Goal: Task Accomplishment & Management: Complete application form

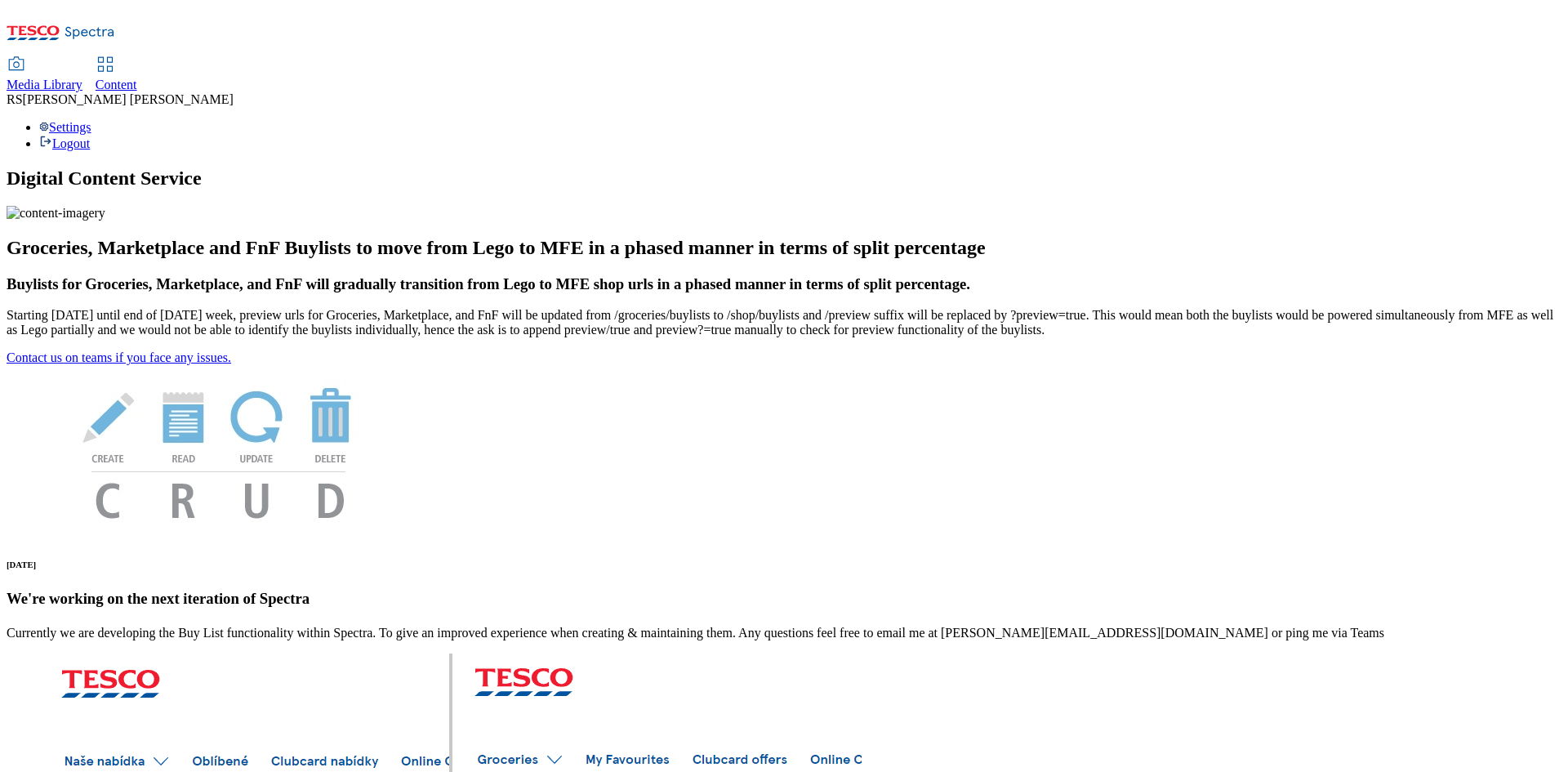
click at [137, 77] on span "Content" at bounding box center [116, 84] width 42 height 14
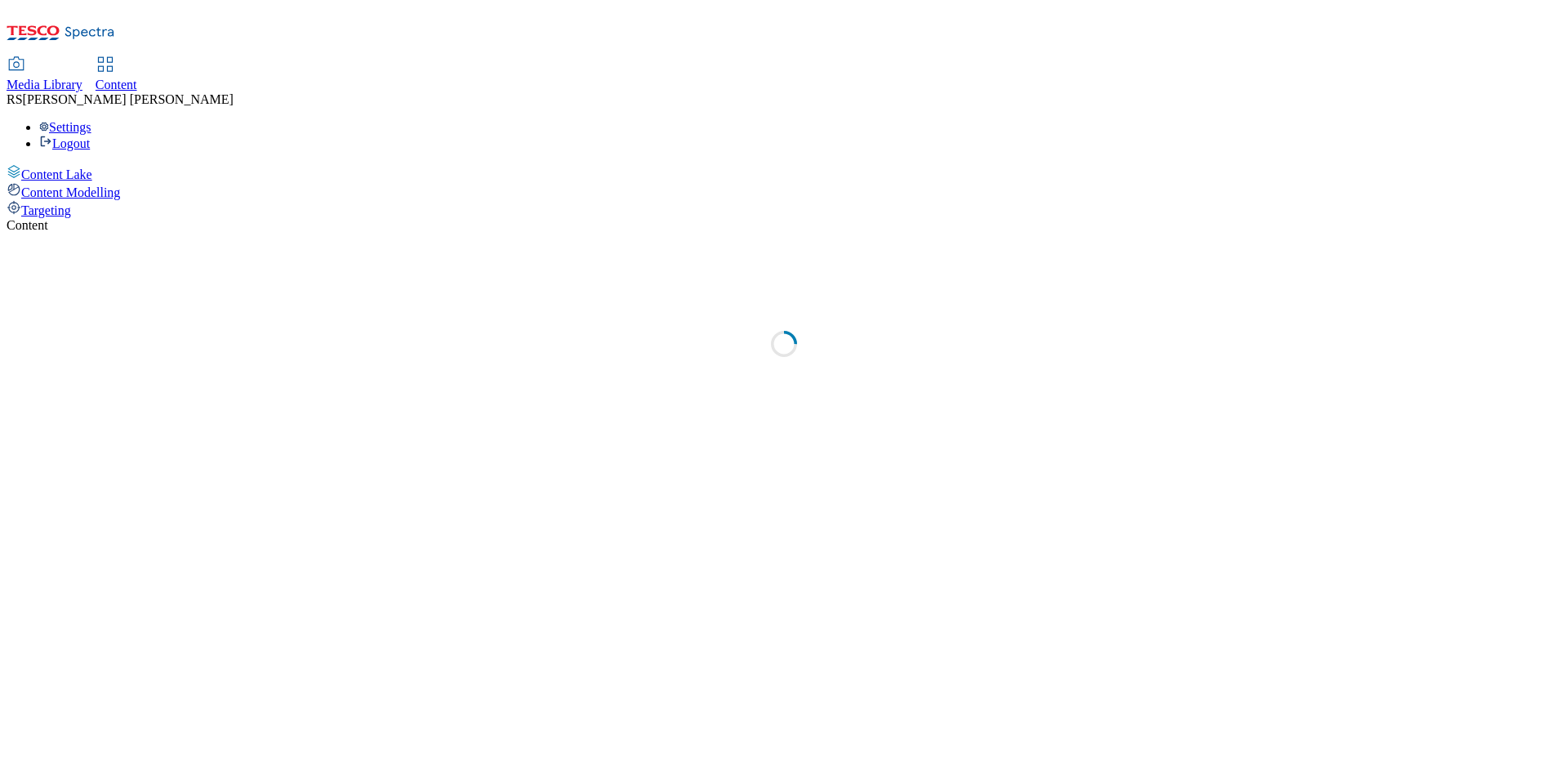
select select "ghs-[GEOGRAPHIC_DATA]"
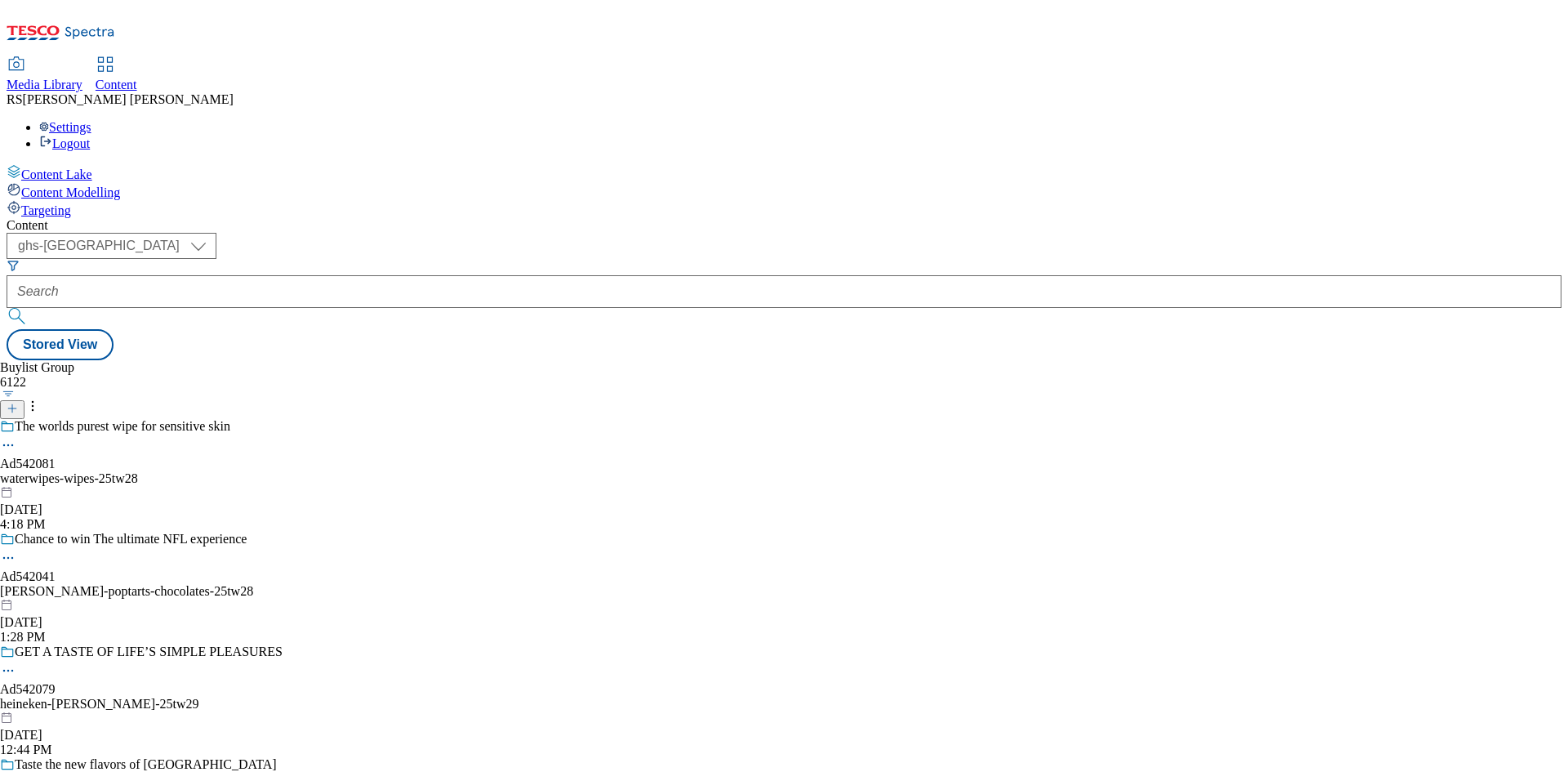
click at [18, 403] on icon at bounding box center [12, 408] width 12 height 12
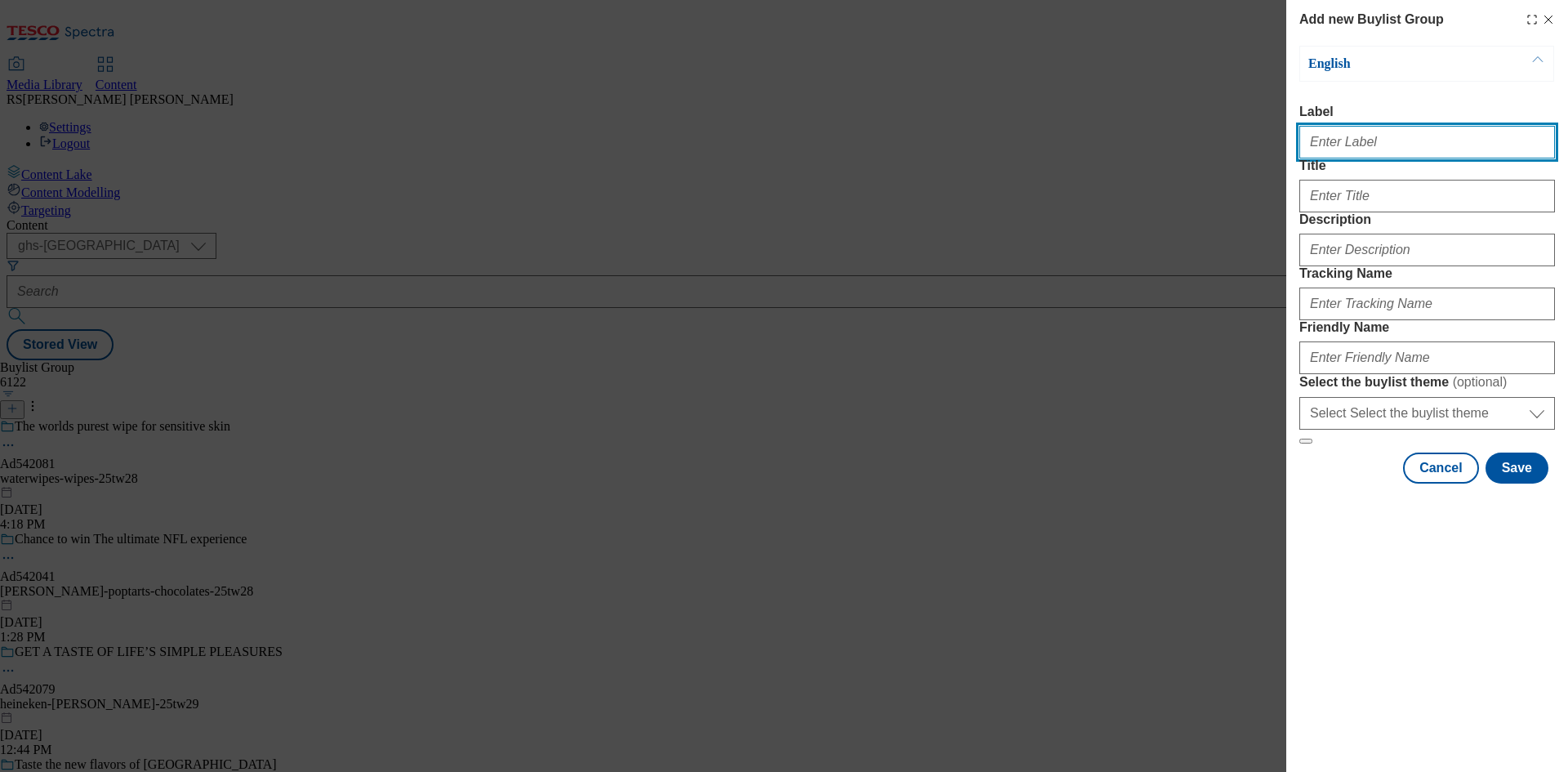
click at [1398, 152] on input "Label" at bounding box center [1426, 142] width 255 height 33
paste input "541578"
type input "Ad541578"
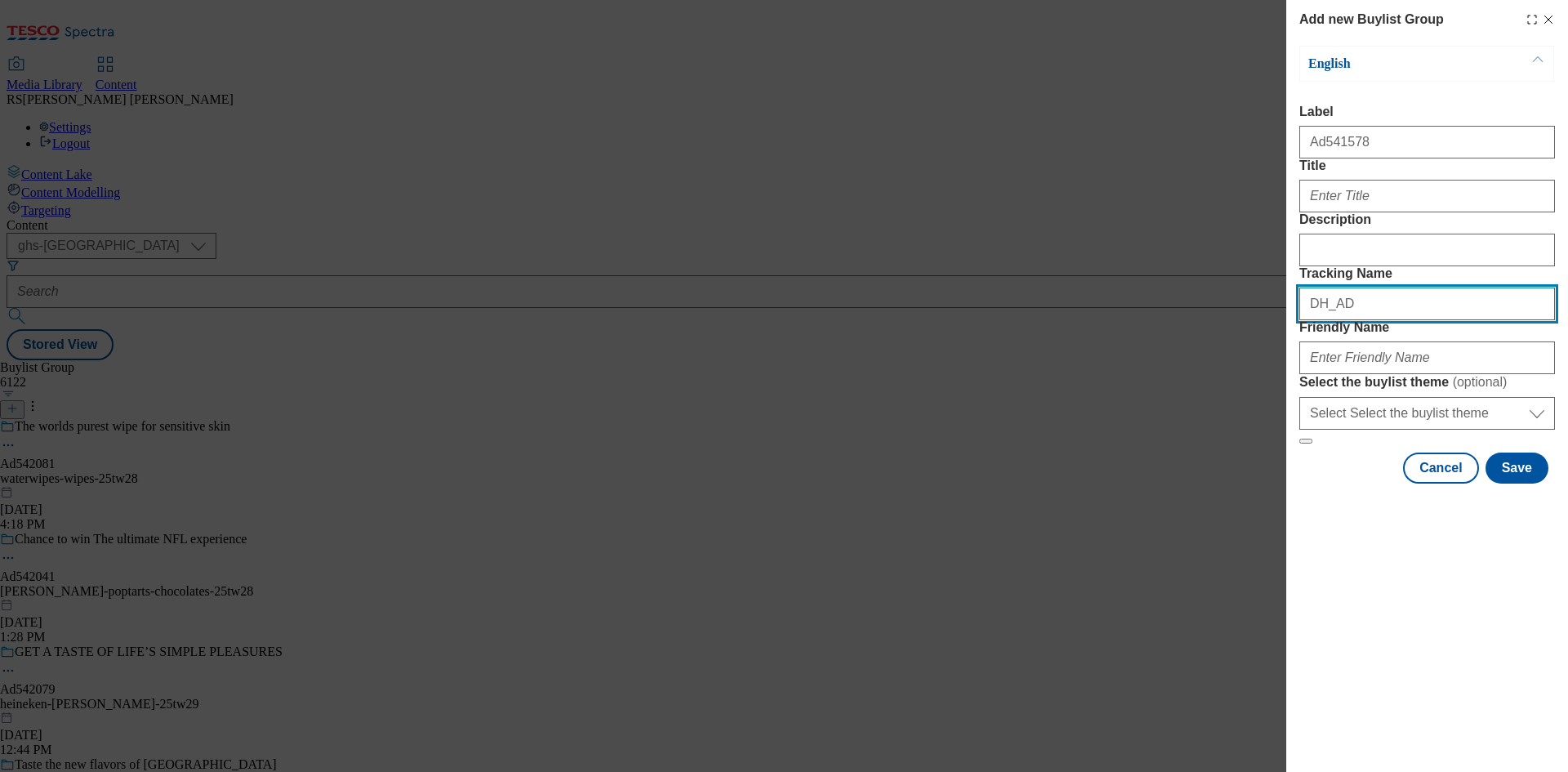
paste input "541578"
type input "DH_AD541578"
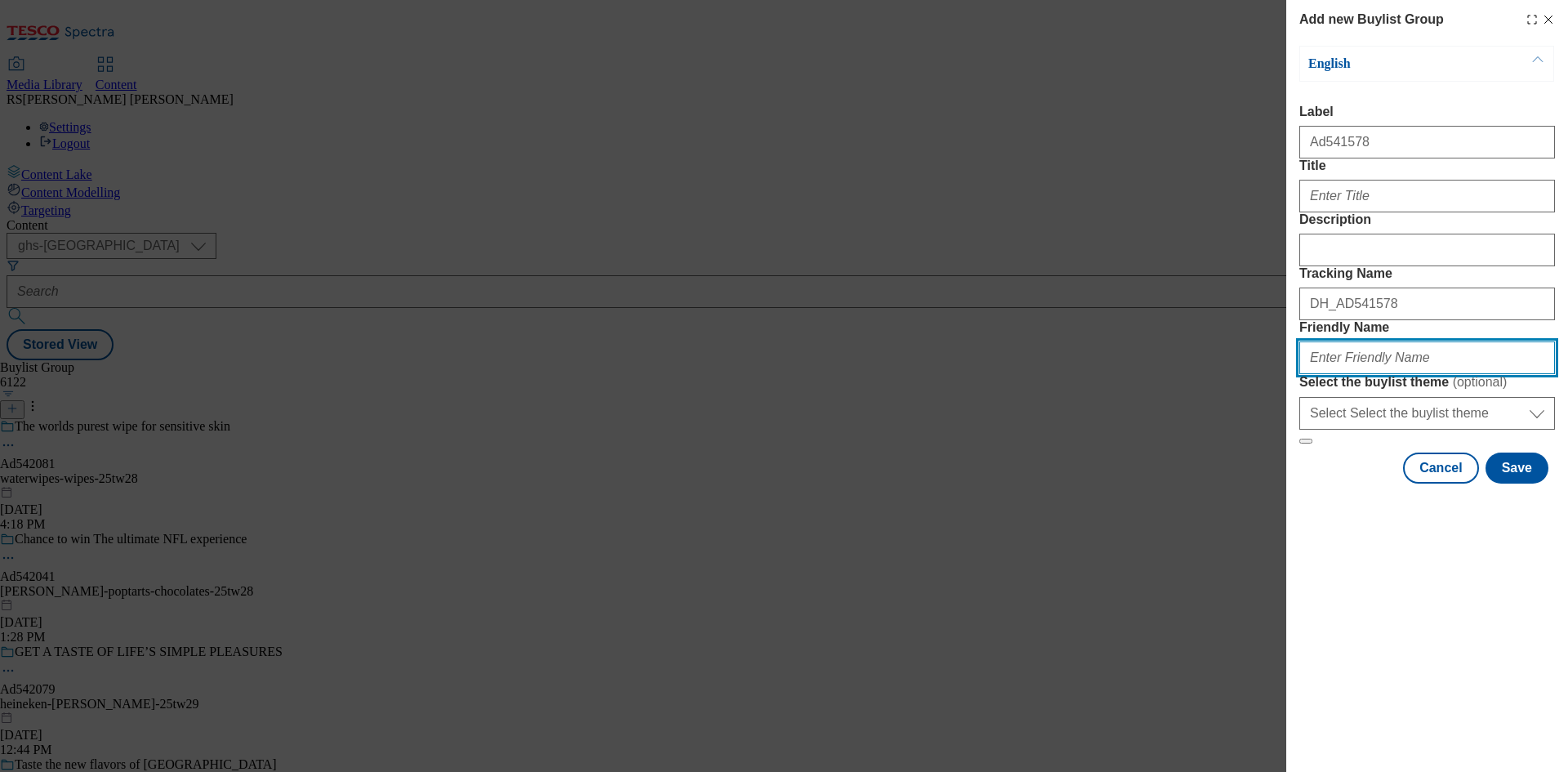
paste input "mondelez-[GEOGRAPHIC_DATA]-ritz-25tw29"
type input "mondelez-[GEOGRAPHIC_DATA]-ritz-25tw29"
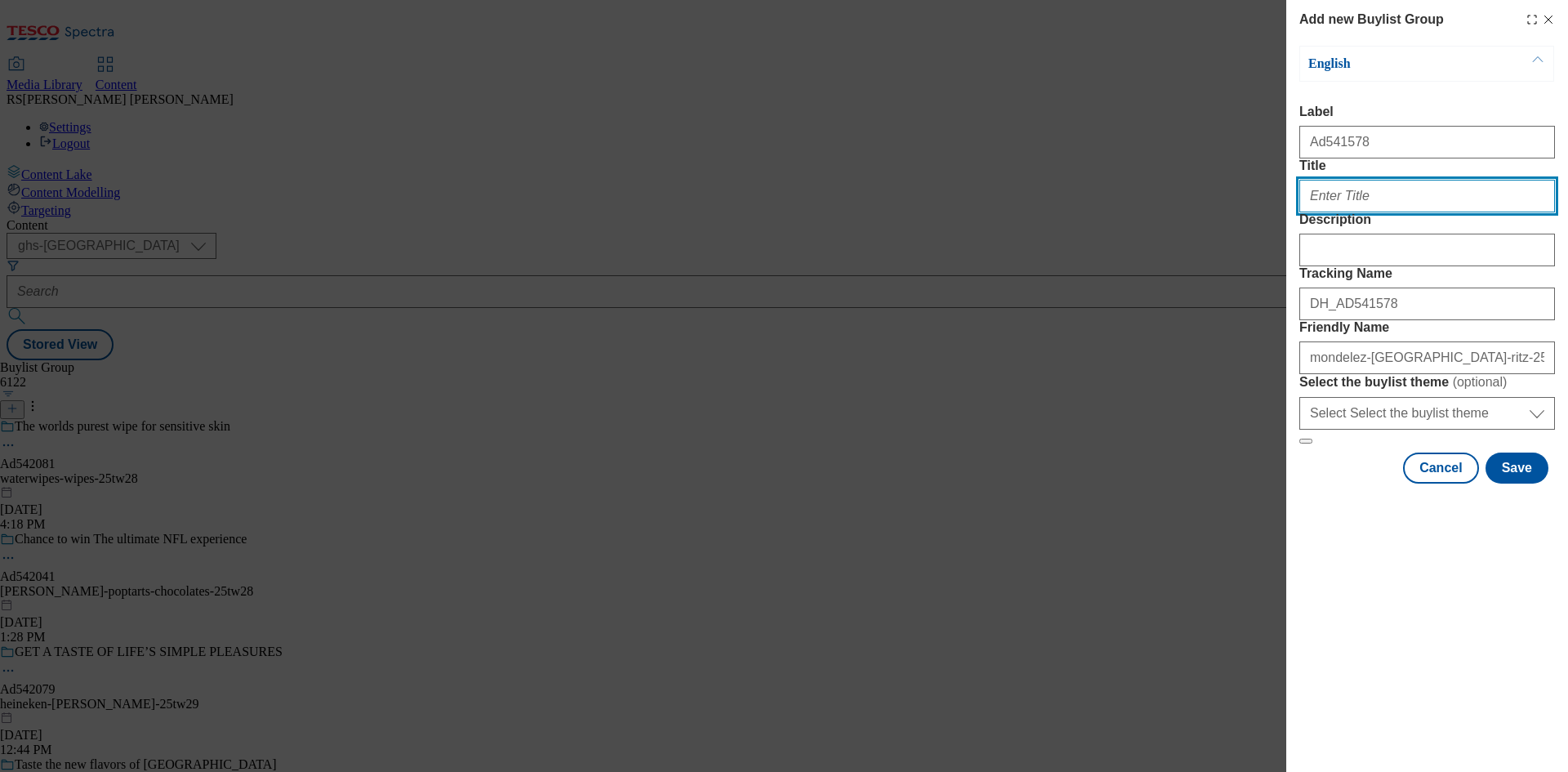
click at [1375, 213] on input "Title" at bounding box center [1426, 196] width 255 height 33
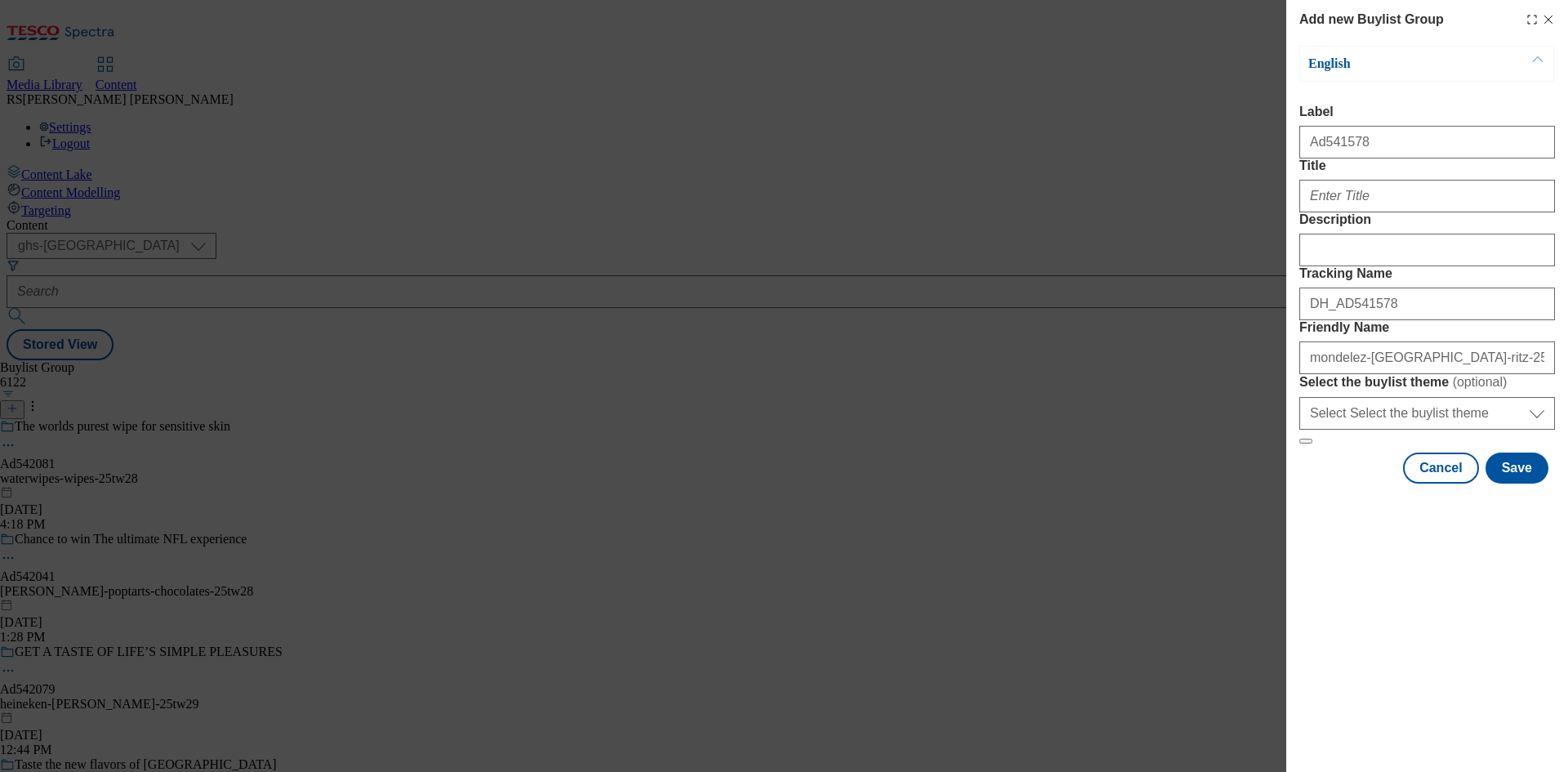
click at [854, 356] on div "Add new Buylist Group English Label Ad541578 Title Description Tracking Name DH…" at bounding box center [784, 386] width 1568 height 772
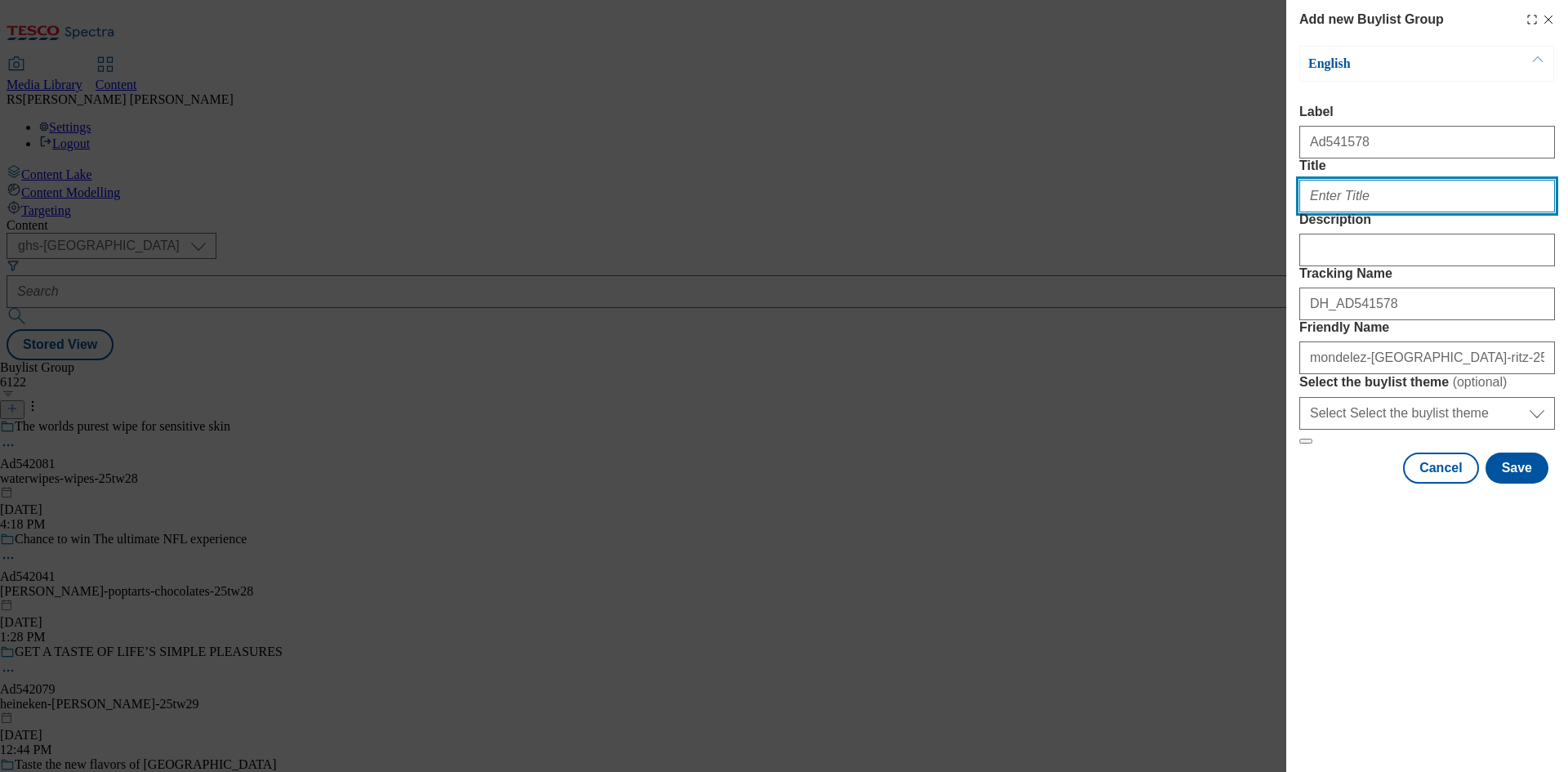
click at [1389, 213] on input "Title" at bounding box center [1426, 196] width 255 height 33
paste input "Where creamy meets crunch"
type input "Where creamy meets crunch"
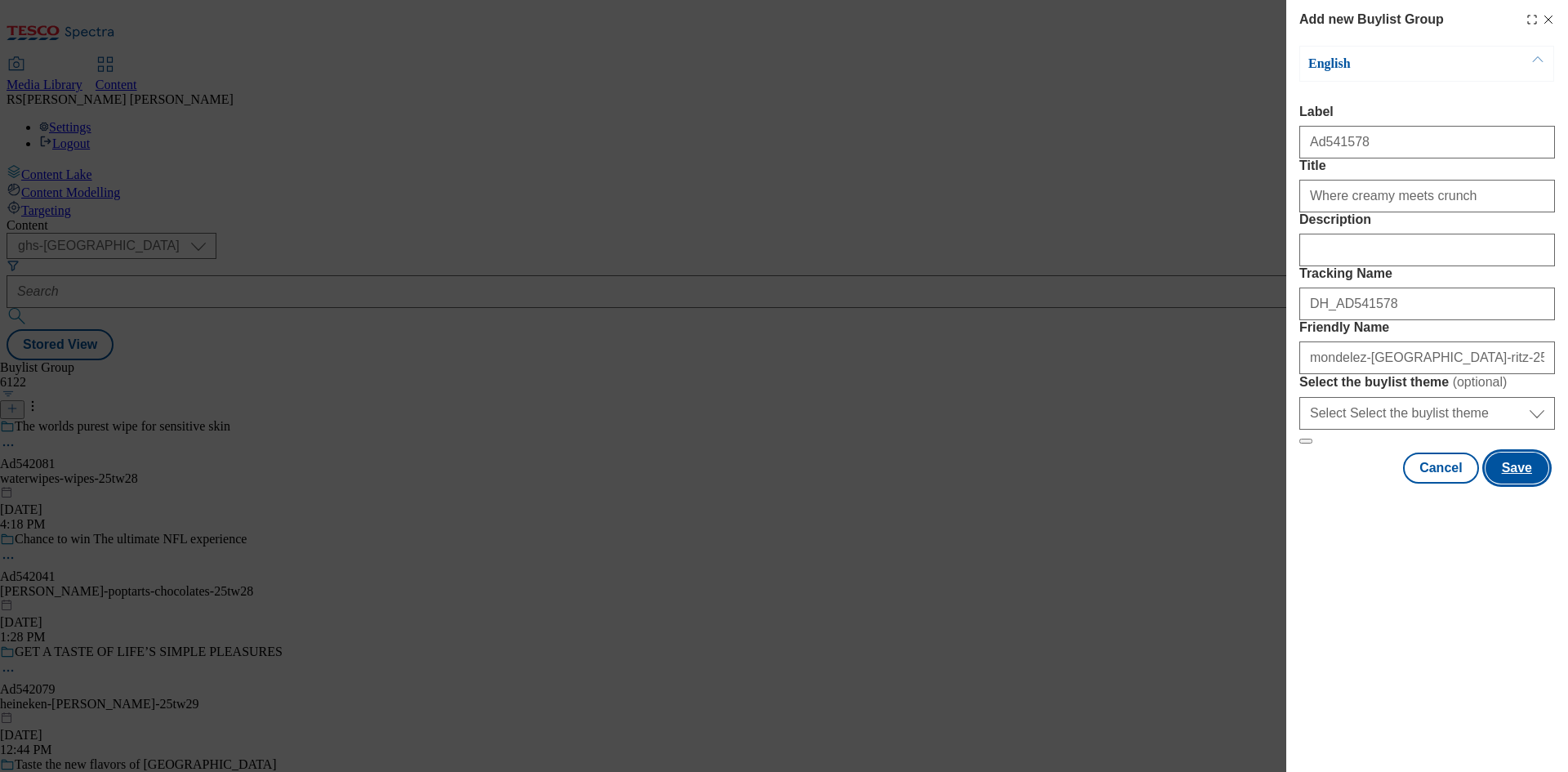
click at [1526, 484] on button "Save" at bounding box center [1516, 468] width 63 height 31
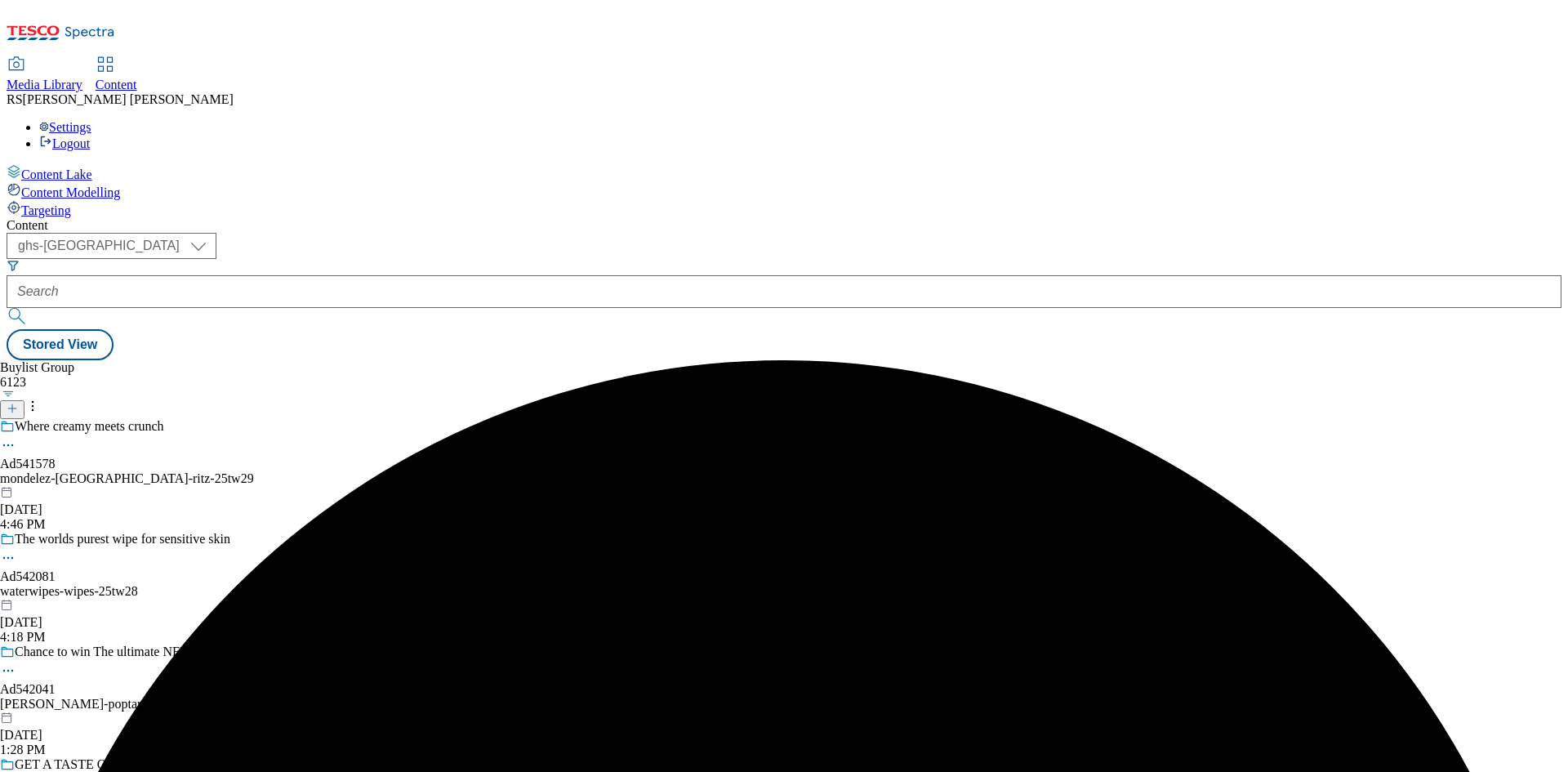
click at [283, 419] on div "Where creamy meets crunch Ad541578 mondelez-[GEOGRAPHIC_DATA]-ritz-25tw29 [DATE…" at bounding box center [141, 476] width 283 height 113
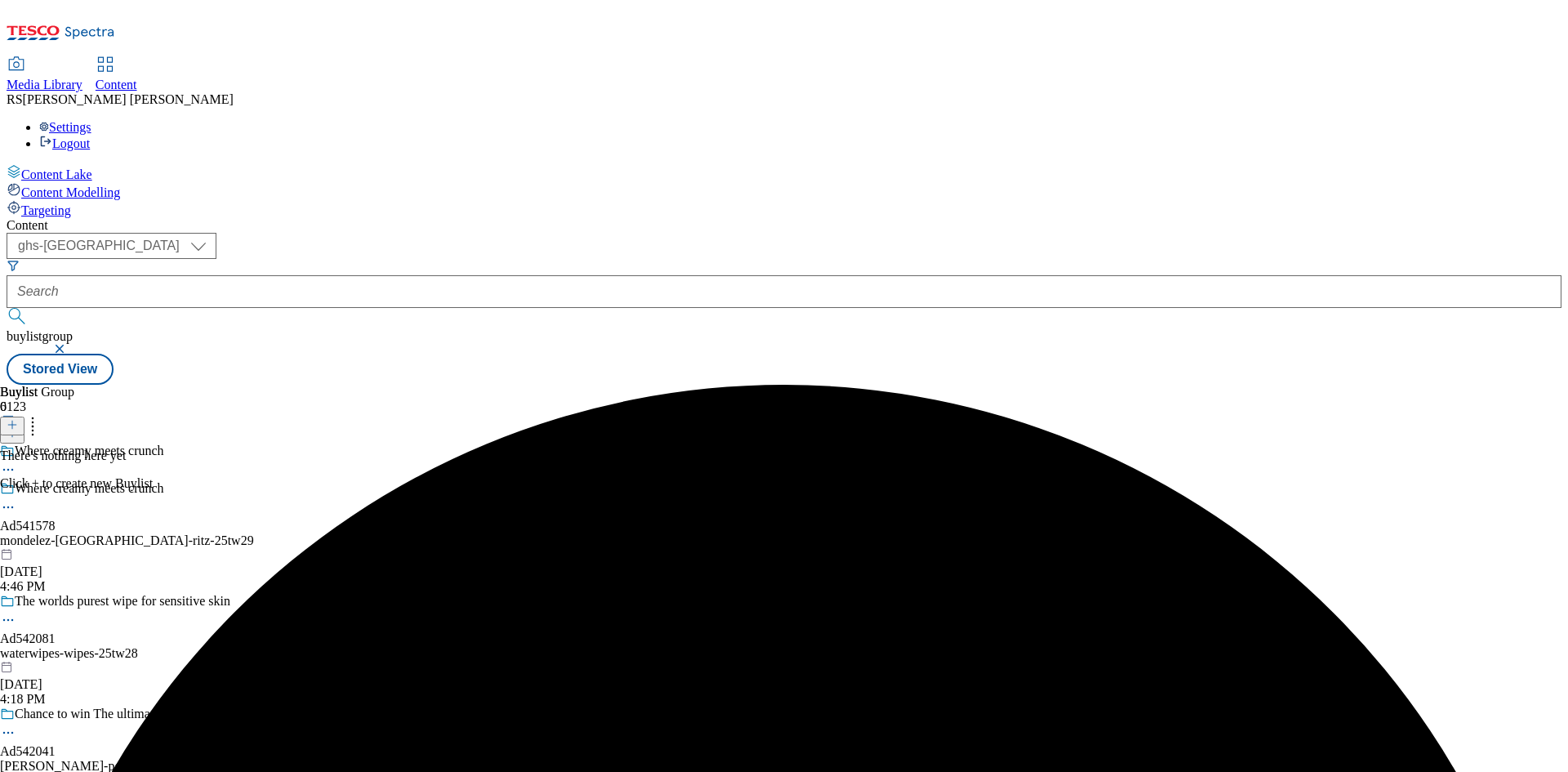
click at [18, 419] on icon at bounding box center [12, 425] width 12 height 12
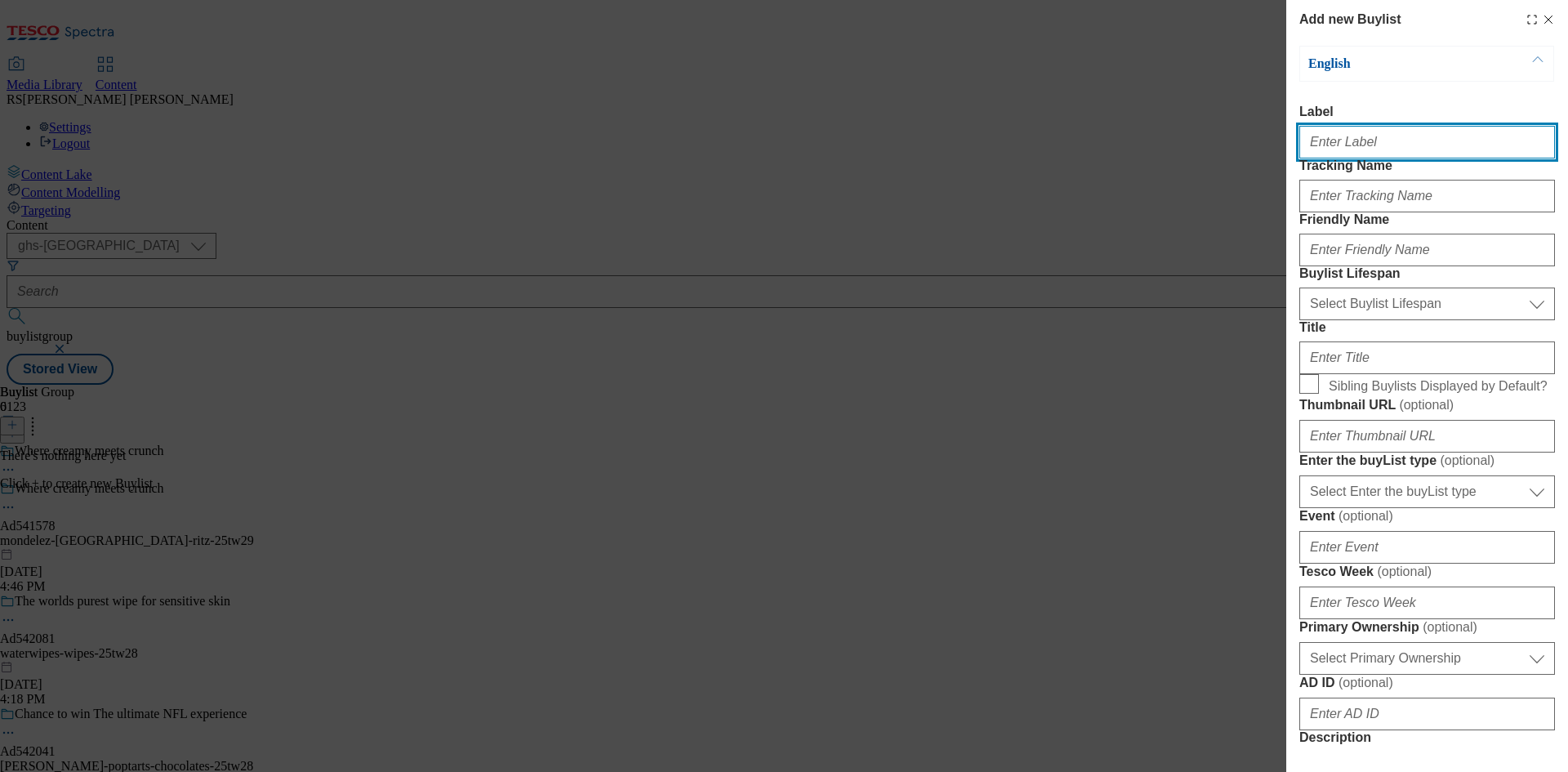
click at [1393, 149] on input "Label" at bounding box center [1426, 142] width 255 height 33
paste input "541578"
type input "Ad541578"
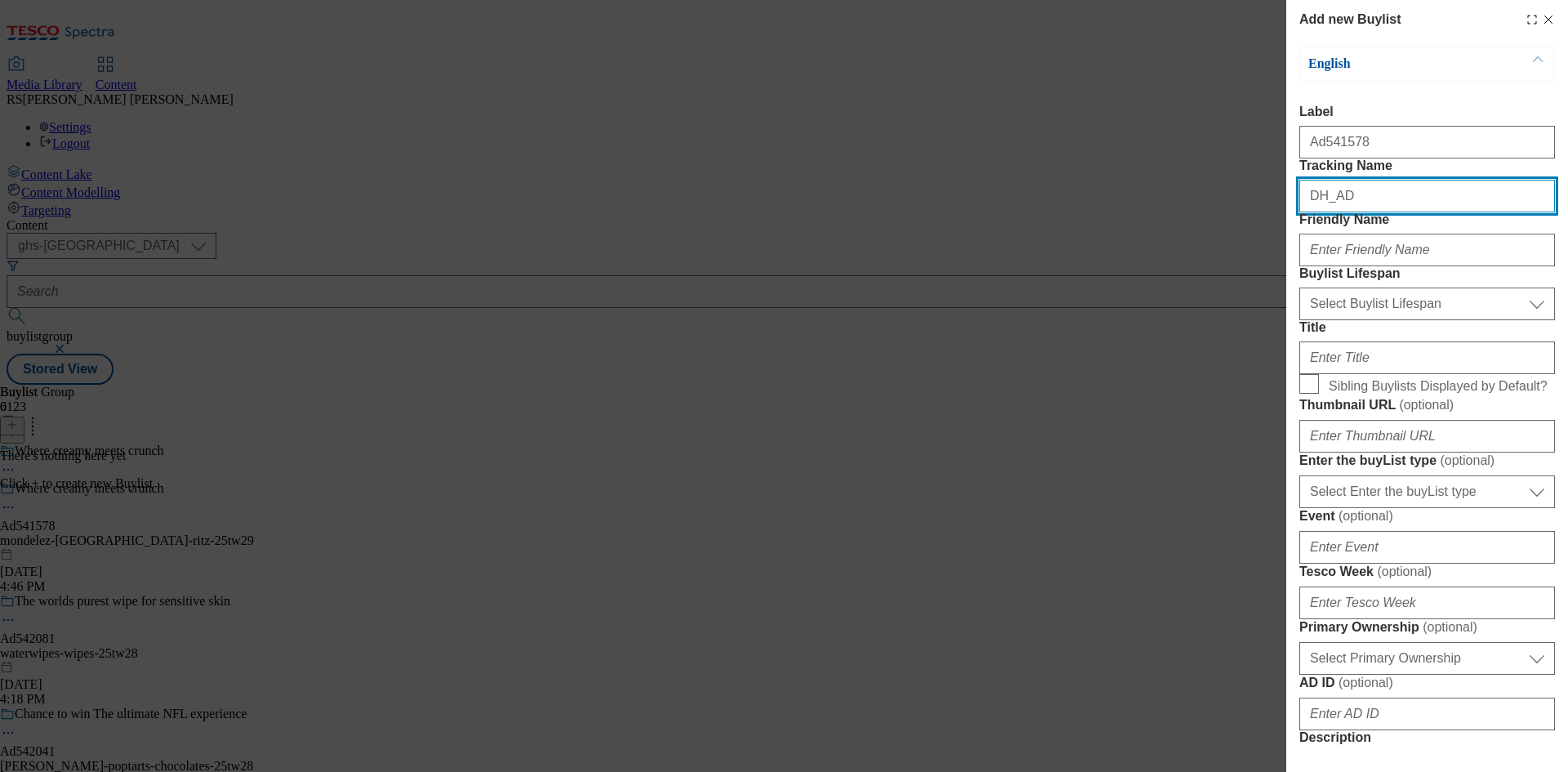
paste input "541578"
type input "DH_AD541578"
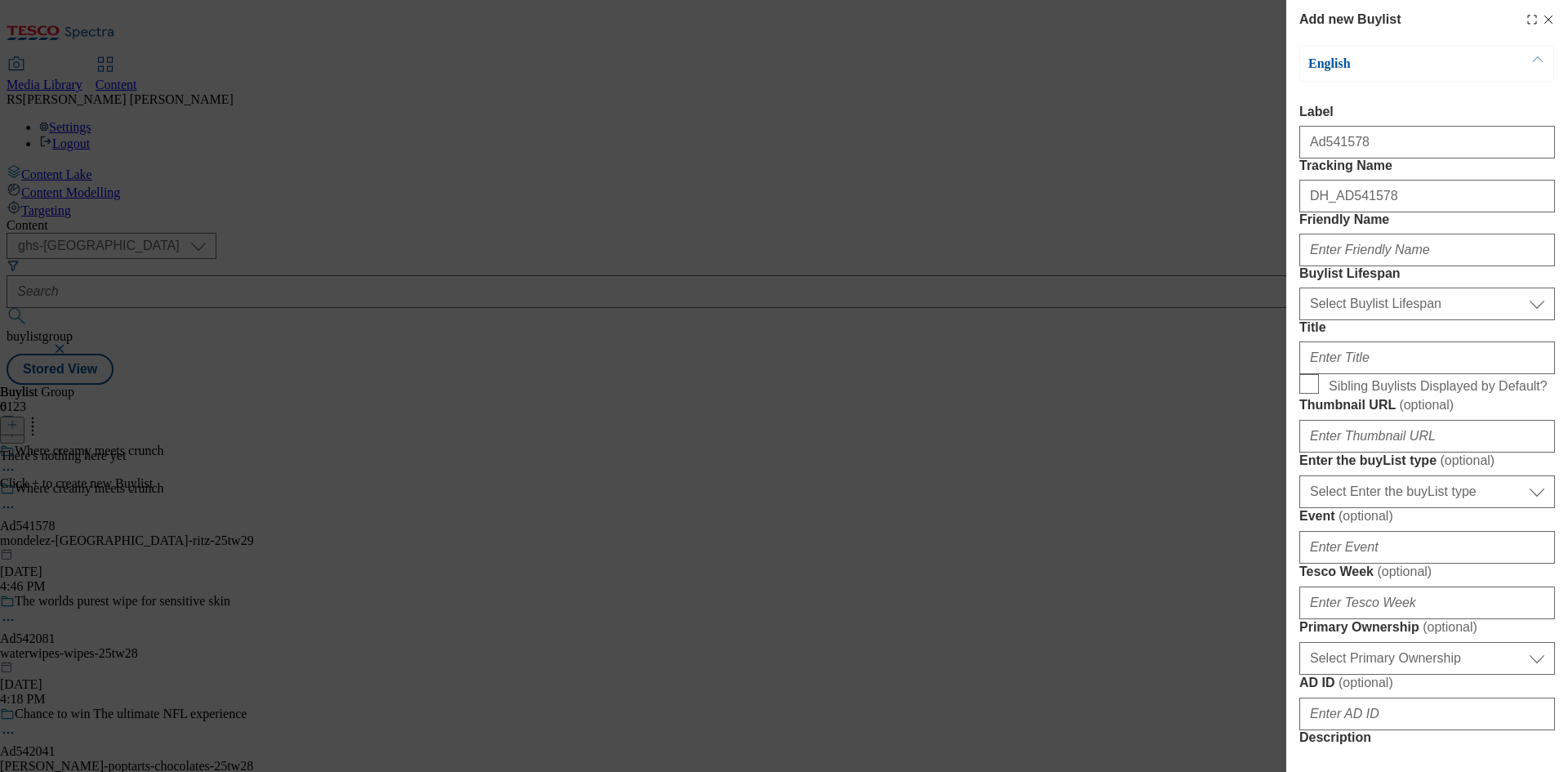
drag, startPoint x: 863, startPoint y: 408, endPoint x: 872, endPoint y: 409, distance: 9.1
click at [863, 407] on div "Add new Buylist English Label Ad541578 Tracking Name DH_AD541578 Friendly Name …" at bounding box center [784, 386] width 1568 height 772
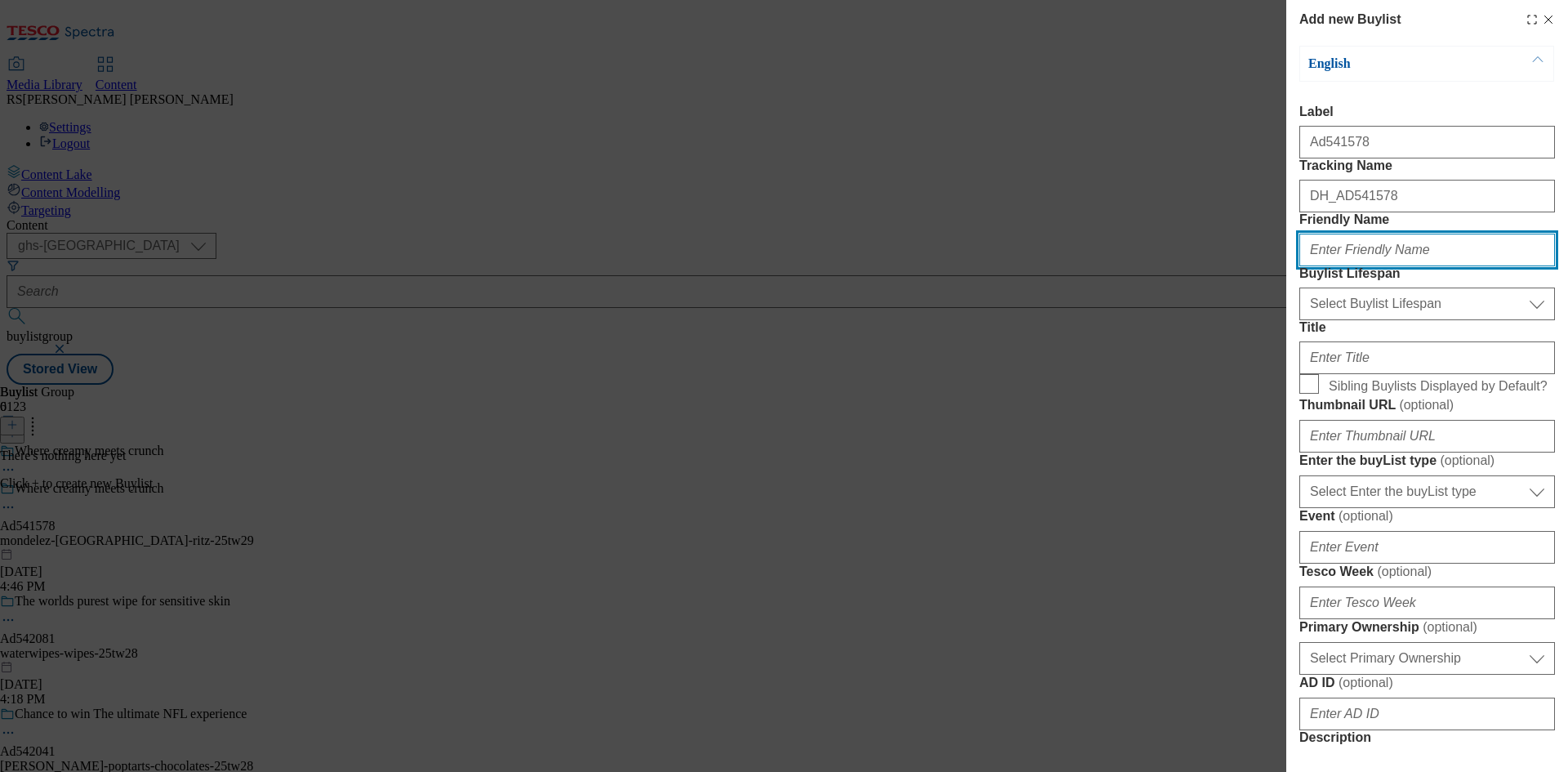
click at [1383, 266] on input "Friendly Name" at bounding box center [1426, 250] width 255 height 33
paste input "mondelez"
type input "mondelez"
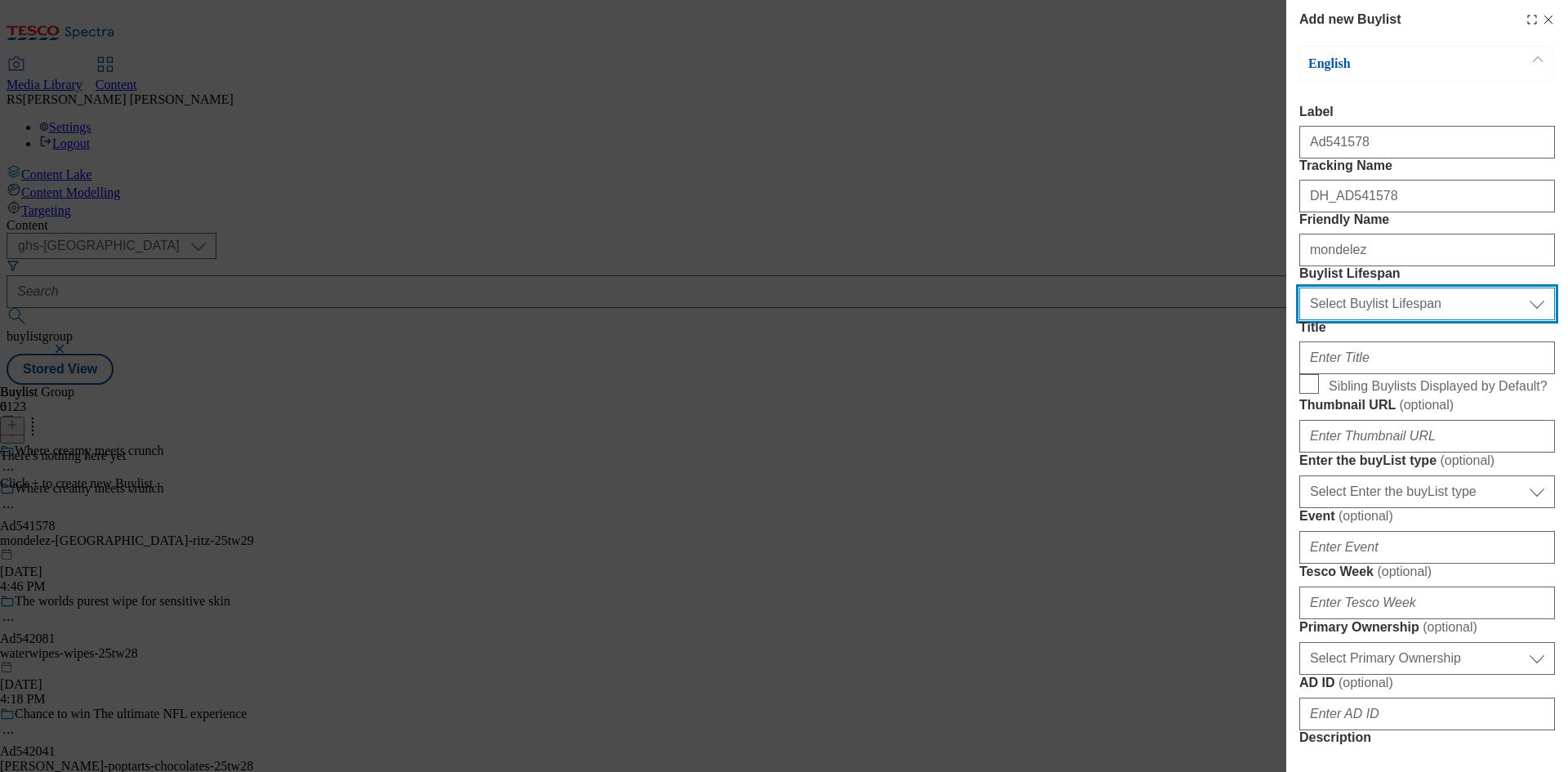
click at [1386, 320] on select "Select Buylist Lifespan evergreen seasonal tactical" at bounding box center [1426, 304] width 255 height 33
select select "tactical"
click at [1299, 320] on select "Select Buylist Lifespan evergreen seasonal tactical" at bounding box center [1426, 304] width 255 height 33
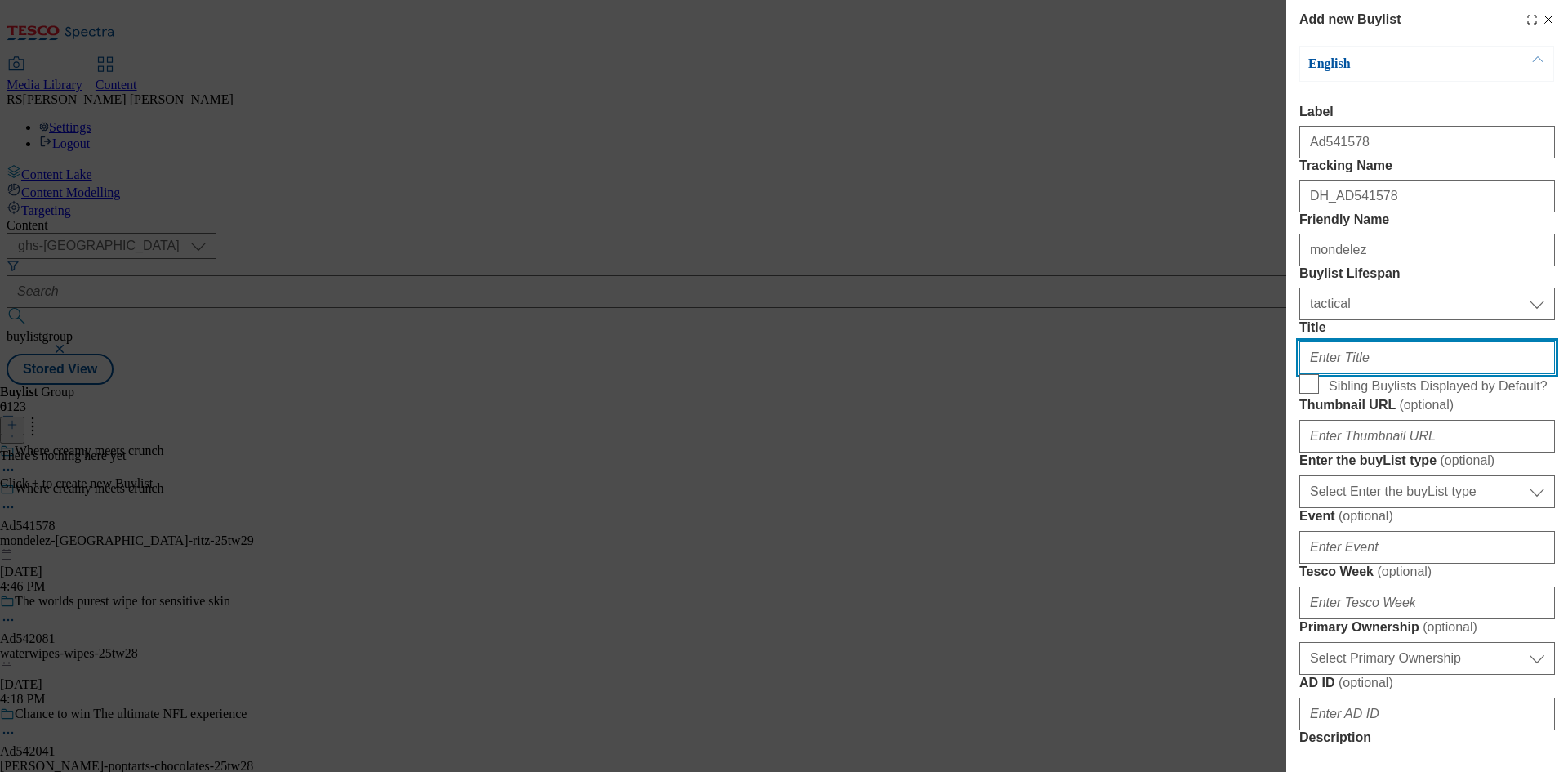
click at [1375, 374] on input "Title" at bounding box center [1426, 357] width 255 height 33
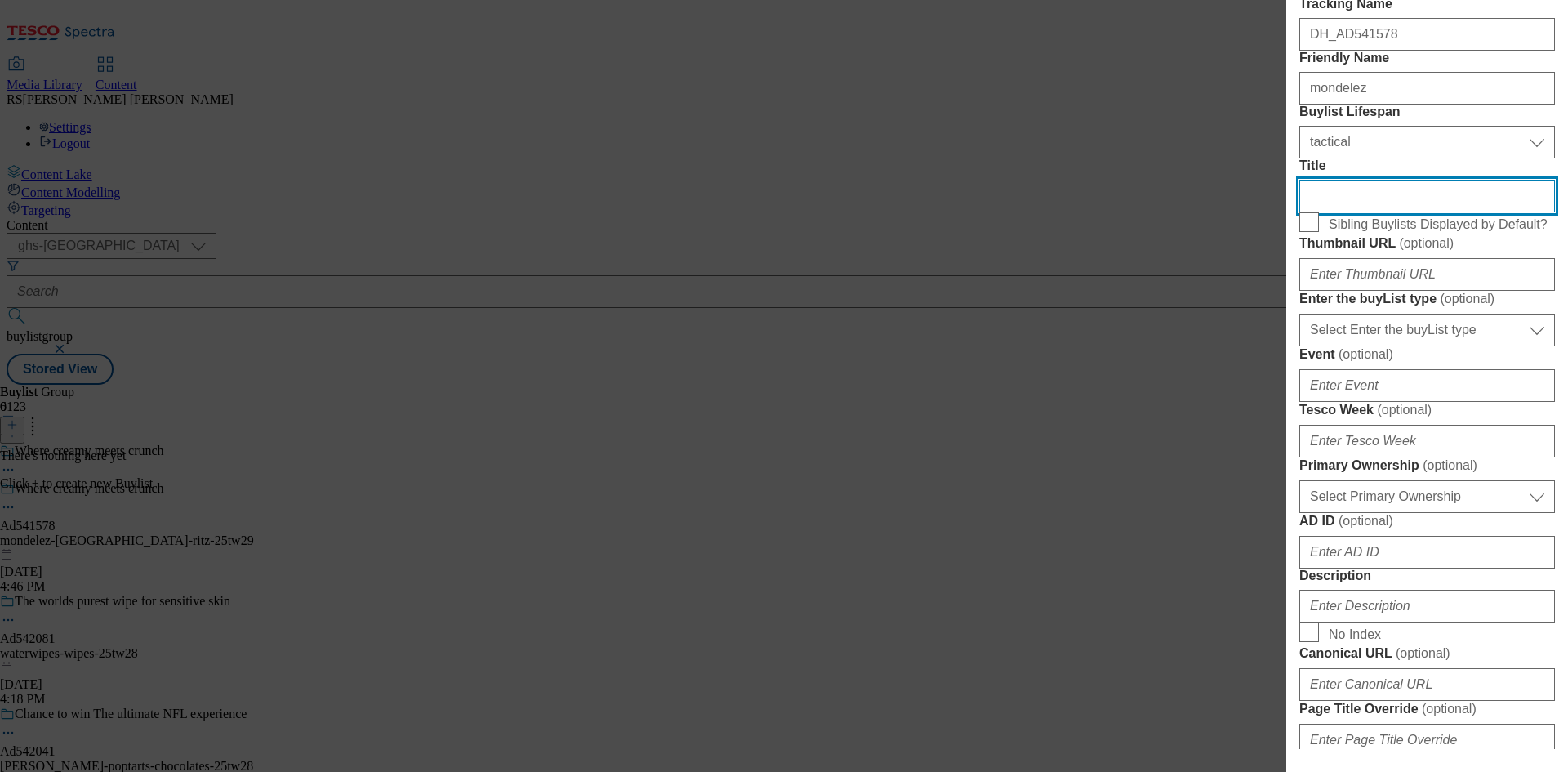
scroll to position [164, 0]
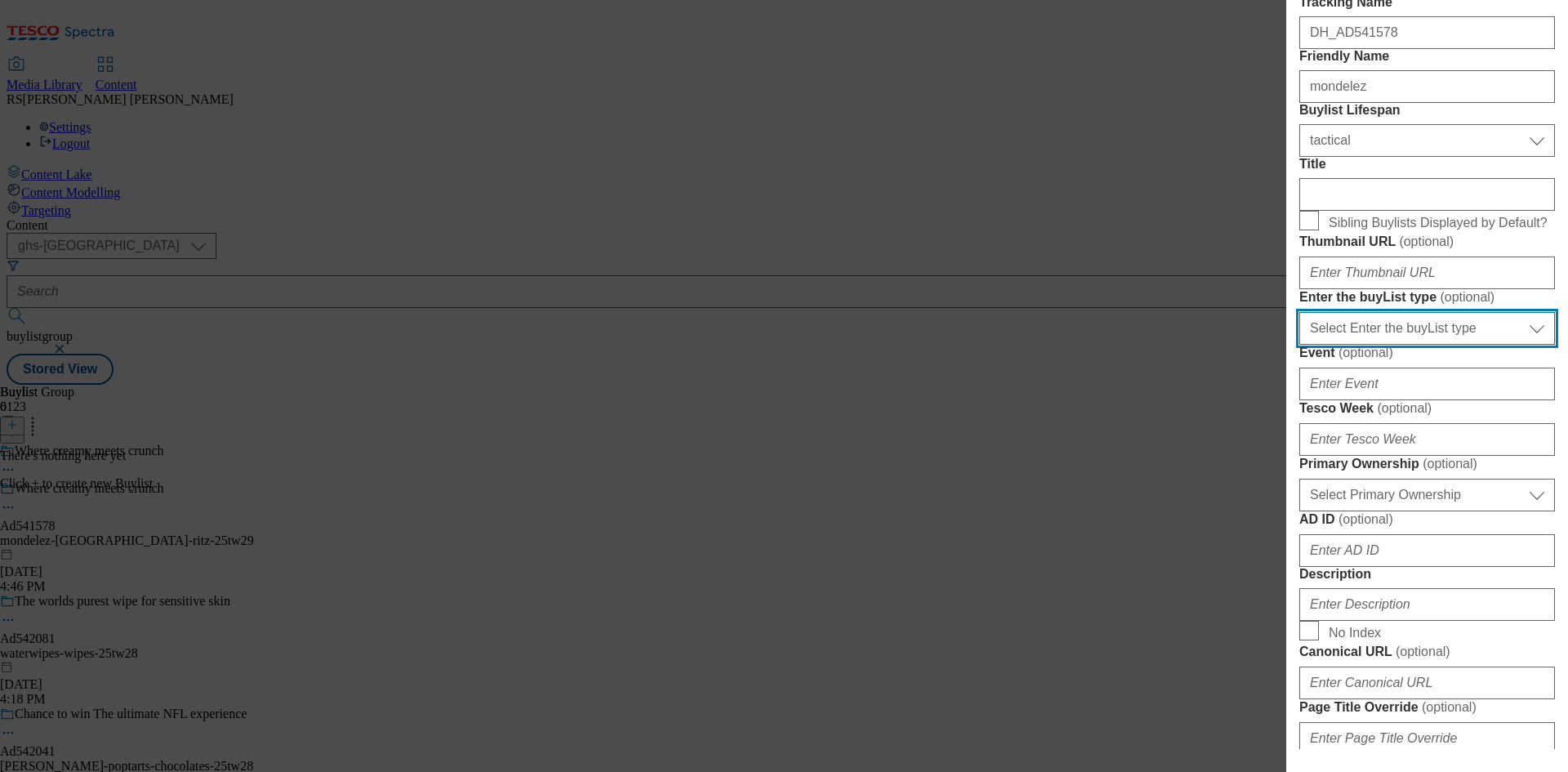
click at [1426, 345] on select "Select Enter the buyList type event supplier funded long term >4 weeks supplier…" at bounding box center [1426, 328] width 255 height 33
select select "supplier funded short term 1-3 weeks"
click at [1299, 345] on select "Select Enter the buyList type event supplier funded long term >4 weeks supplier…" at bounding box center [1426, 328] width 255 height 33
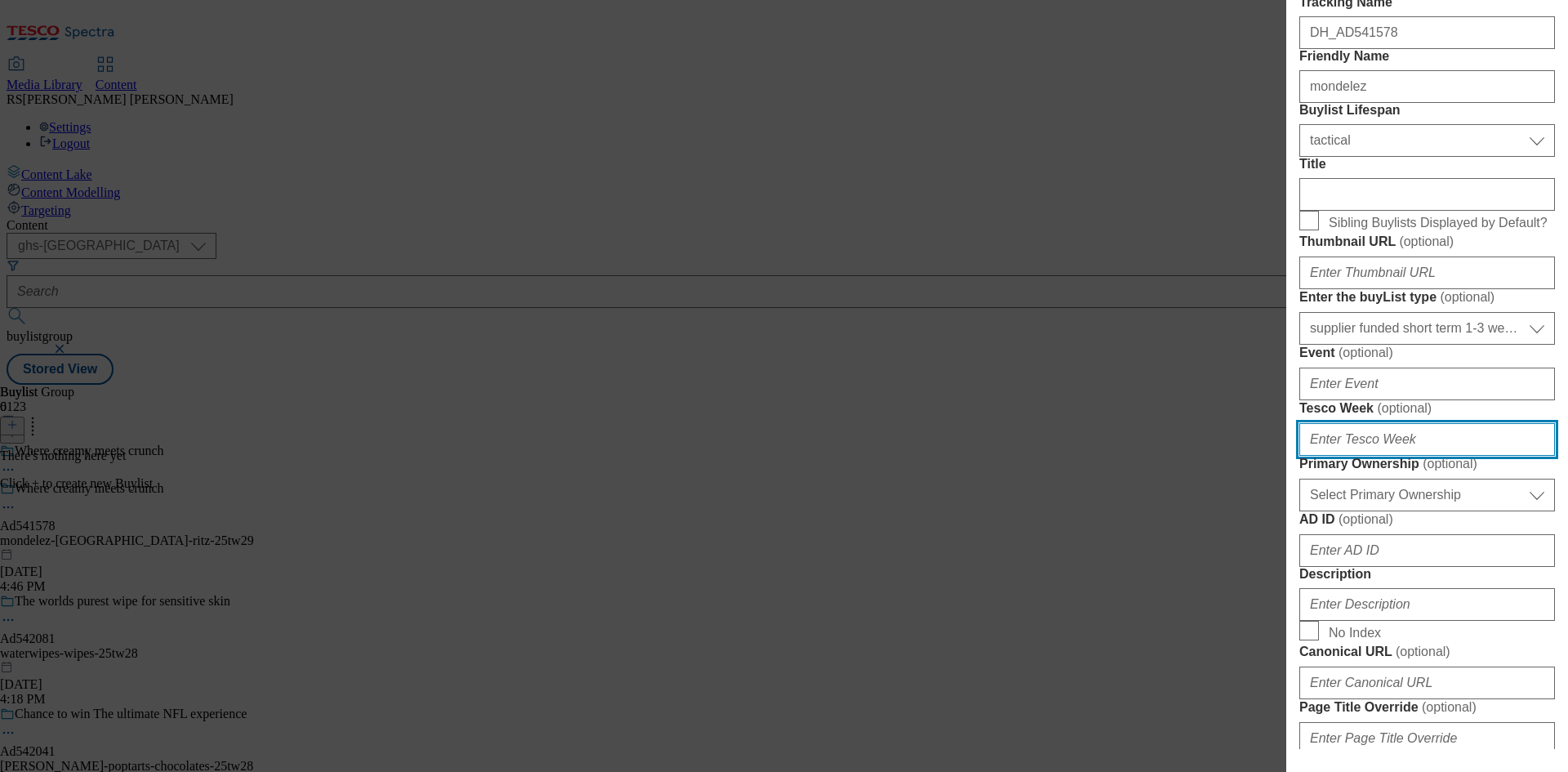
click at [1380, 456] on input "Tesco Week ( optional )" at bounding box center [1426, 439] width 255 height 33
type input "29"
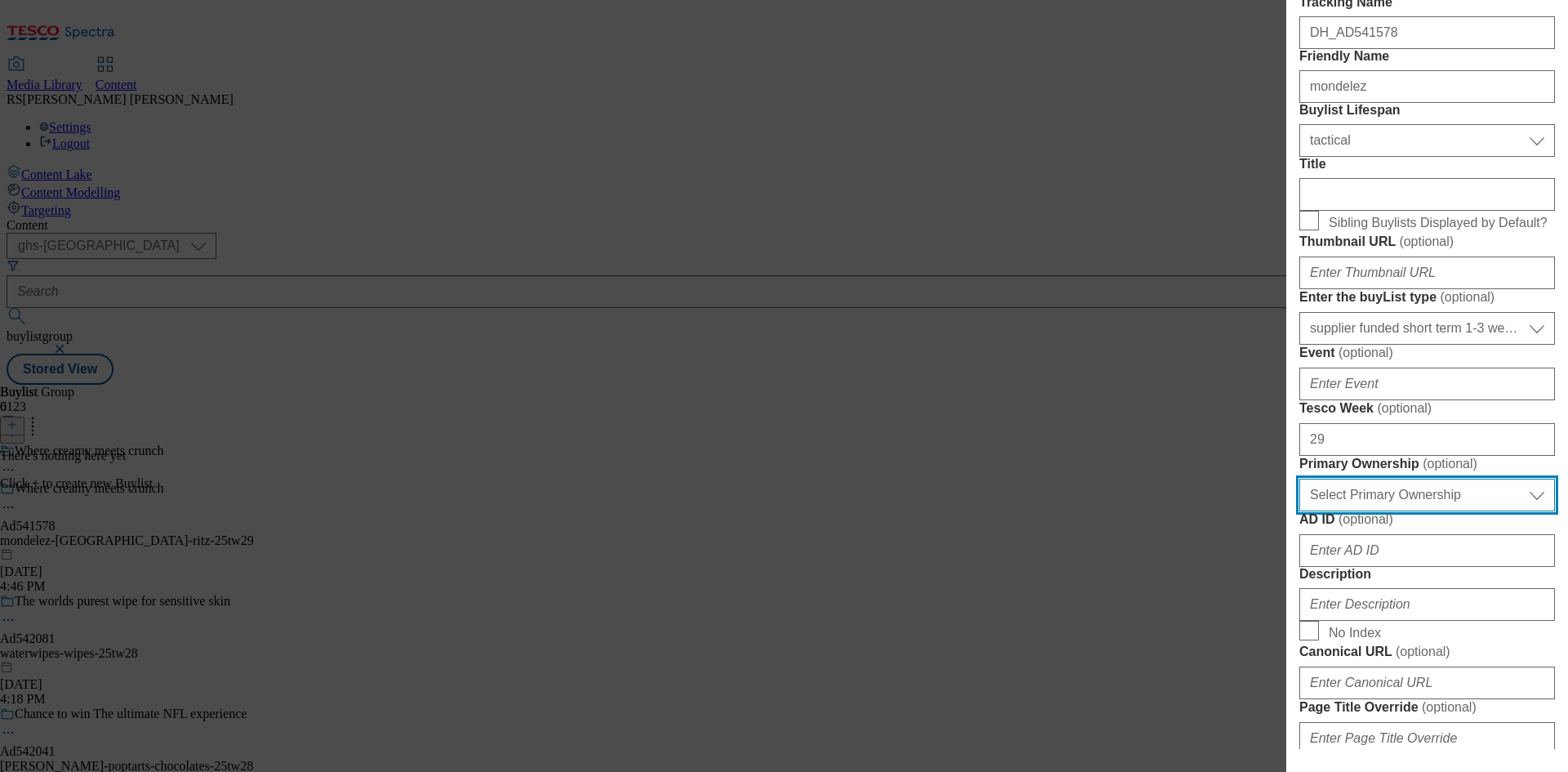
scroll to position [196, 0]
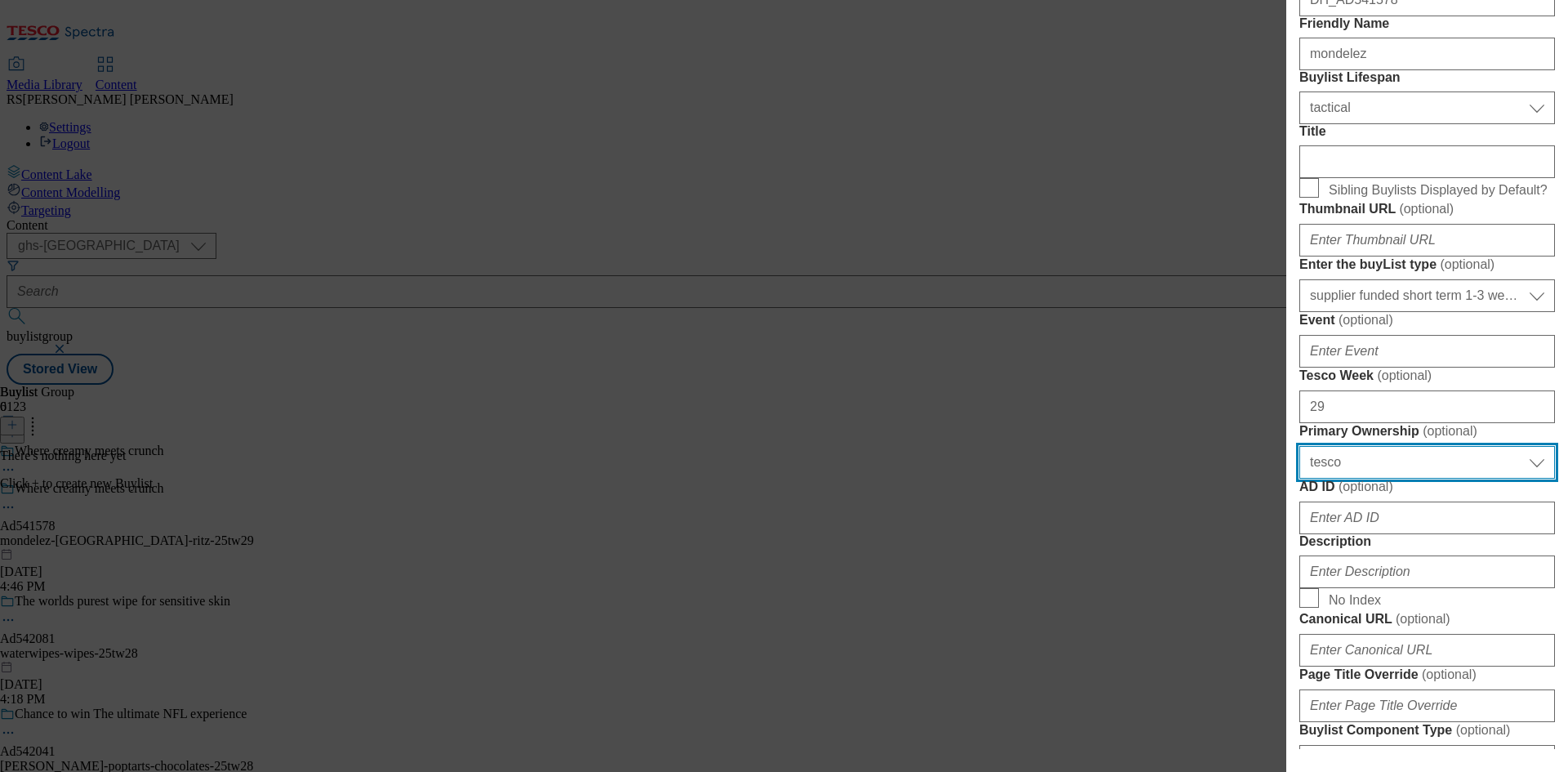
select select "dunnhumby"
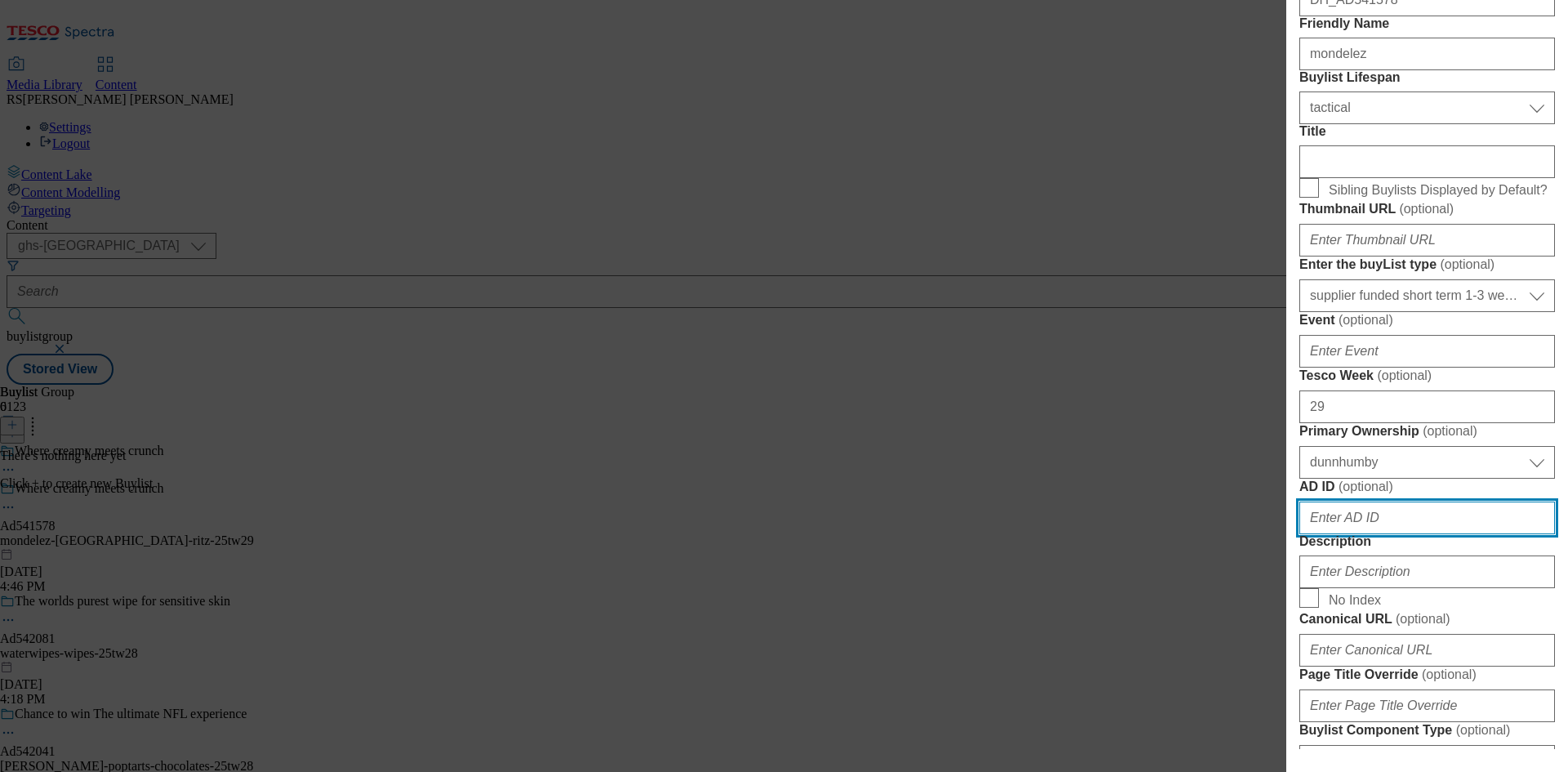
scroll to position [634, 0]
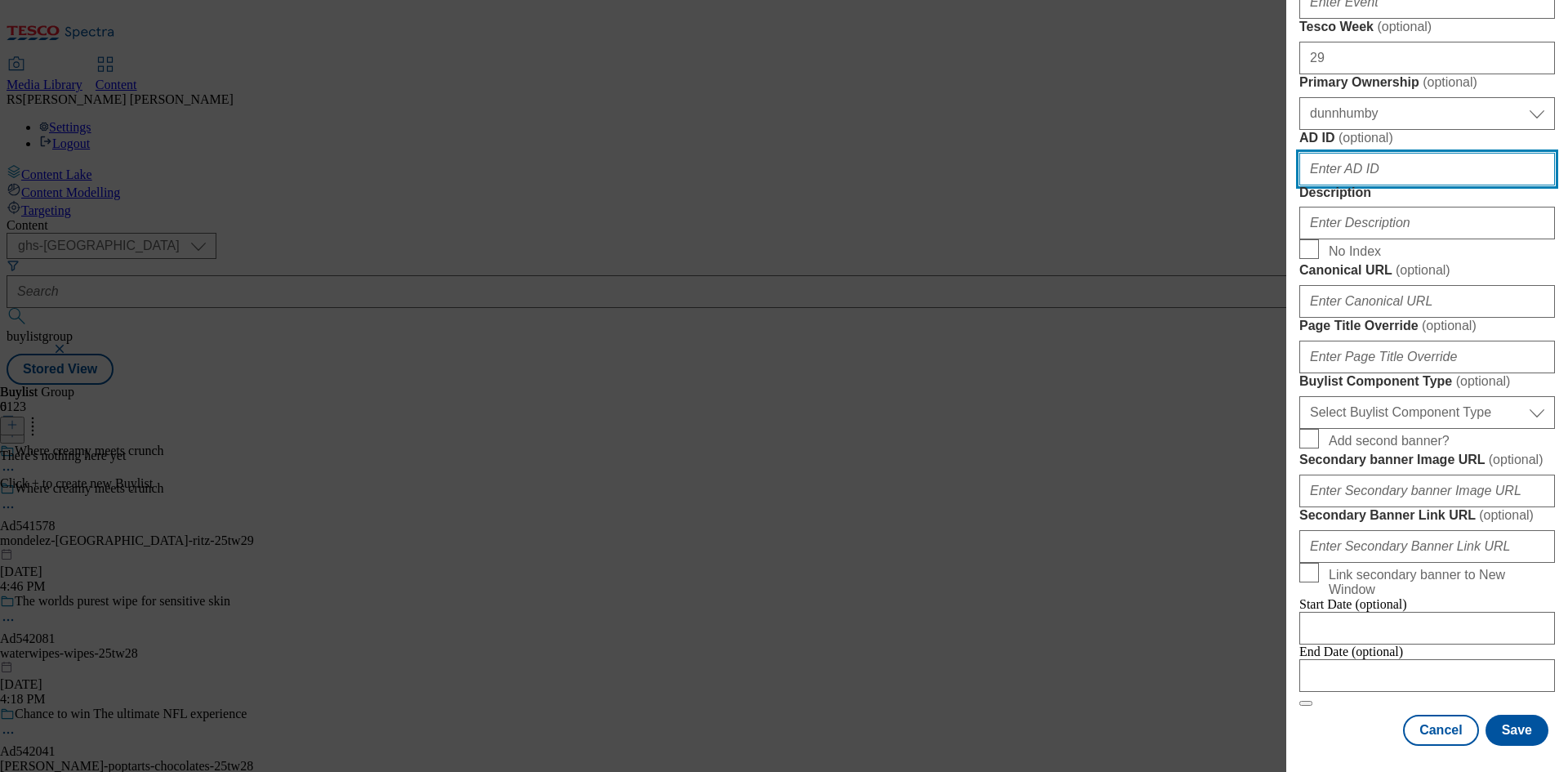
paste input "541578"
type input "541578"
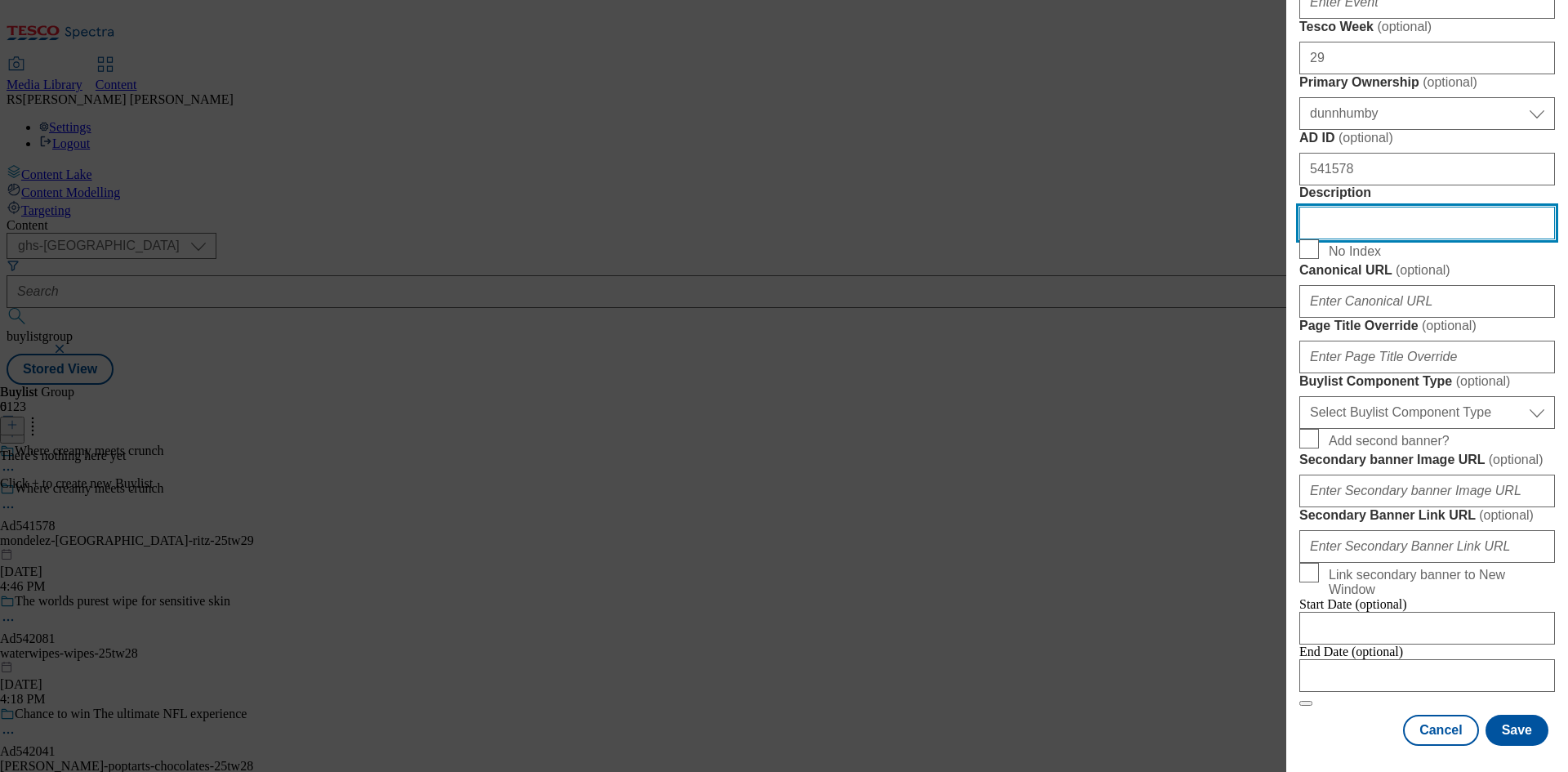
scroll to position [1042, 0]
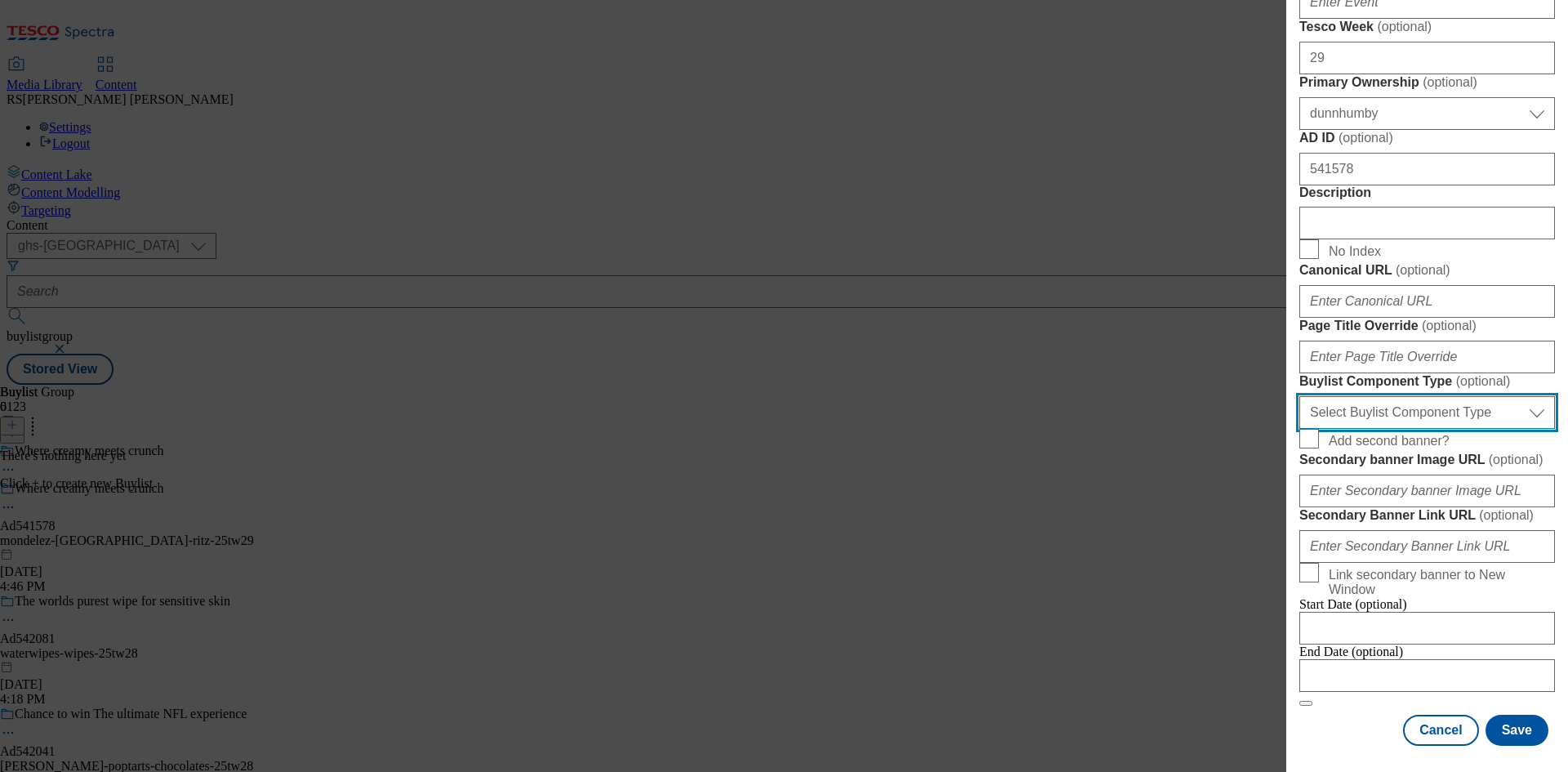
drag, startPoint x: 1469, startPoint y: 333, endPoint x: 1468, endPoint y: 355, distance: 22.0
click at [1469, 396] on select "Select Buylist Component Type Banner Competition Header Meal" at bounding box center [1426, 413] width 255 height 33
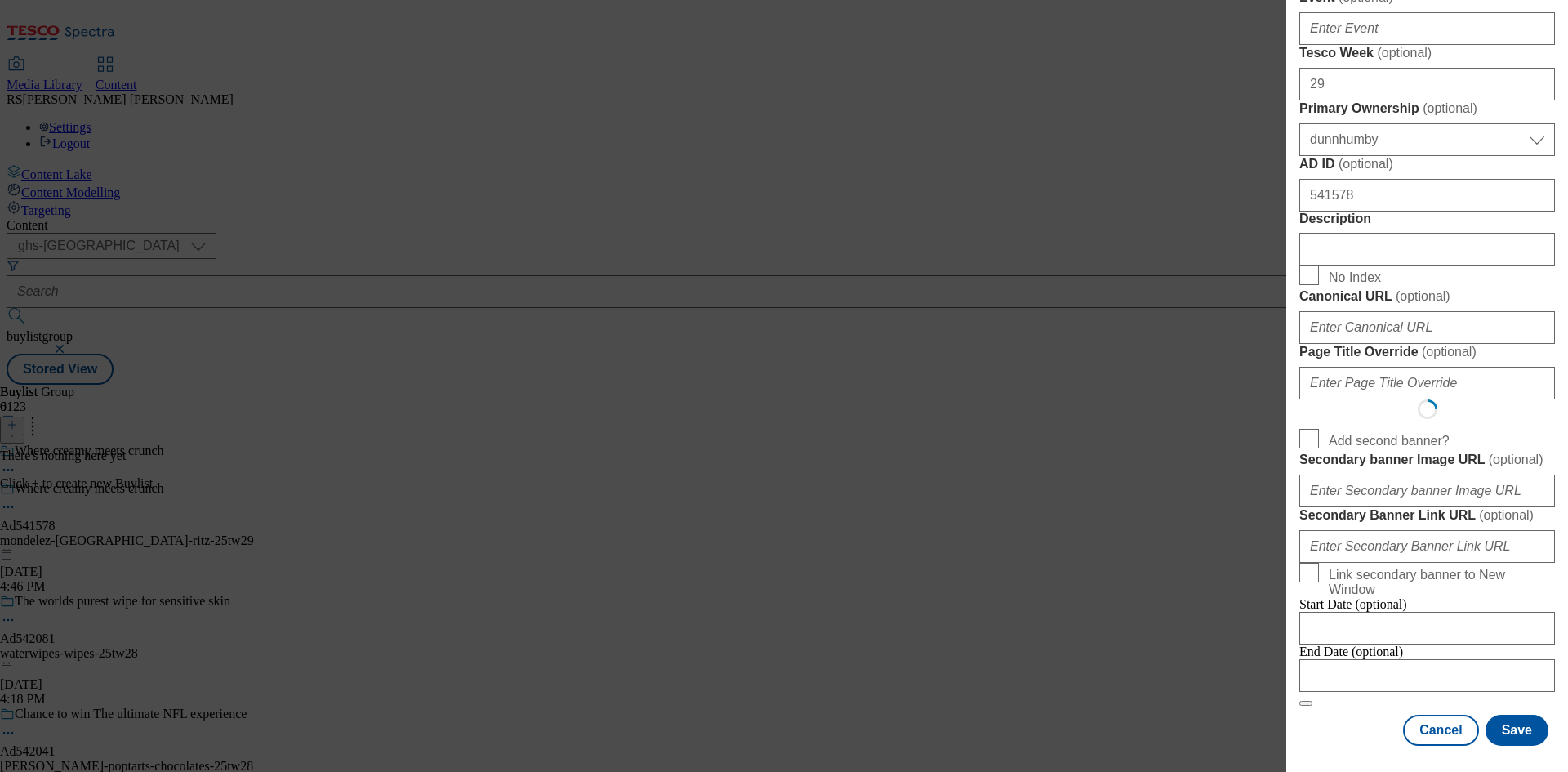
select select "Banner"
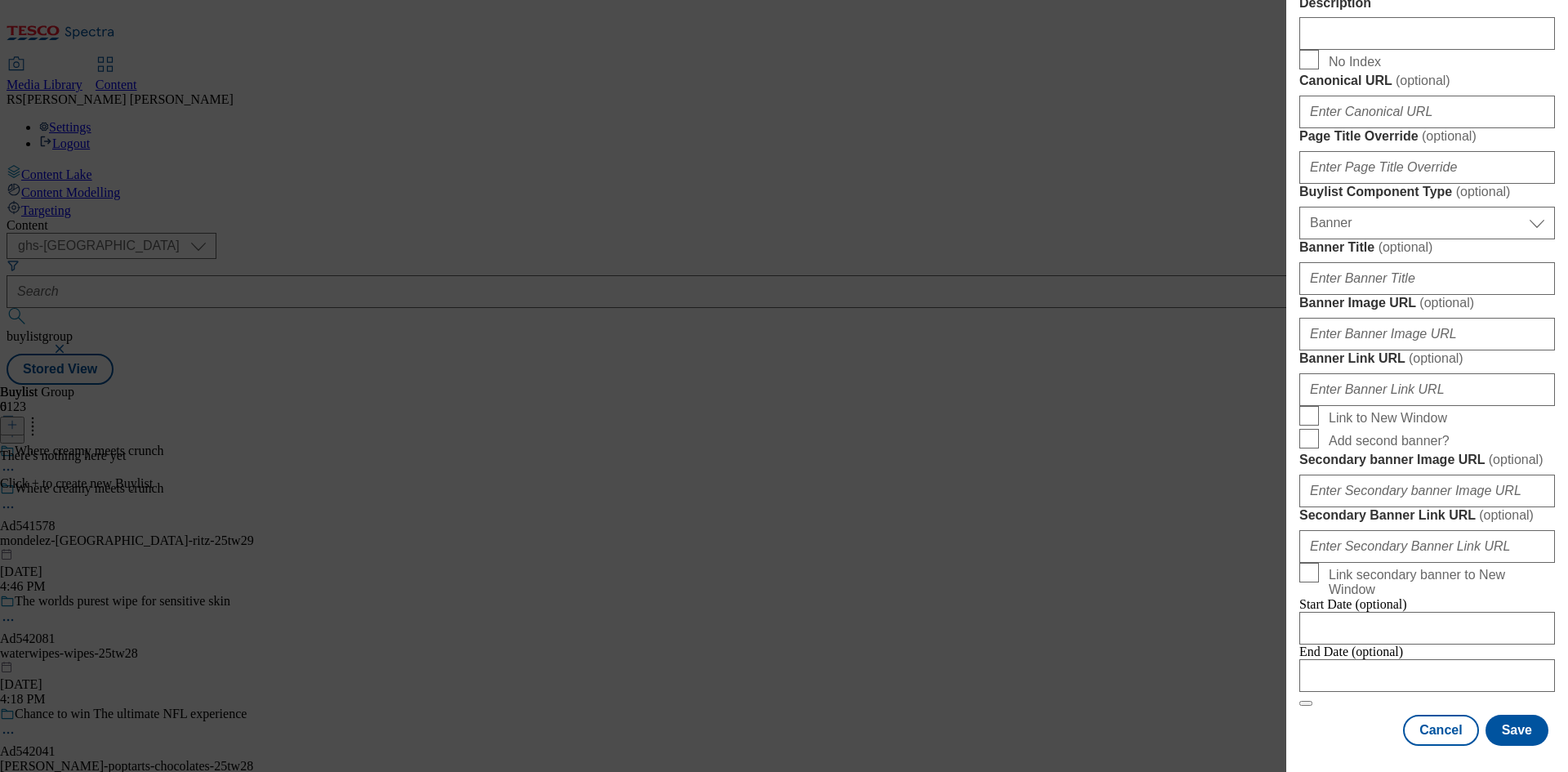
scroll to position [1432, 0]
click at [1341, 713] on div "English Label Ad541578 Tracking Name DH_AD541578 Friendly Name mondelez Buylist…" at bounding box center [1426, 28] width 255 height 1434
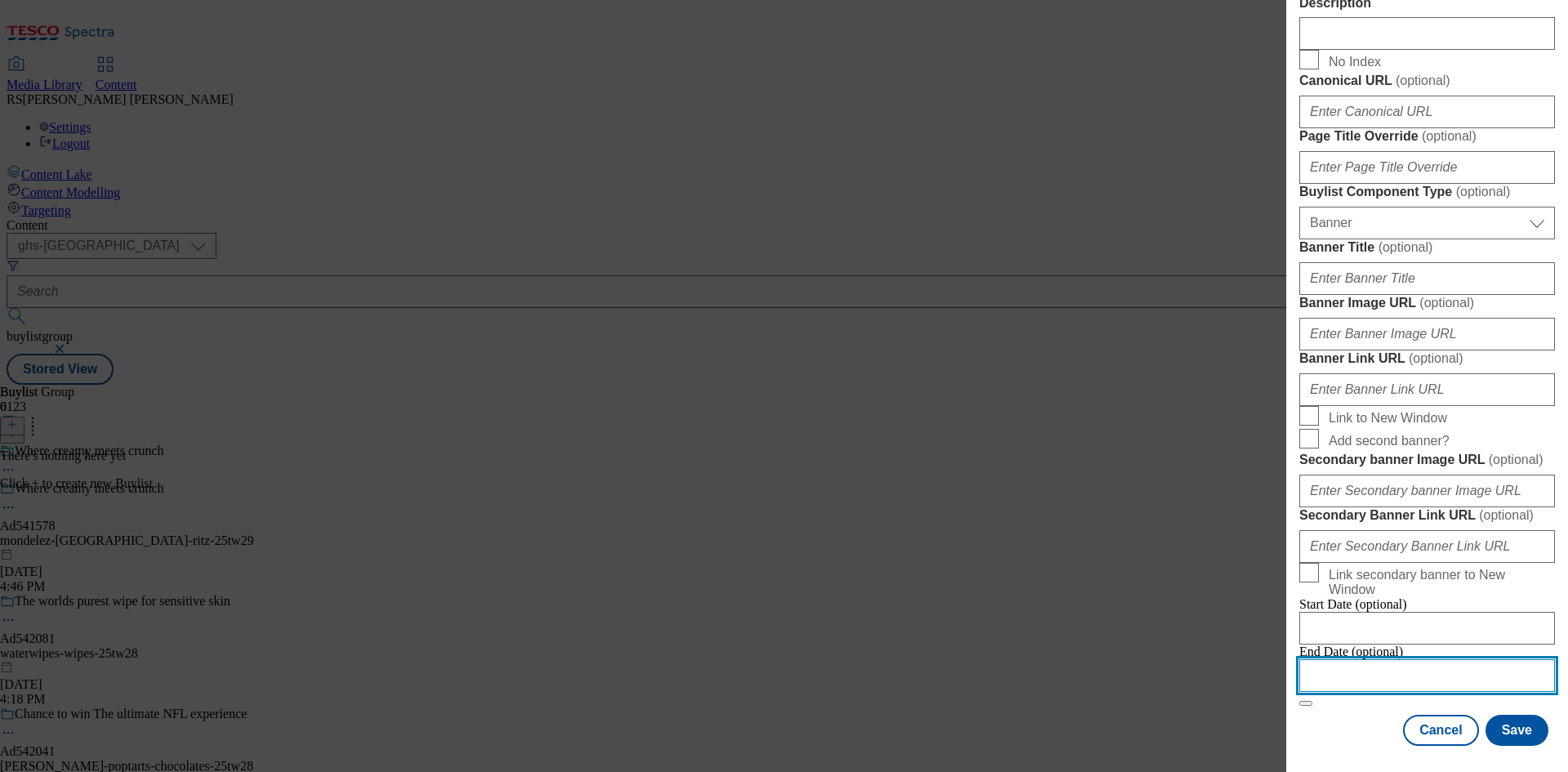
click at [1415, 667] on input "Modal" at bounding box center [1426, 676] width 255 height 33
select select "2025"
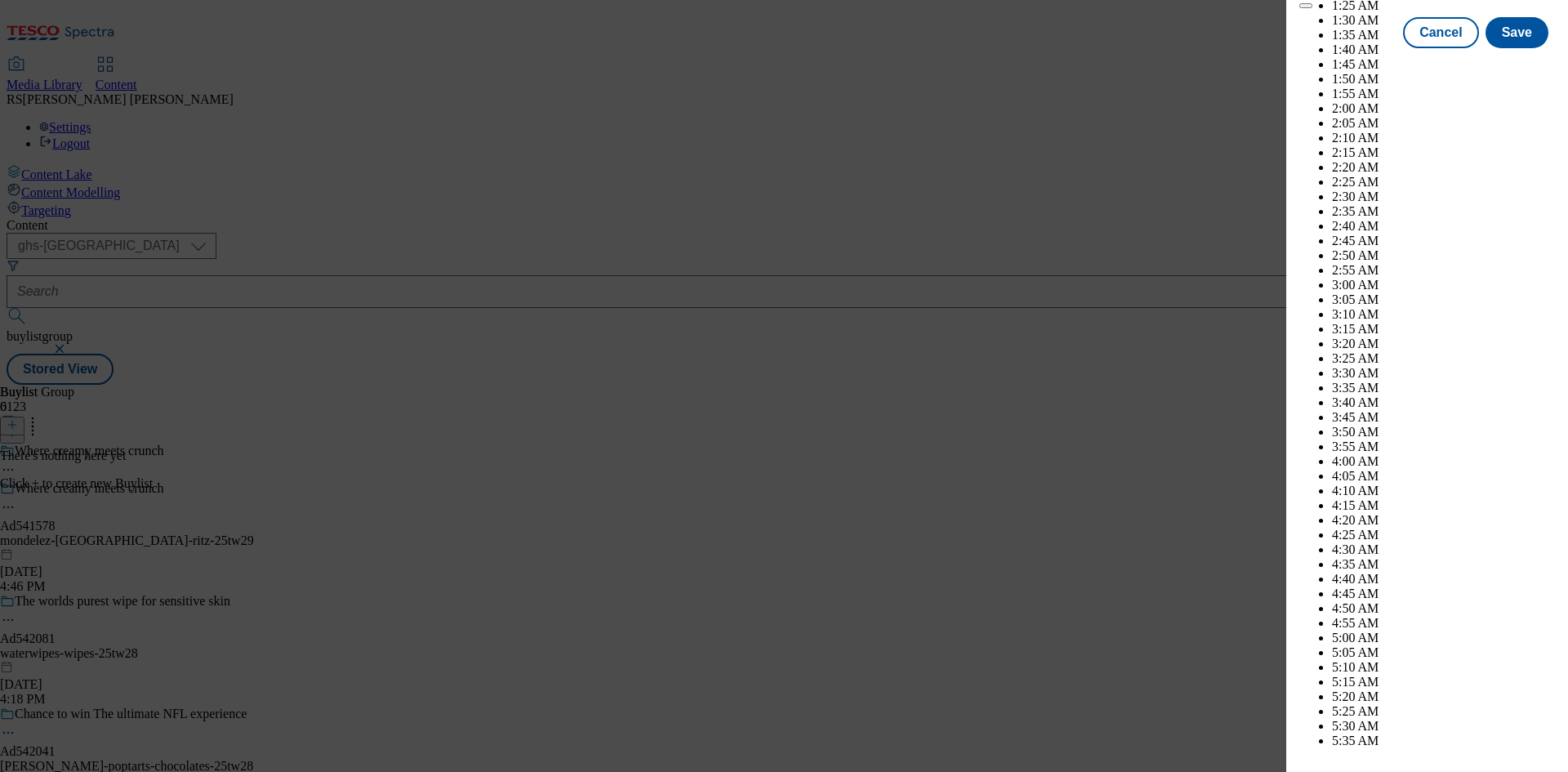
scroll to position [6063, 0]
select select "November"
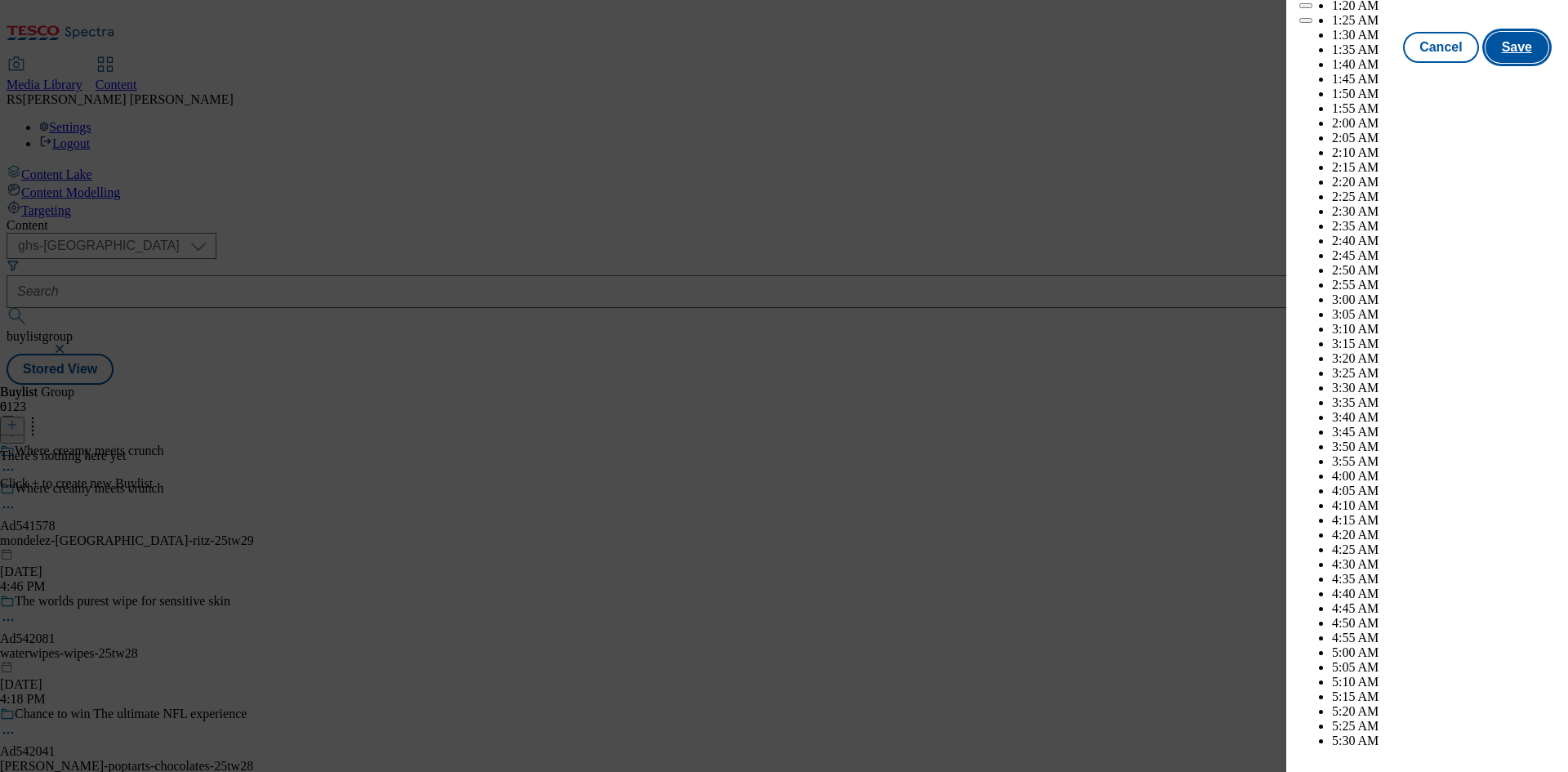
click at [1513, 63] on button "Save" at bounding box center [1516, 47] width 63 height 31
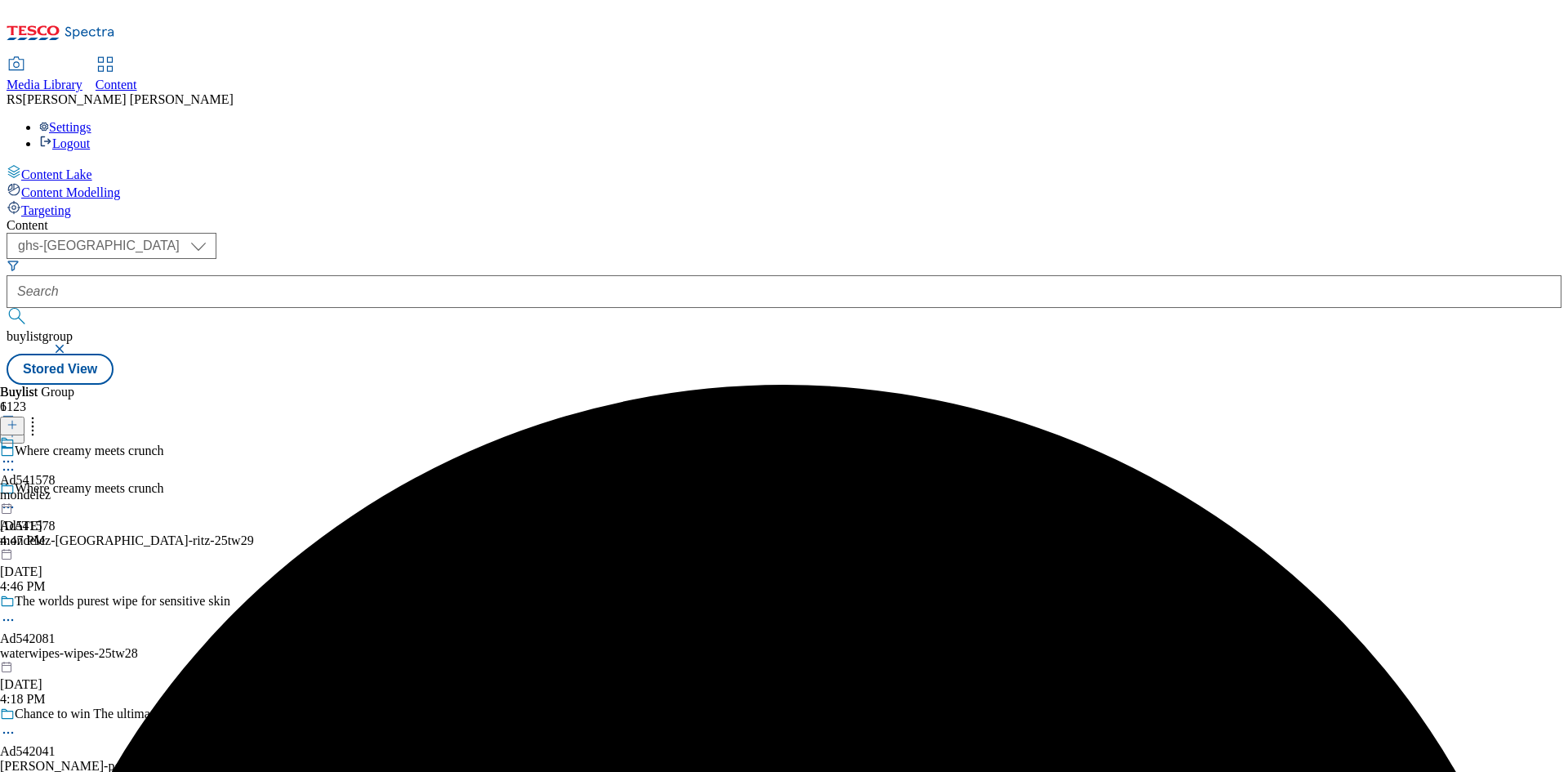
click at [55, 487] on div "mondelez" at bounding box center [27, 495] width 55 height 15
click at [18, 419] on icon at bounding box center [12, 425] width 12 height 12
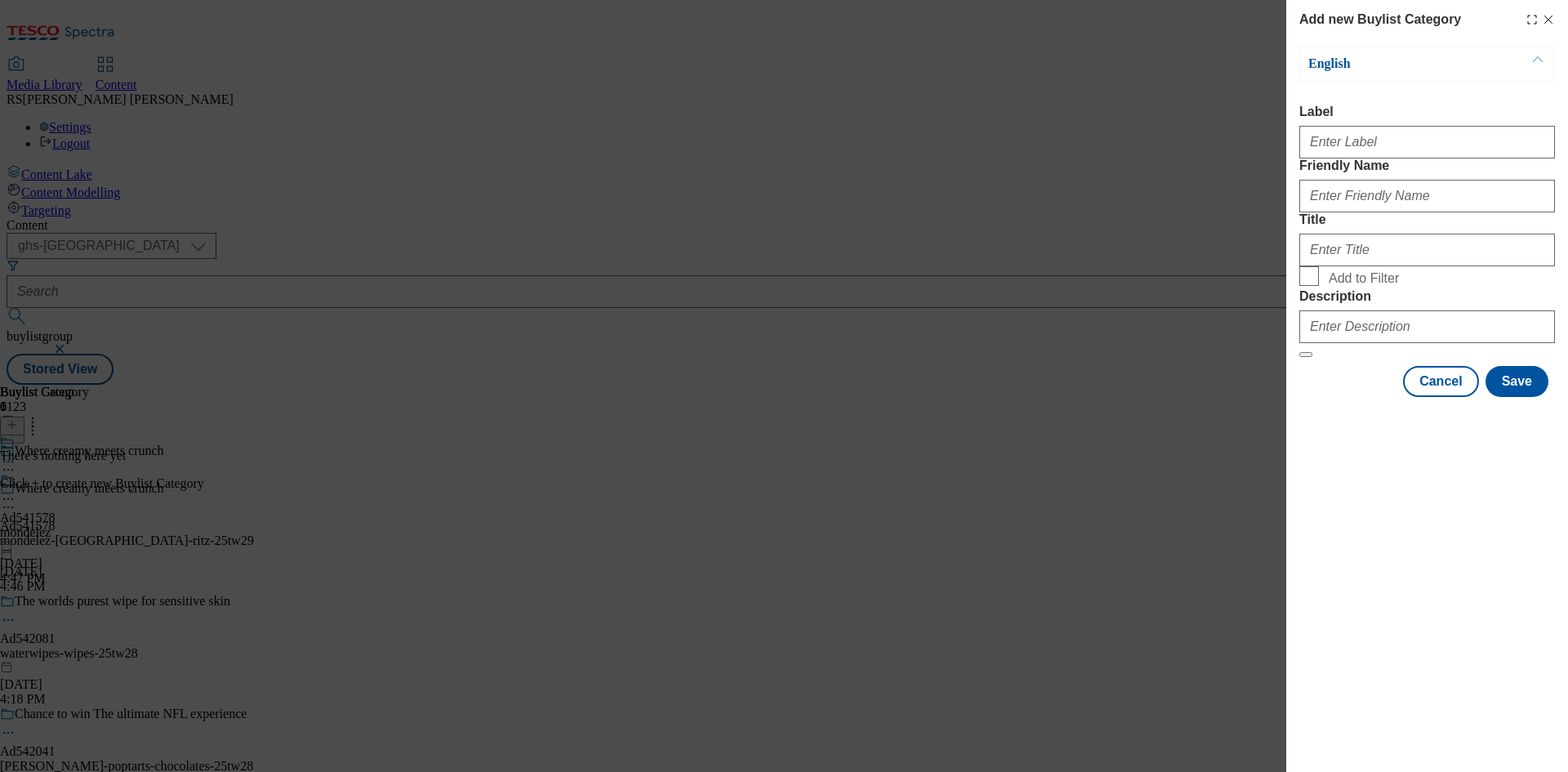
click at [1389, 116] on label "Label" at bounding box center [1426, 112] width 255 height 15
click at [1389, 125] on input "Label" at bounding box center [1426, 142] width 255 height 33
click at [1387, 154] on input "Label" at bounding box center [1426, 142] width 255 height 33
paste input "541578"
type input "Ad541578"
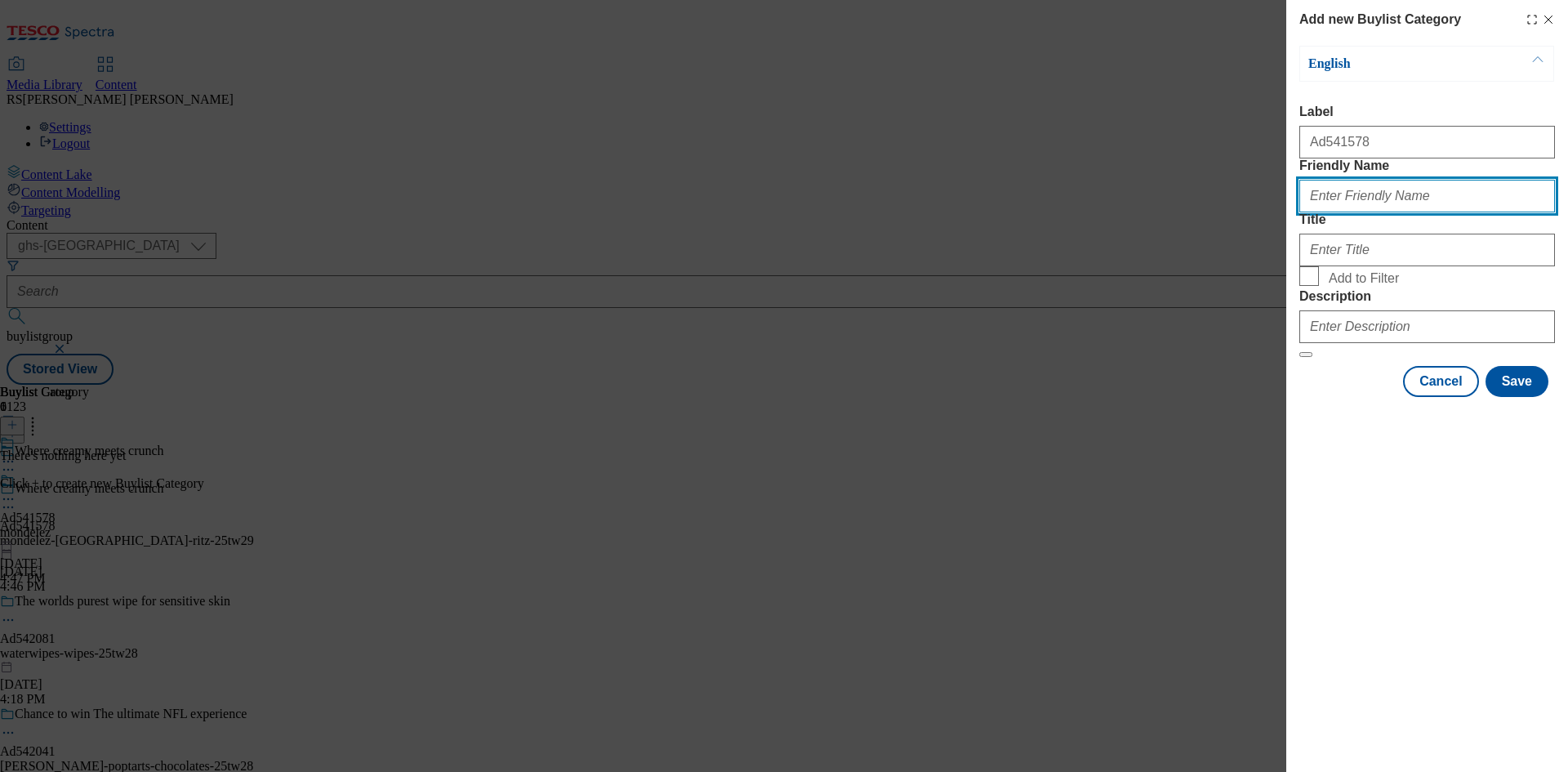
click at [1445, 213] on input "Friendly Name" at bounding box center [1426, 196] width 255 height 33
paste input "mondelez-[GEOGRAPHIC_DATA]-ritz"
type input "mondelez-[GEOGRAPHIC_DATA]-ritz"
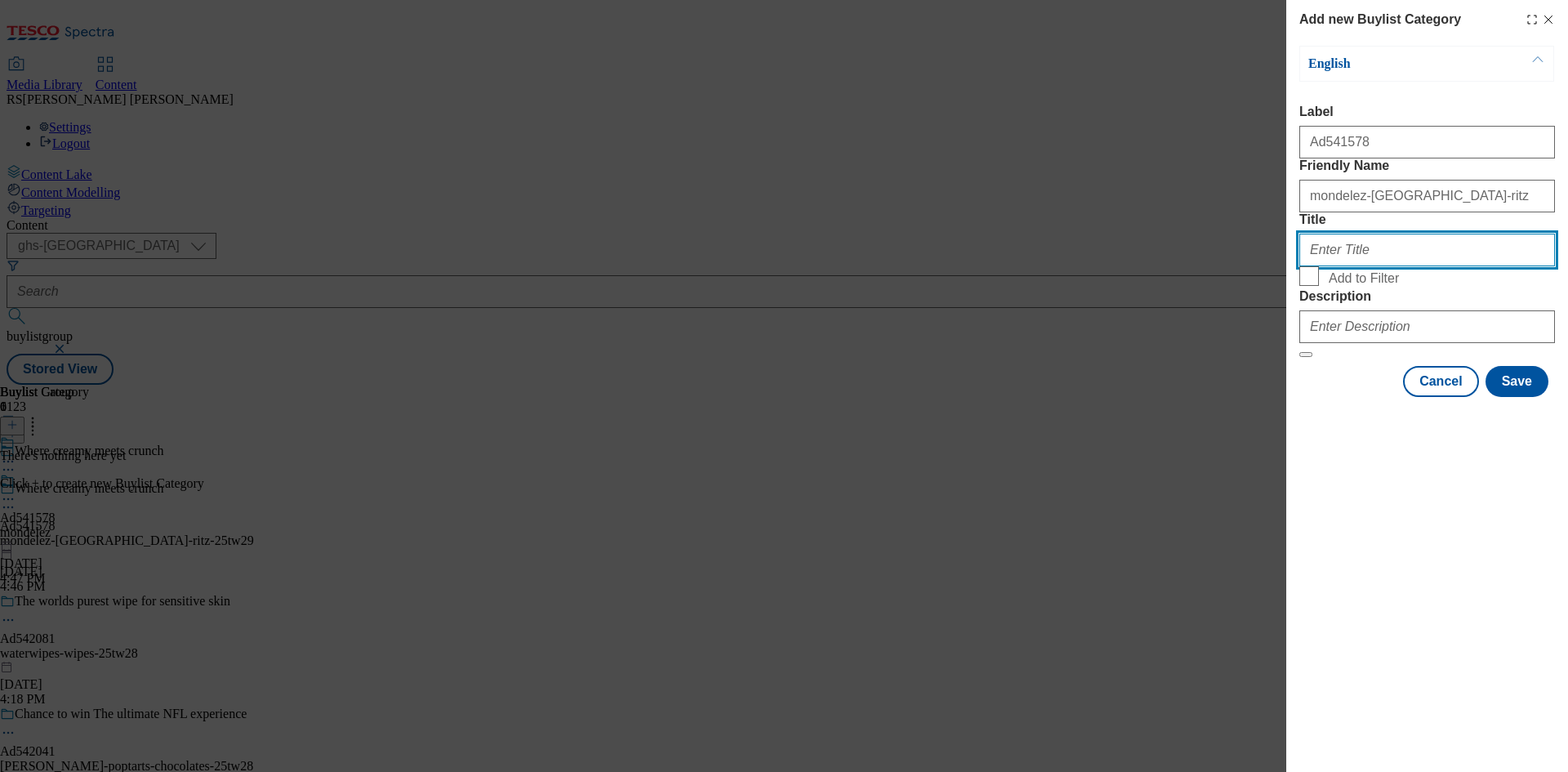
paste input "Mondelez"
type input "Mondelez"
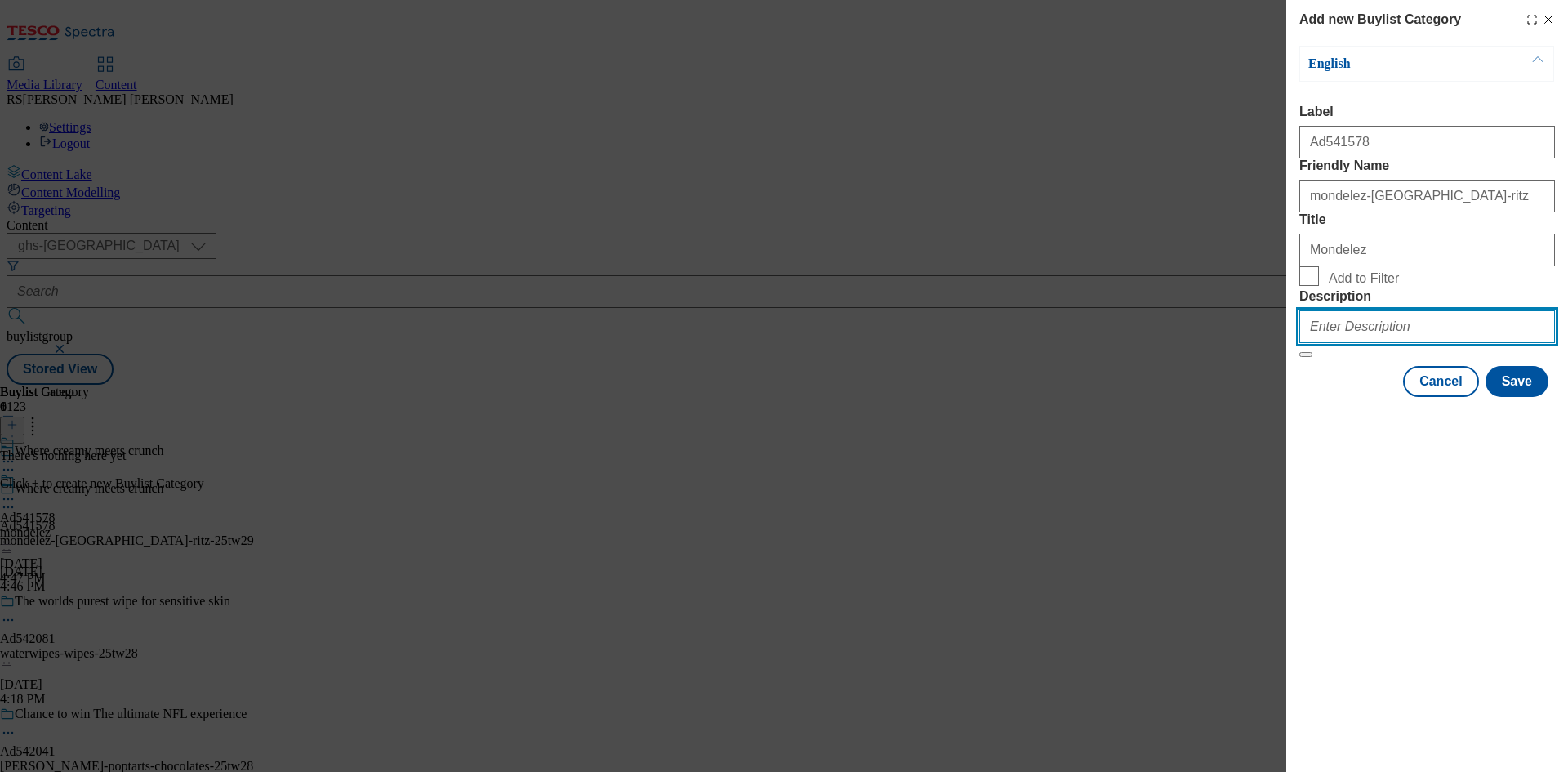
drag, startPoint x: 1433, startPoint y: 437, endPoint x: 1443, endPoint y: 443, distance: 11.7
click at [1433, 343] on input "Description" at bounding box center [1426, 326] width 255 height 33
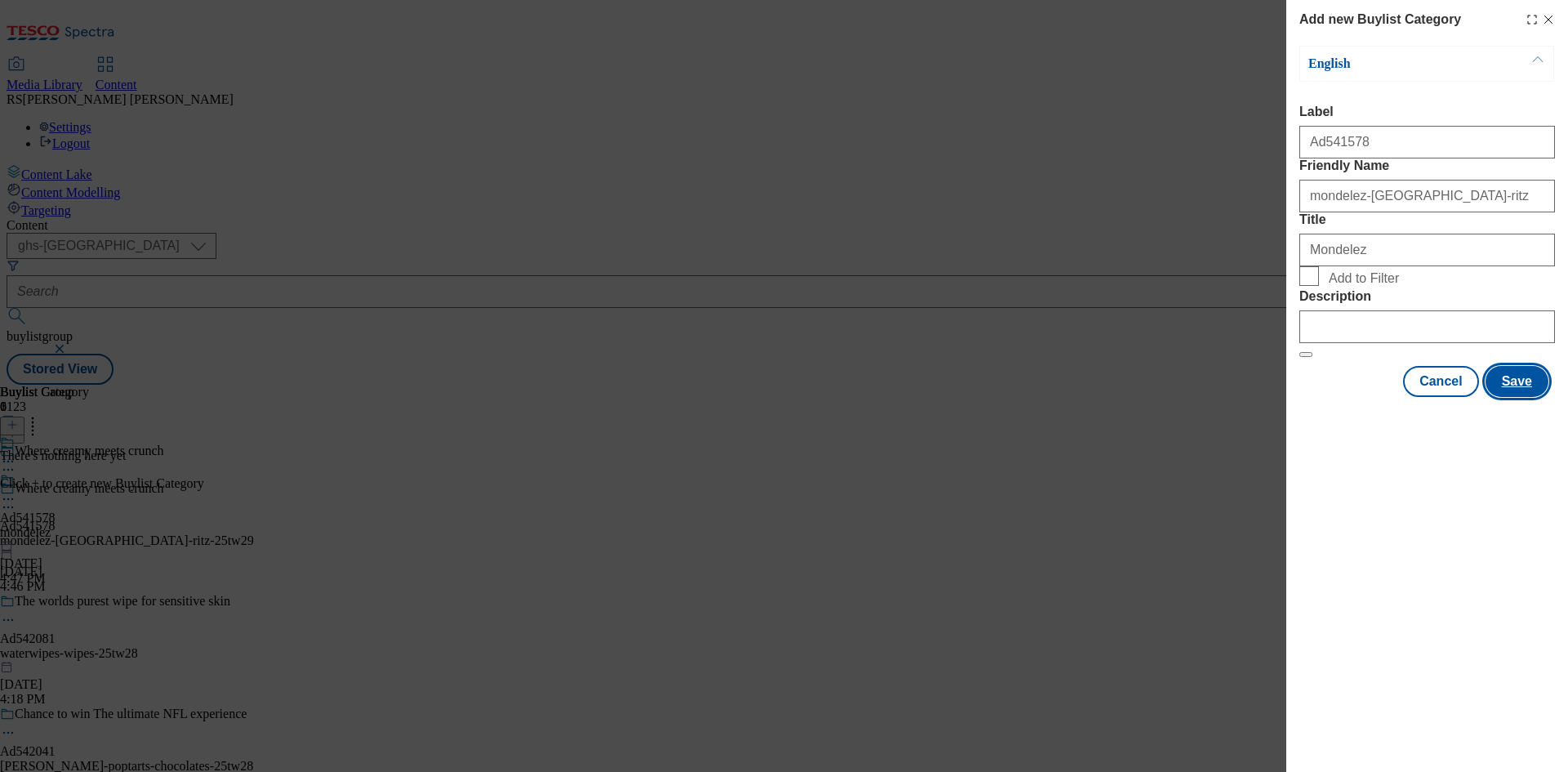
click at [1519, 397] on button "Save" at bounding box center [1516, 381] width 63 height 31
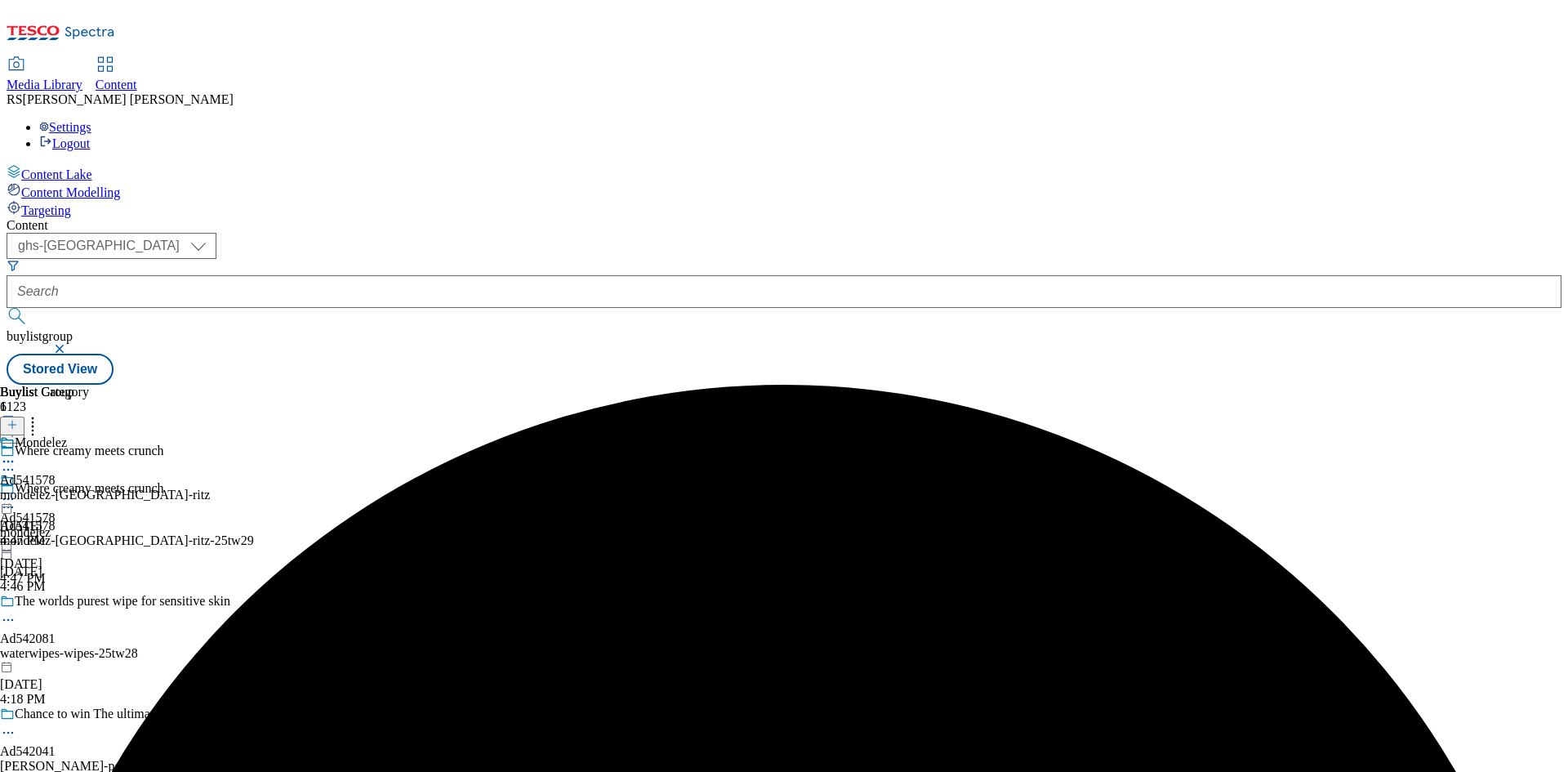
click at [210, 487] on div "mondelez-[GEOGRAPHIC_DATA]-ritz" at bounding box center [105, 495] width 210 height 15
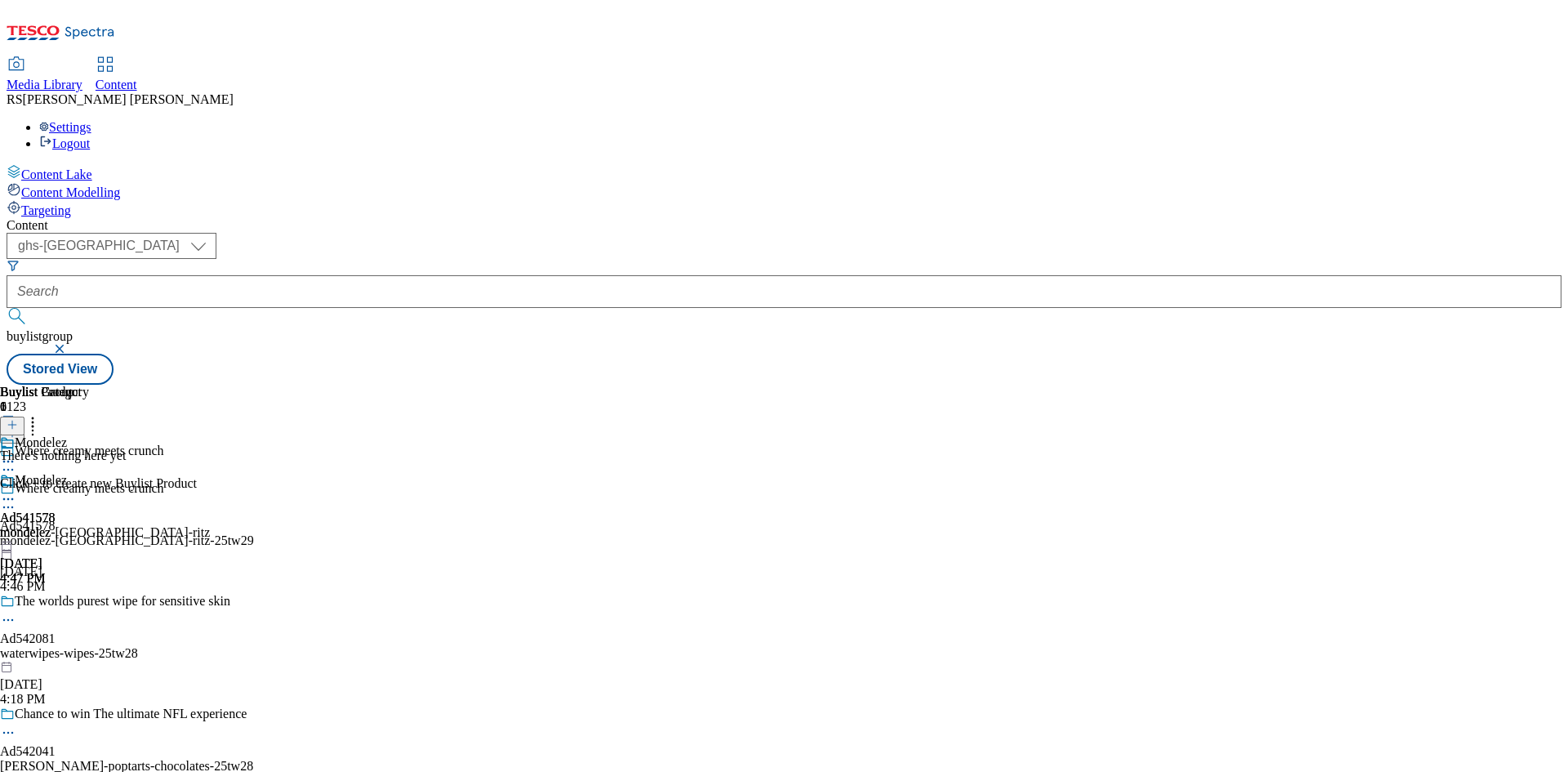
click at [18, 419] on icon at bounding box center [12, 425] width 12 height 12
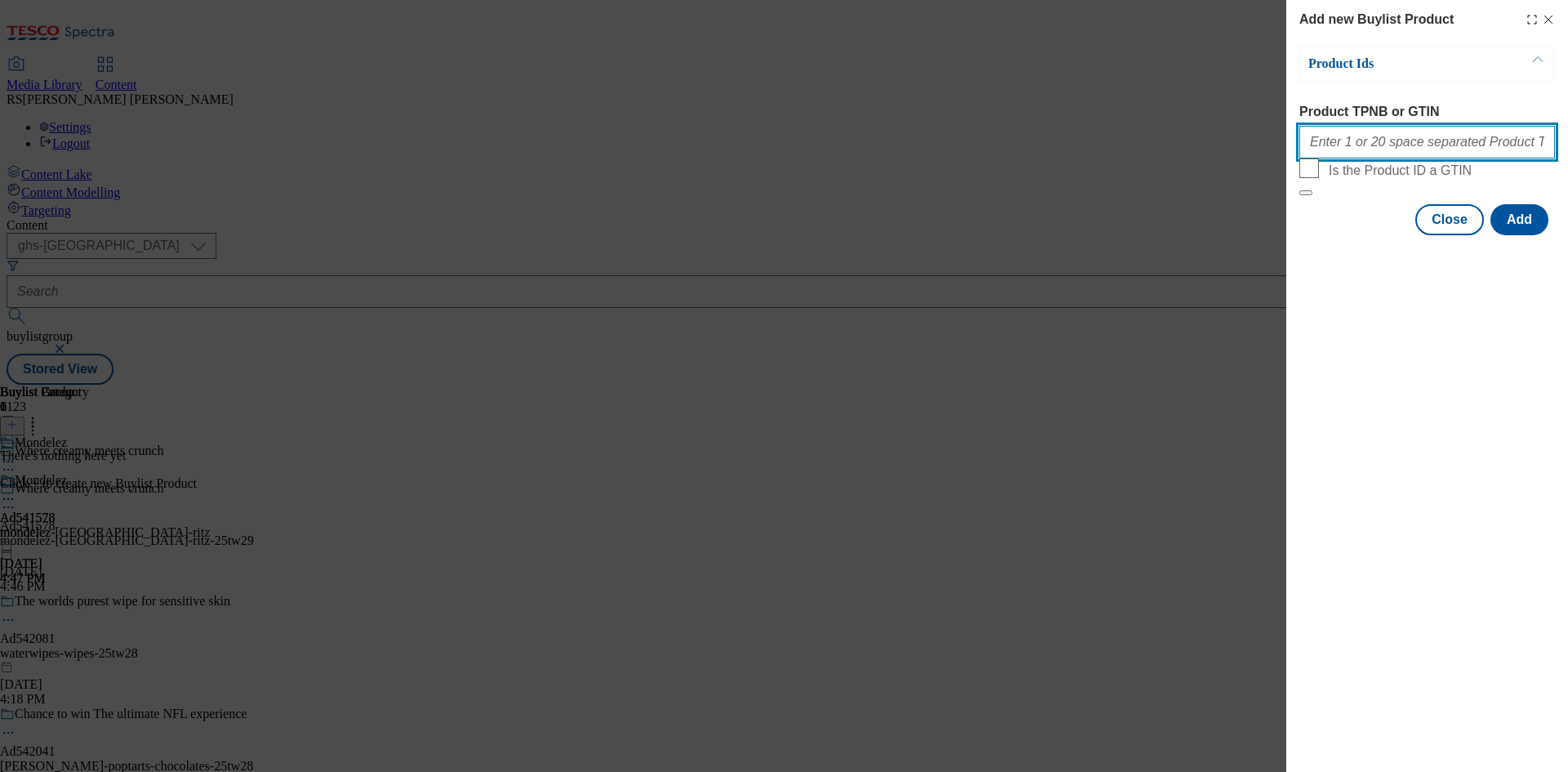
click at [1423, 149] on input "Product TPNB or GTIN" at bounding box center [1426, 142] width 255 height 33
paste input "93048735 89442406 89959878 93041260 90784518 90716318 90725964 90509921 8998406…"
type input "93048735 89442406 89959878 93041260 90784518 90716318 90725964 90509921 8998406…"
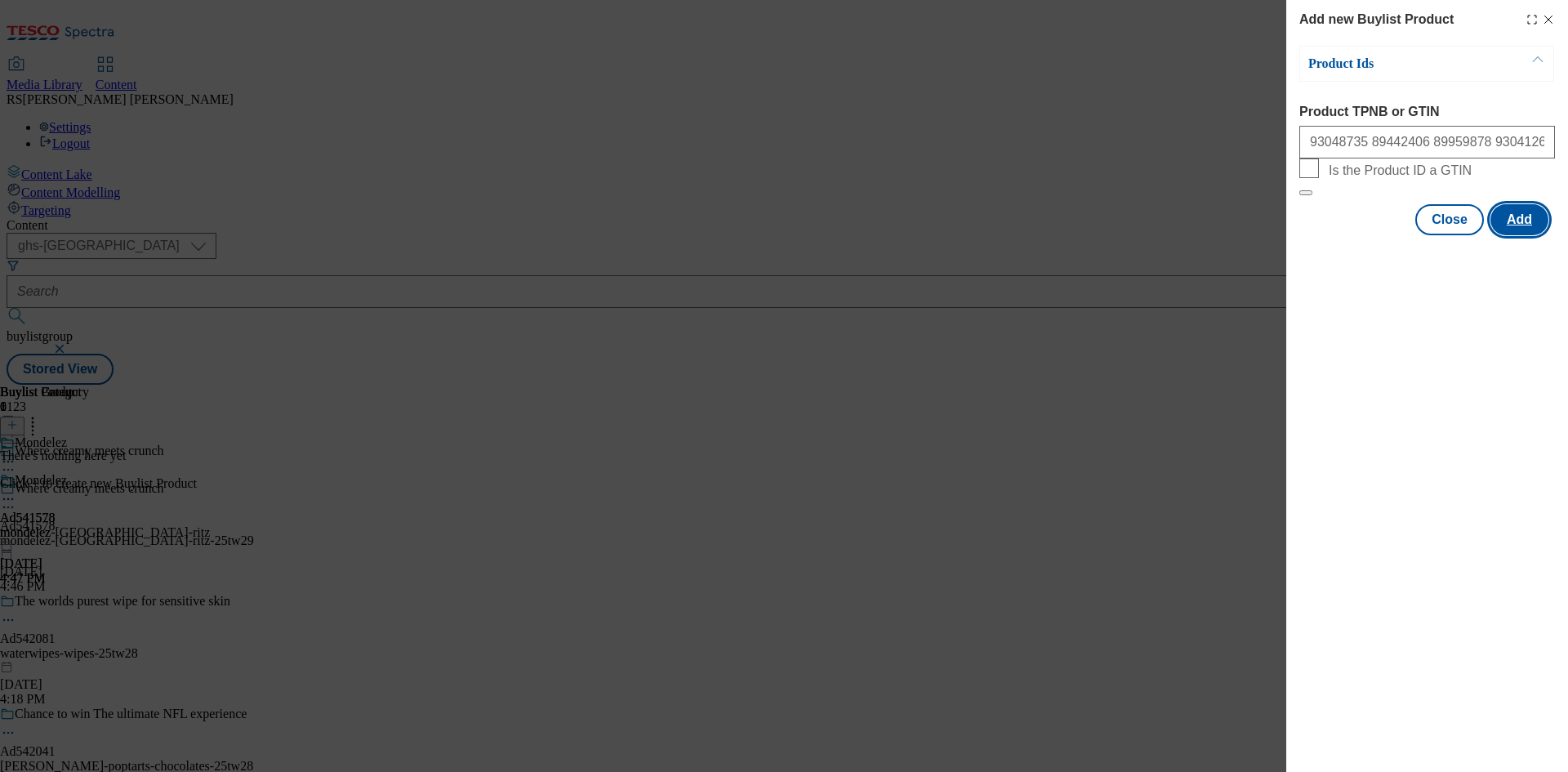
click at [1514, 236] on button "Add" at bounding box center [1519, 220] width 58 height 31
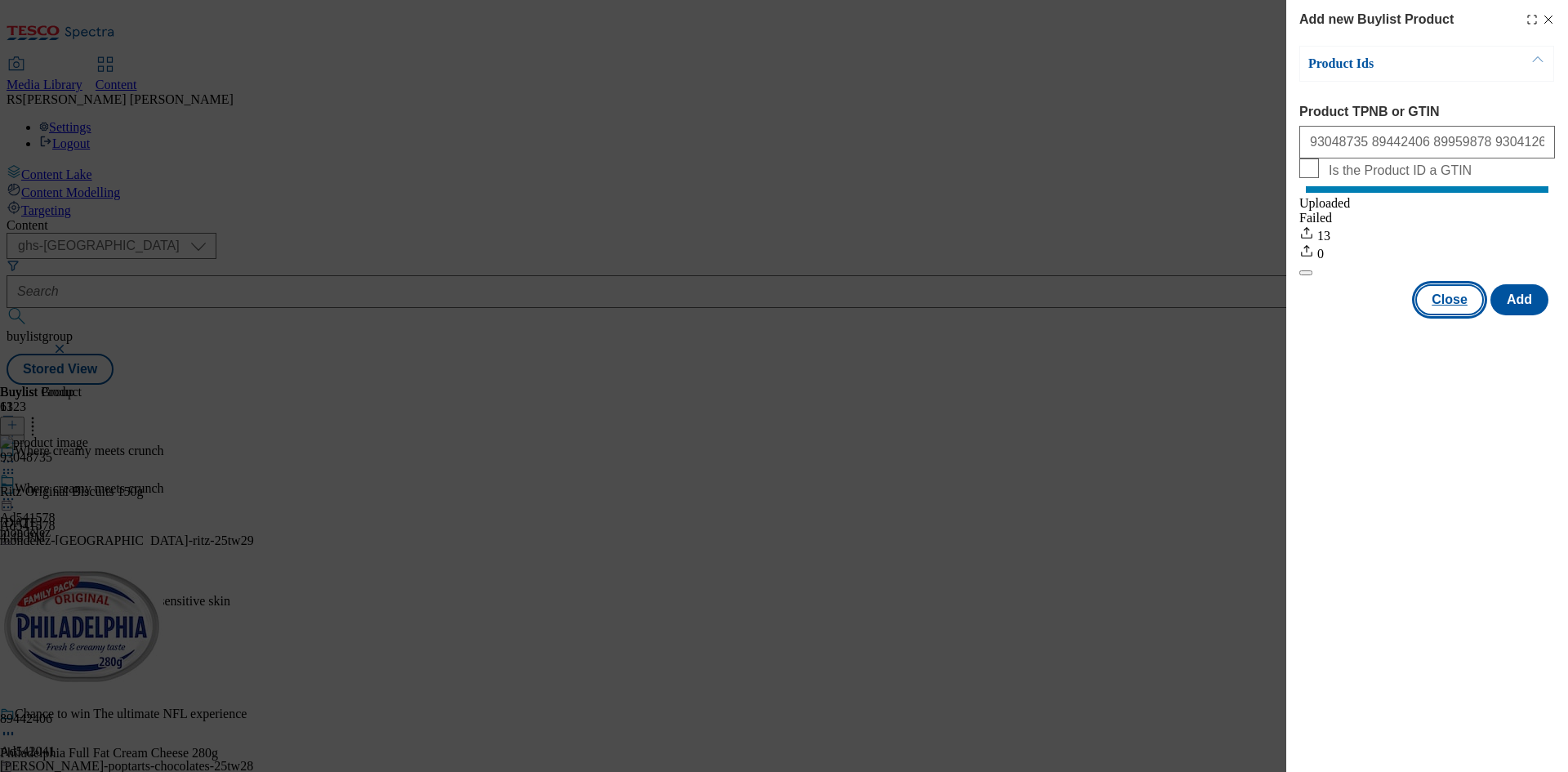
click at [1452, 316] on button "Close" at bounding box center [1449, 300] width 68 height 31
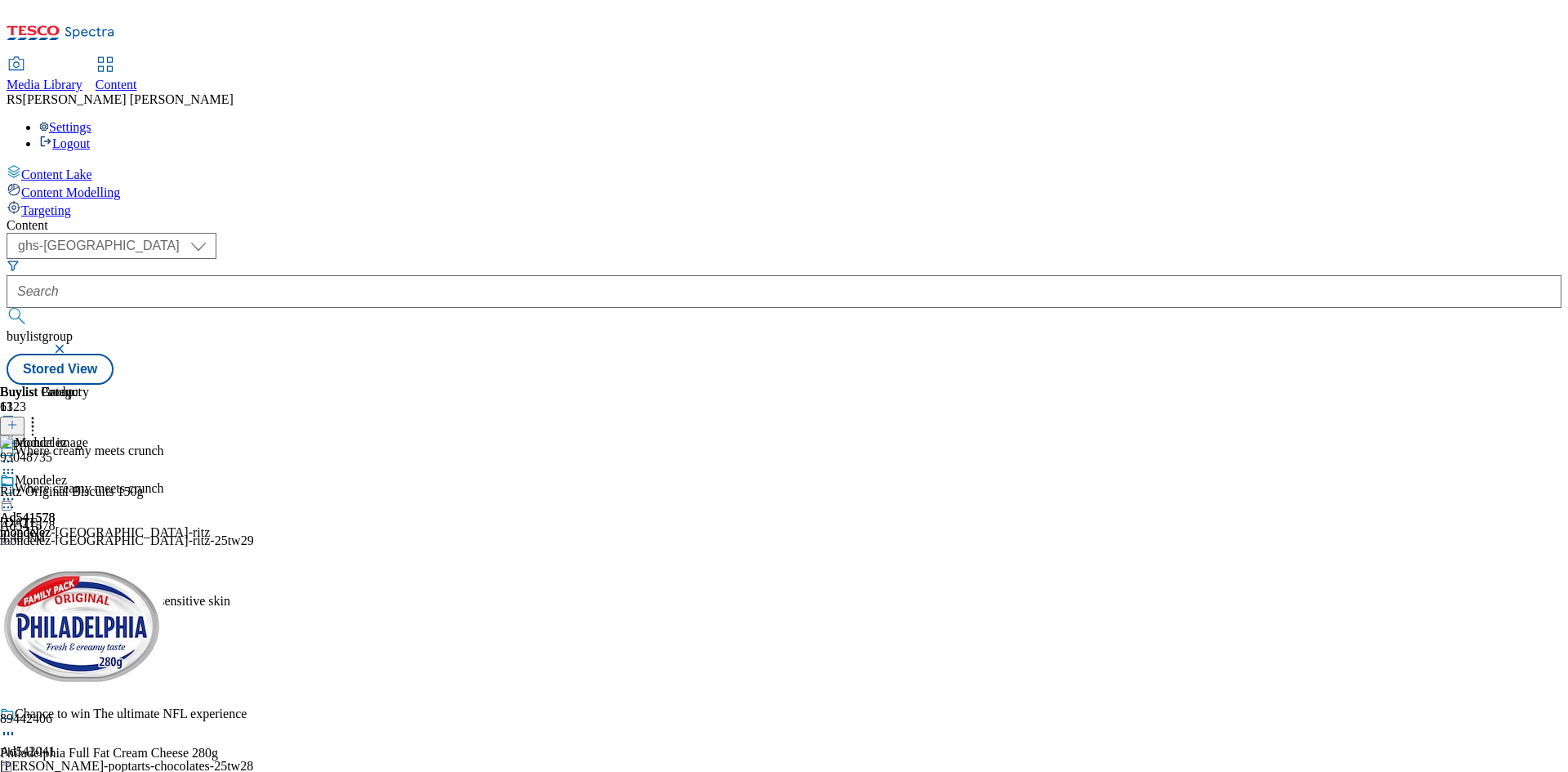
drag, startPoint x: 442, startPoint y: 255, endPoint x: 447, endPoint y: 264, distance: 10.3
click at [16, 499] on icon at bounding box center [8, 507] width 16 height 16
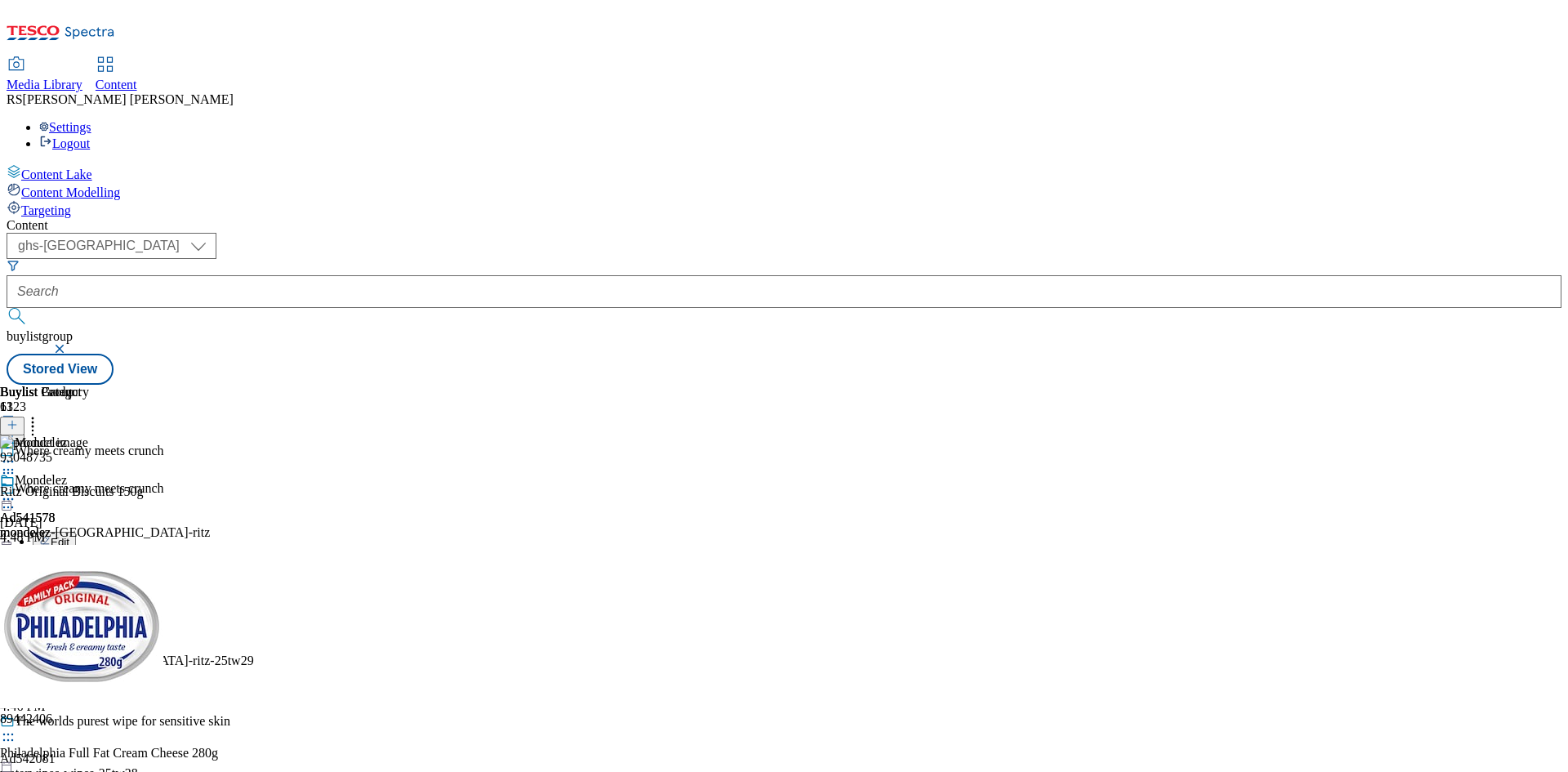
click at [69, 536] on span "Edit" at bounding box center [60, 541] width 19 height 12
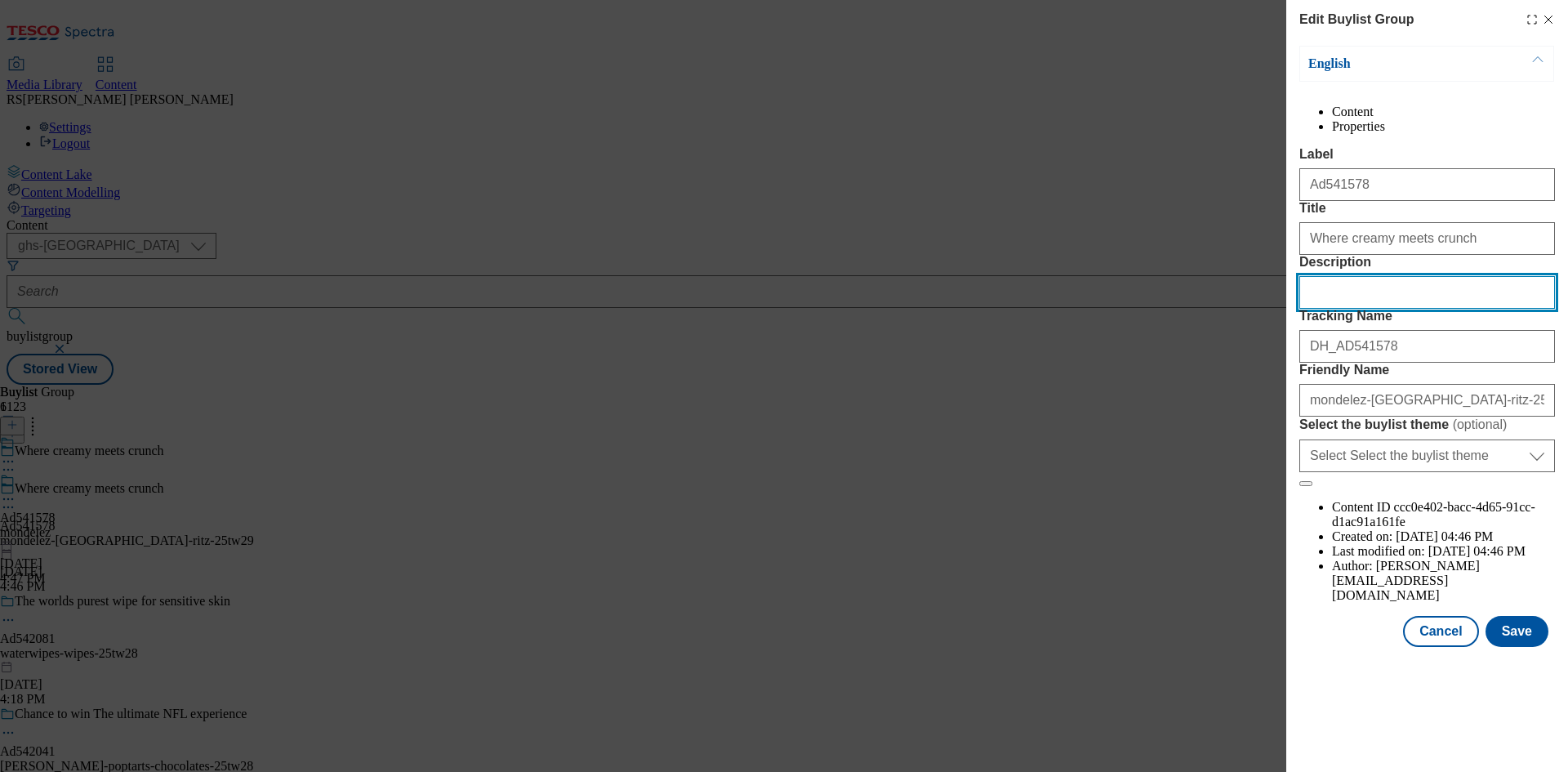
click at [1395, 309] on input "Description" at bounding box center [1426, 293] width 255 height 33
paste input "Ritz Original Biscuits 150g"
type input "Ritz Original Biscuits 150g"
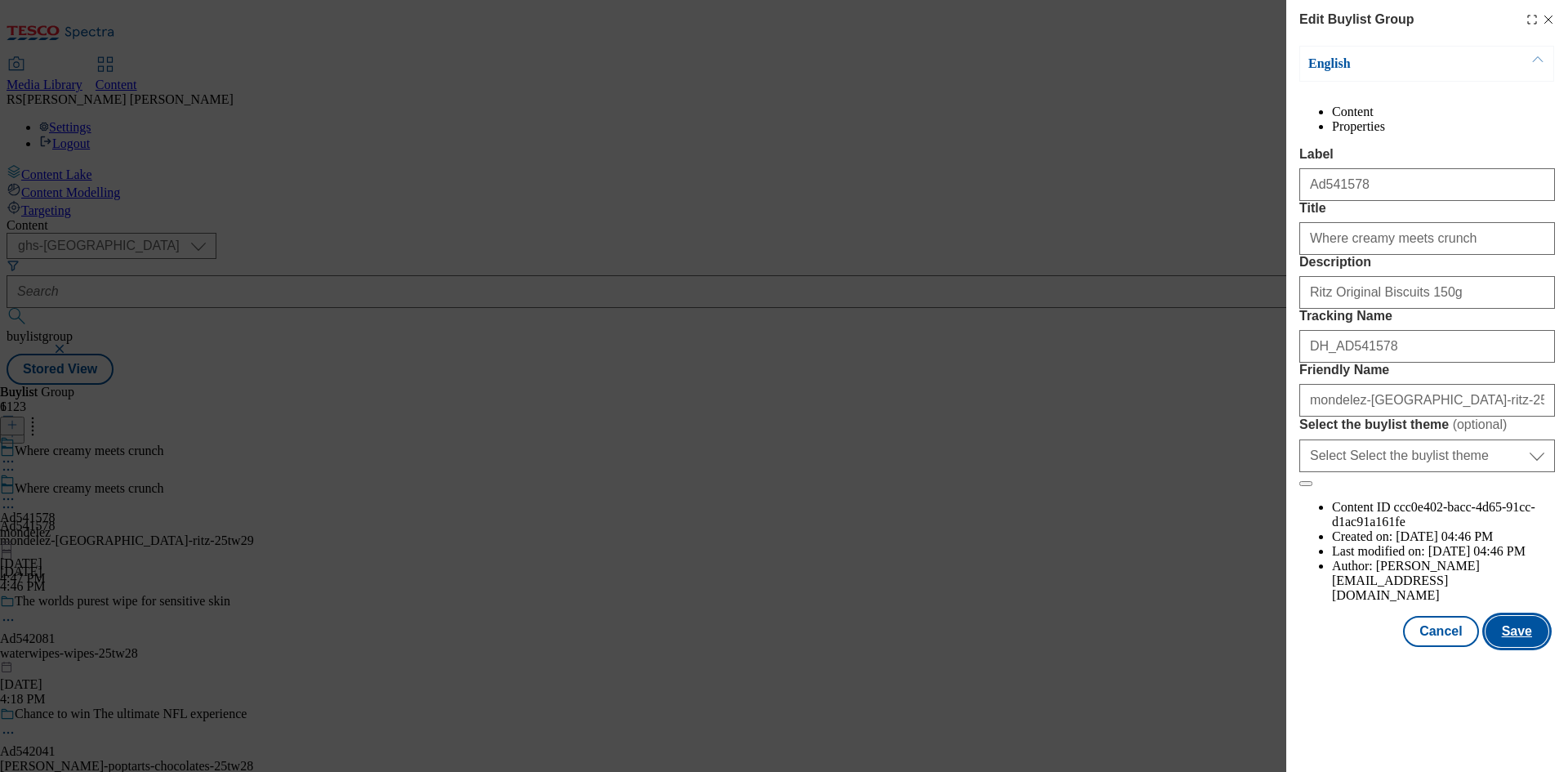
click at [1516, 647] on button "Save" at bounding box center [1516, 631] width 63 height 31
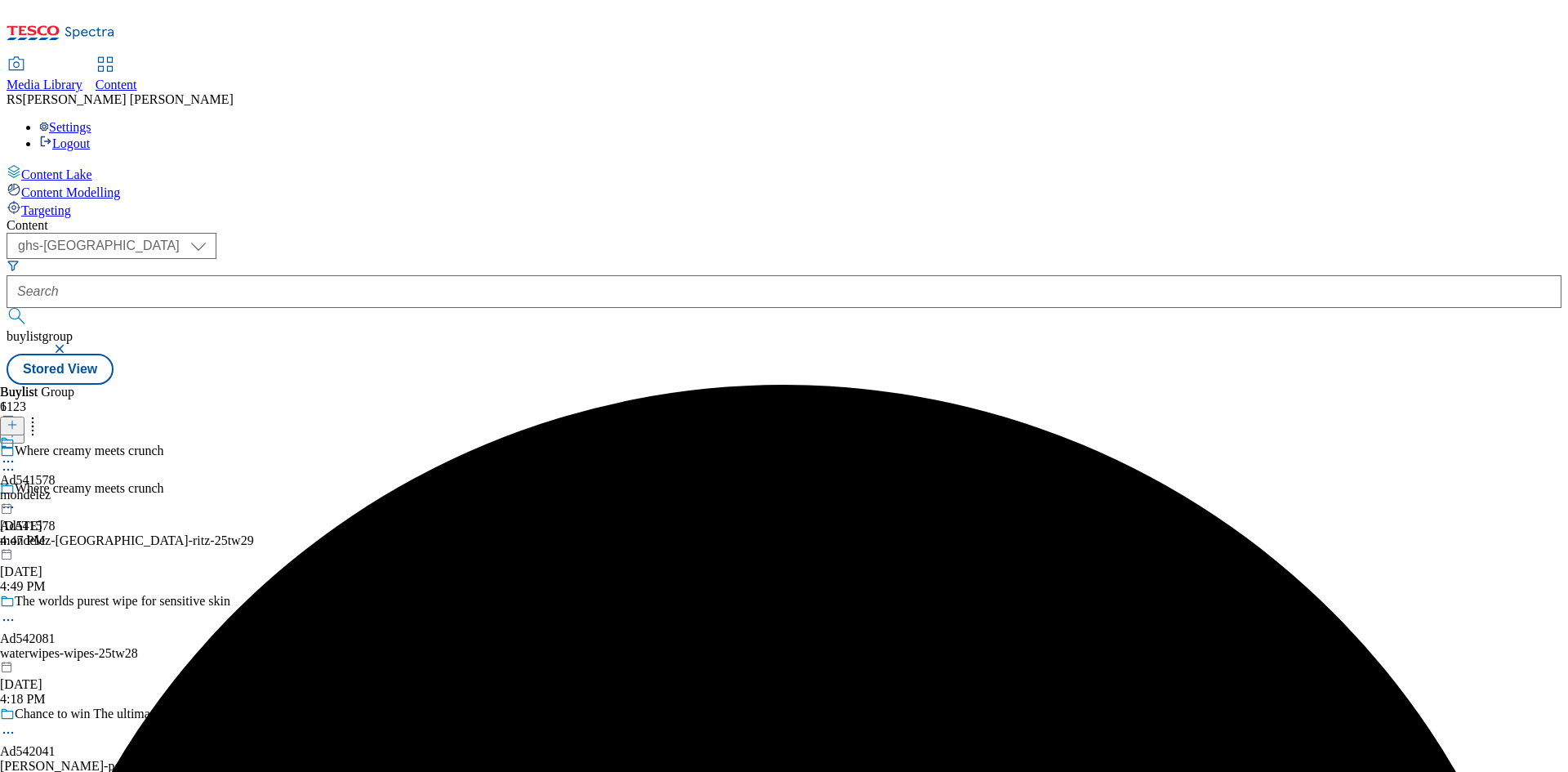
click at [16, 454] on icon at bounding box center [8, 462] width 16 height 16
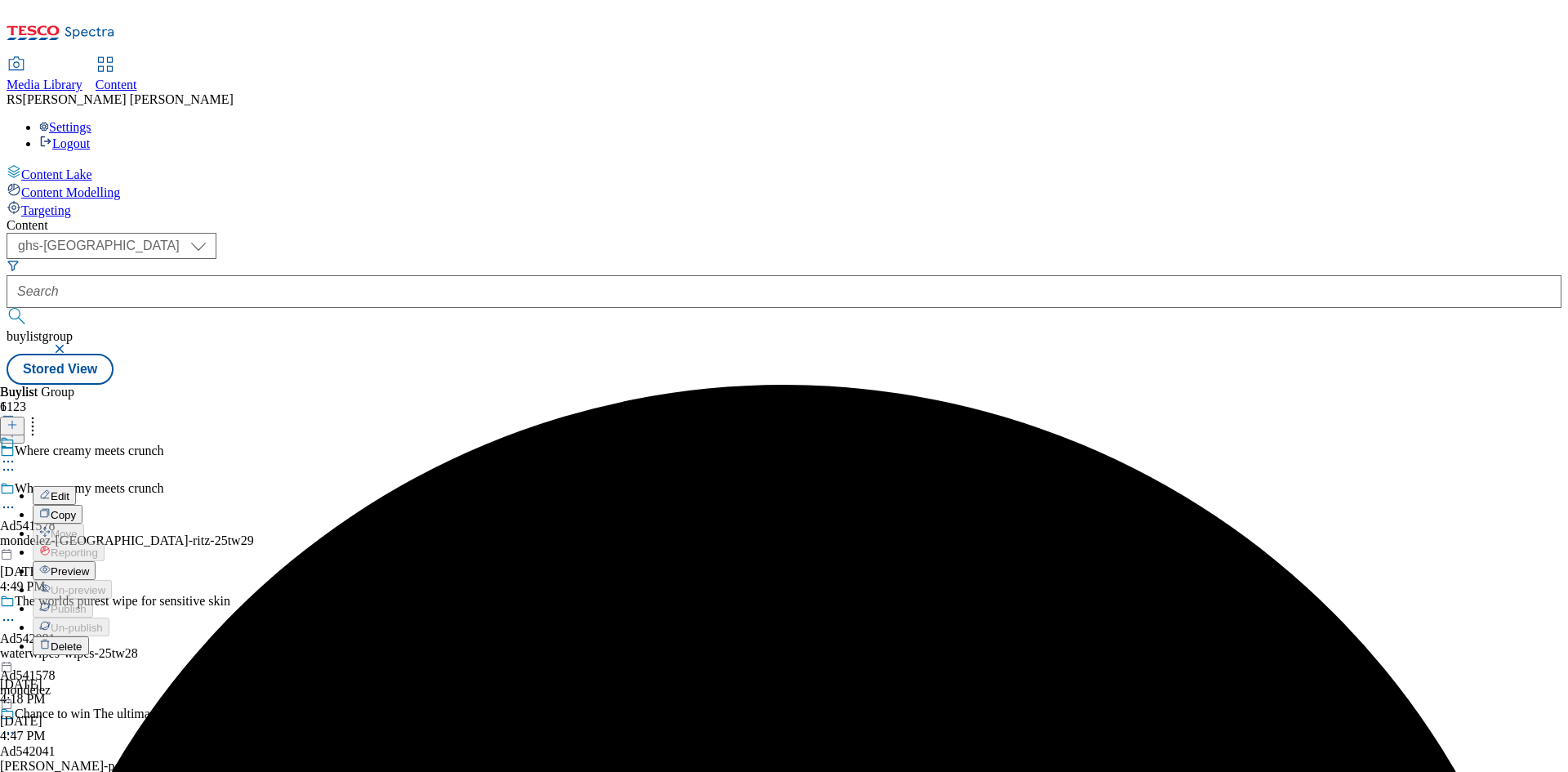
click at [69, 490] on span "Edit" at bounding box center [60, 496] width 19 height 12
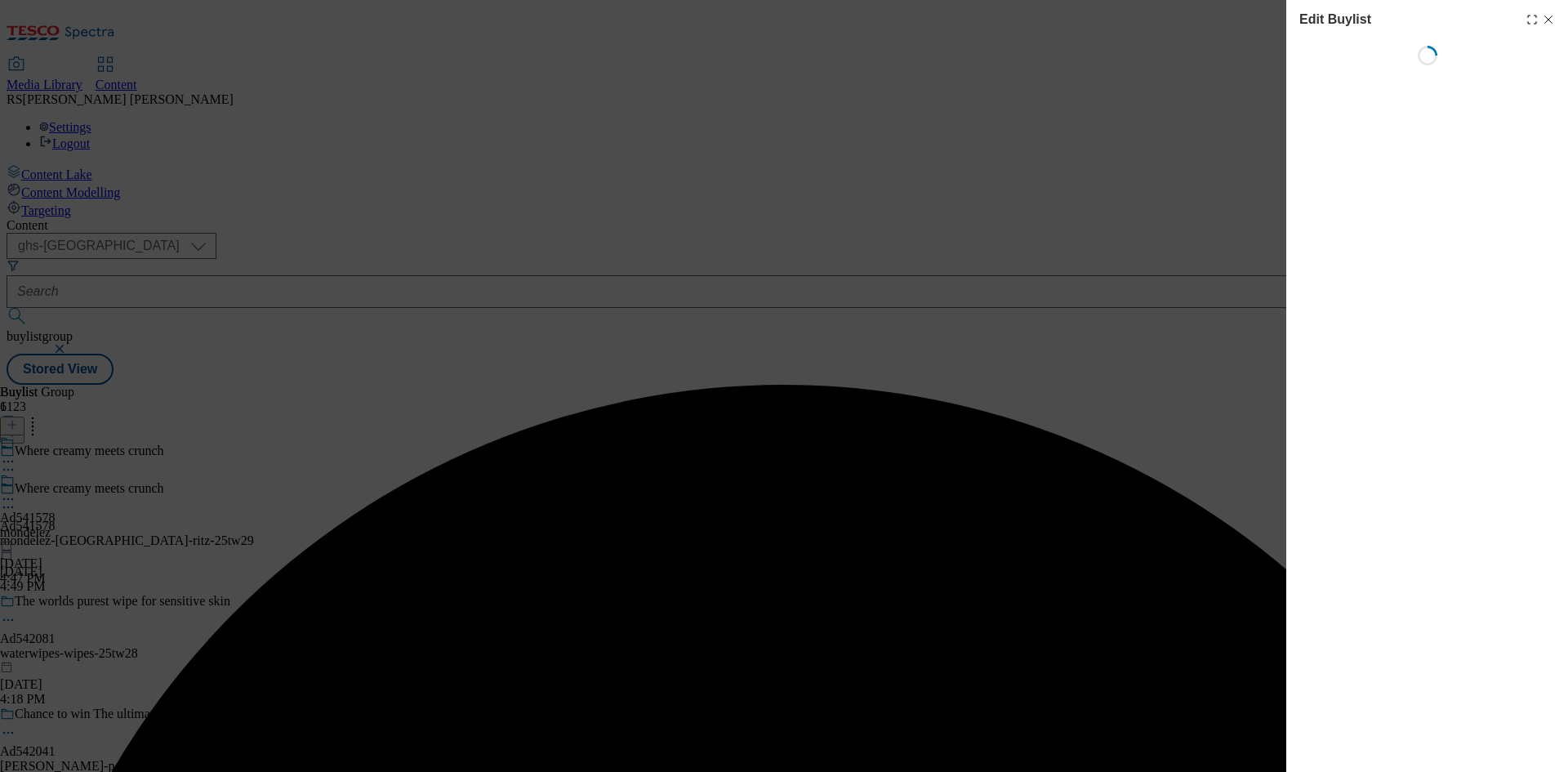
select select "tactical"
select select "supplier funded short term 1-3 weeks"
select select "dunnhumby"
select select "Banner"
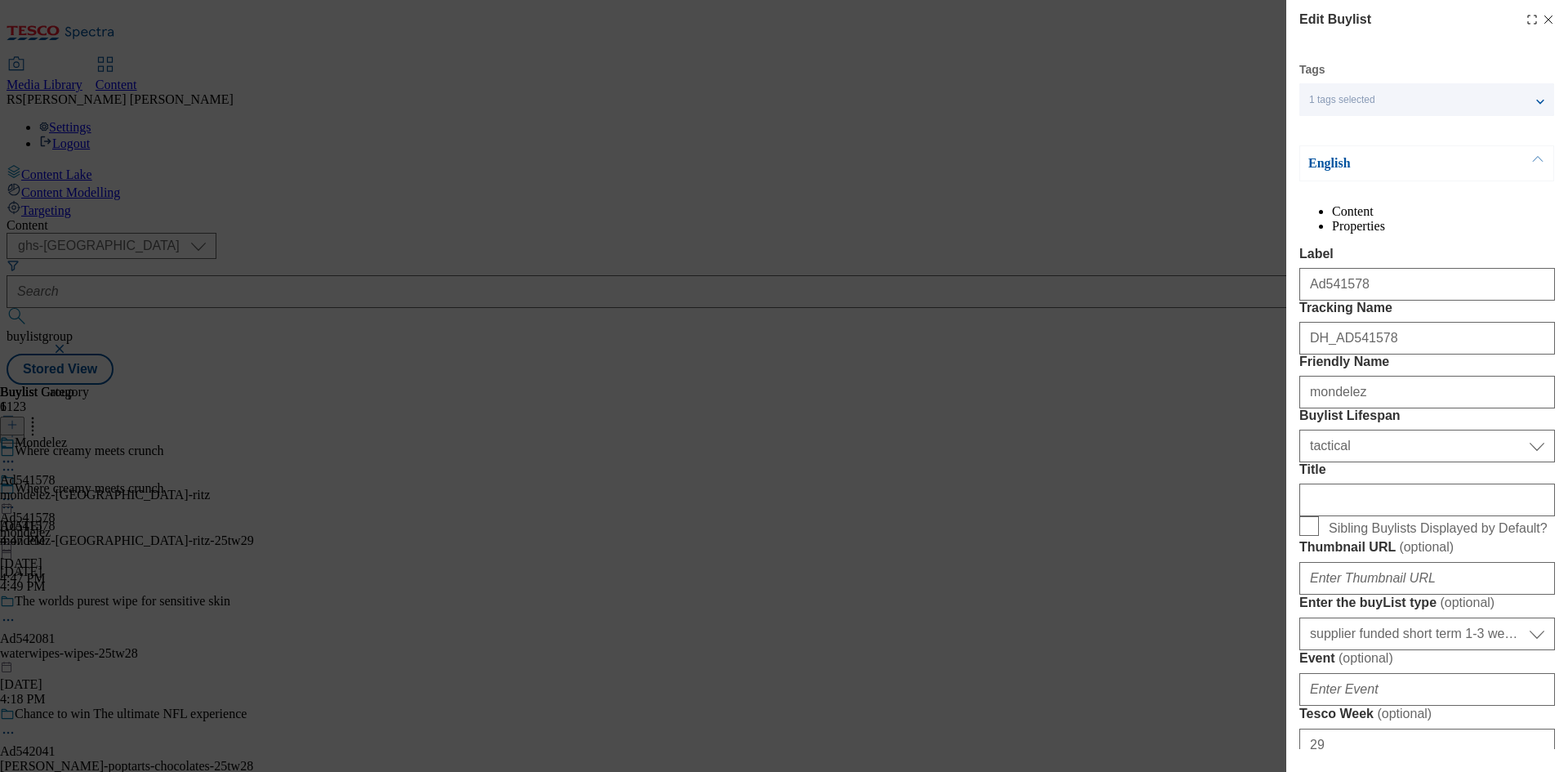
scroll to position [572, 0]
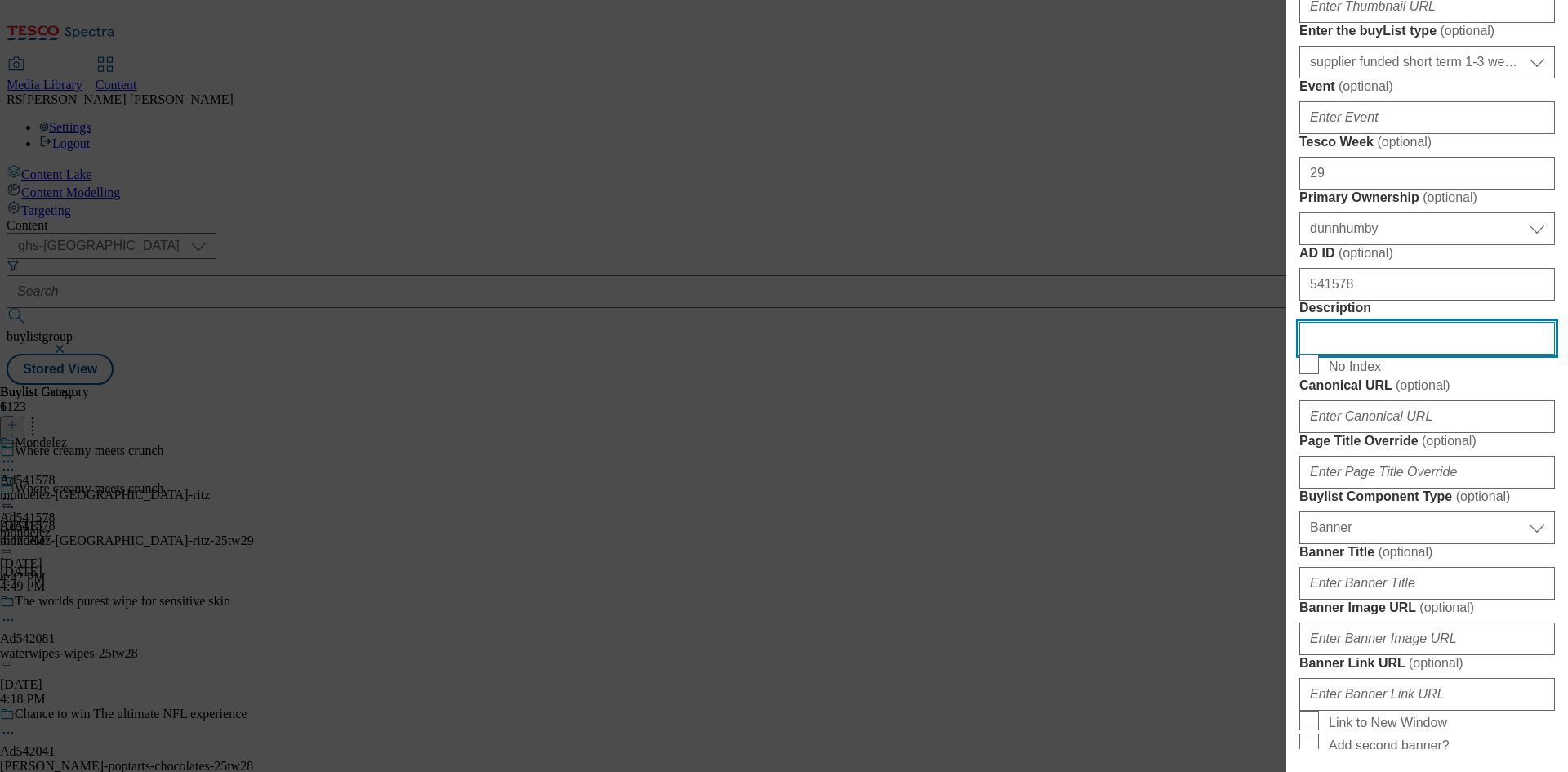
click at [1398, 355] on input "Description" at bounding box center [1426, 338] width 255 height 33
paste input "Ritz Original Biscuits 150g"
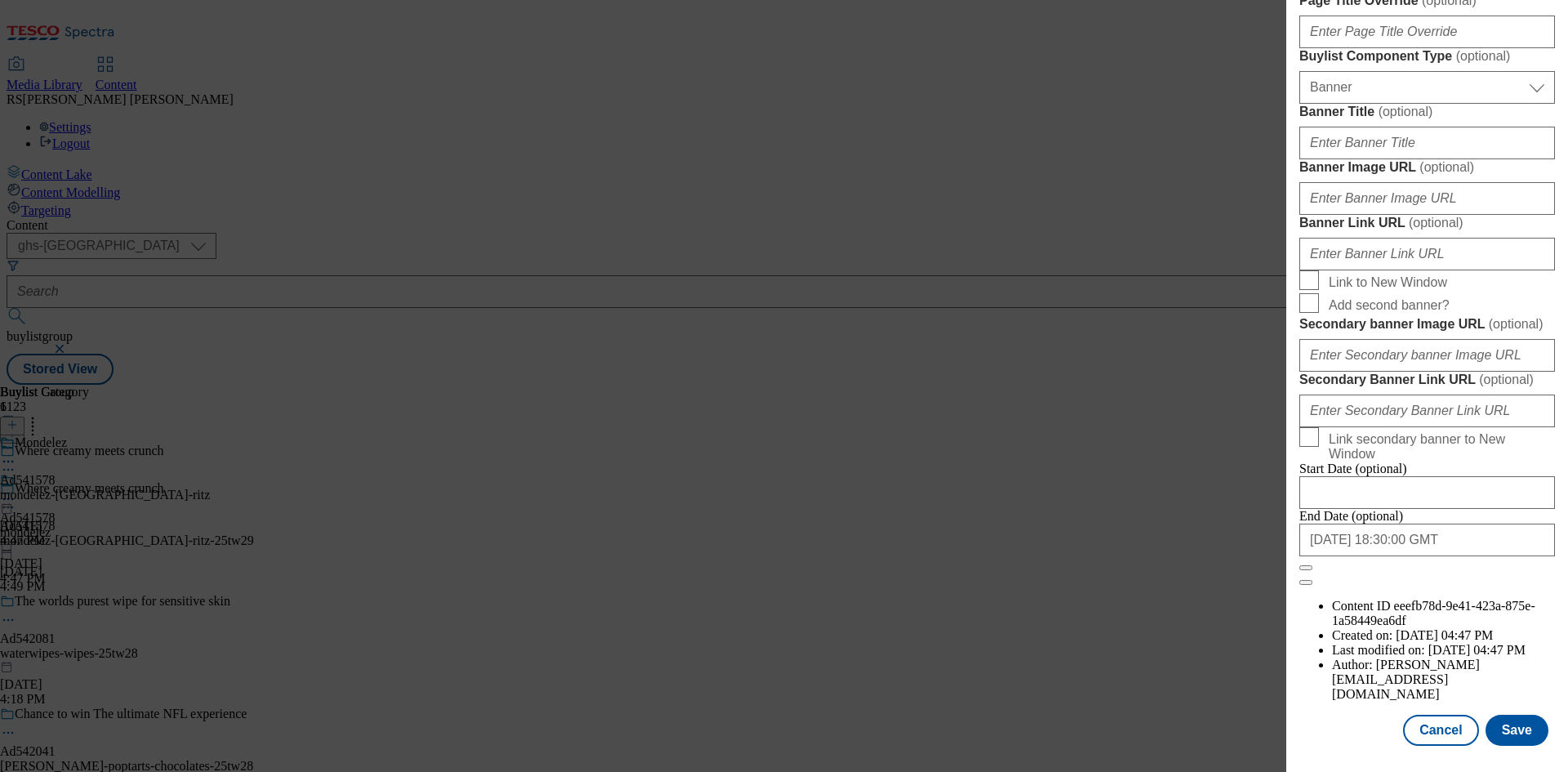
scroll to position [1604, 0]
type input "Ritz Original Biscuits 150g"
click at [1497, 726] on button "Save" at bounding box center [1516, 730] width 63 height 31
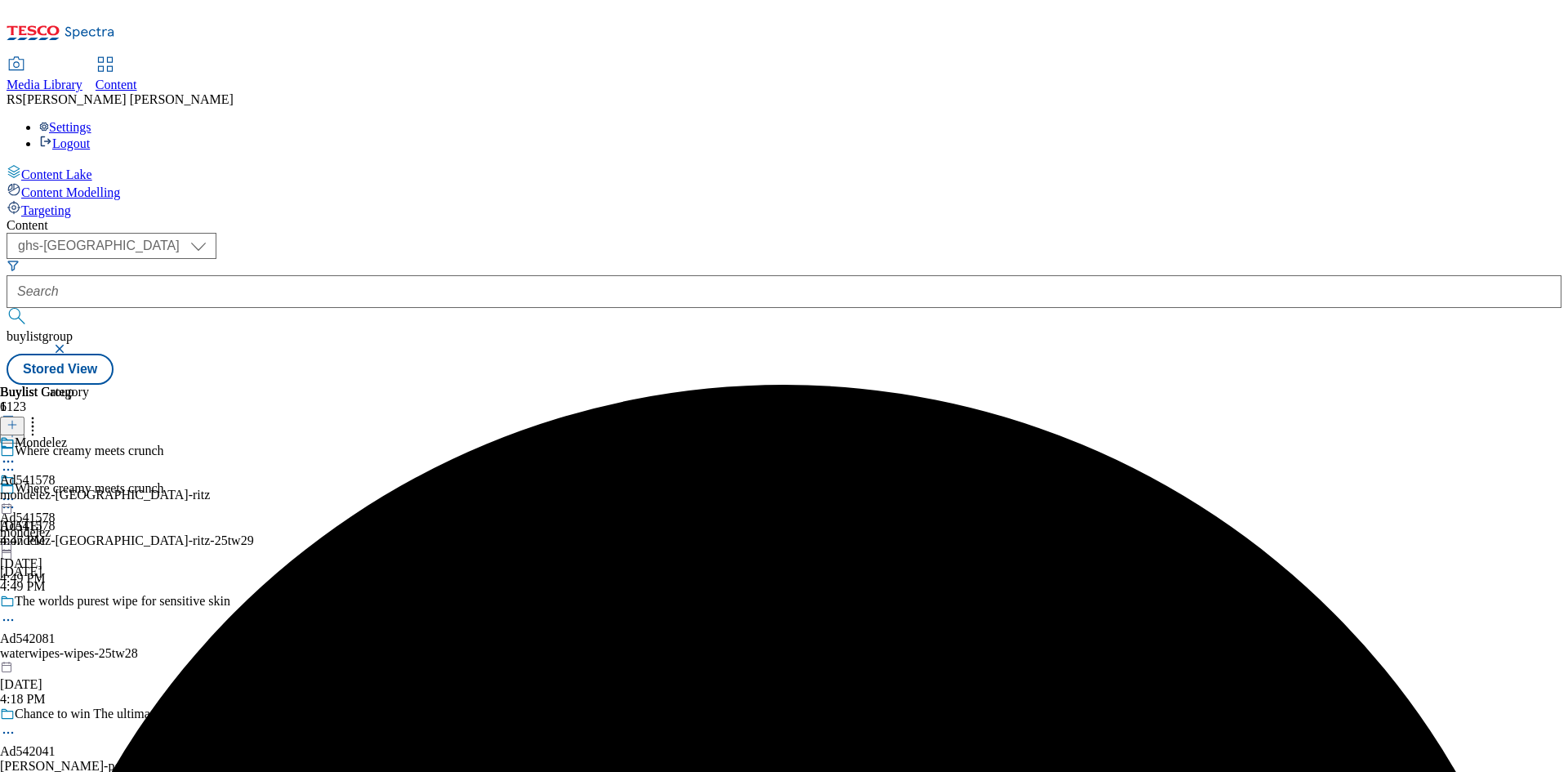
click at [16, 454] on icon at bounding box center [8, 462] width 16 height 16
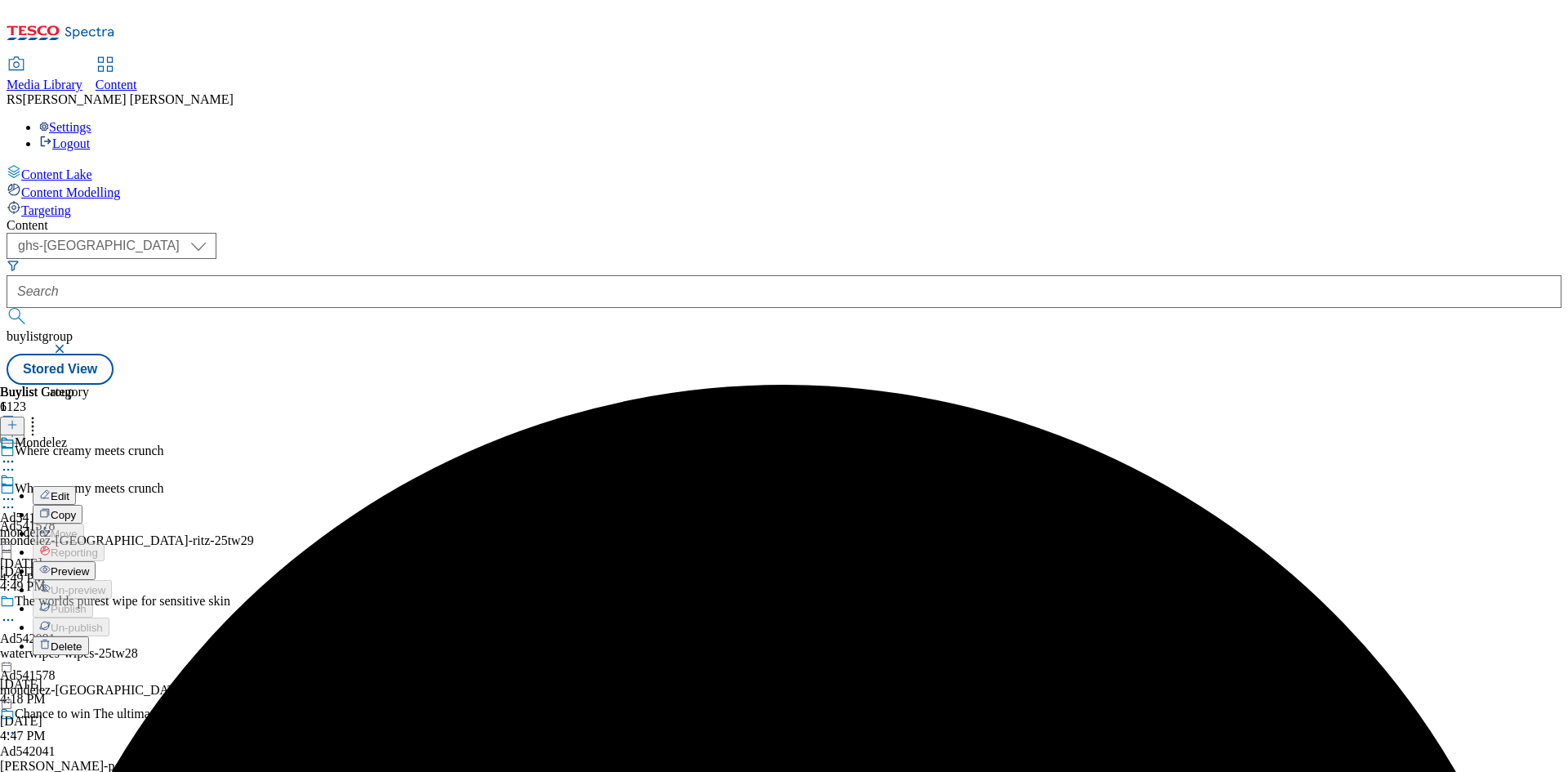
click at [69, 490] on span "Edit" at bounding box center [60, 496] width 19 height 12
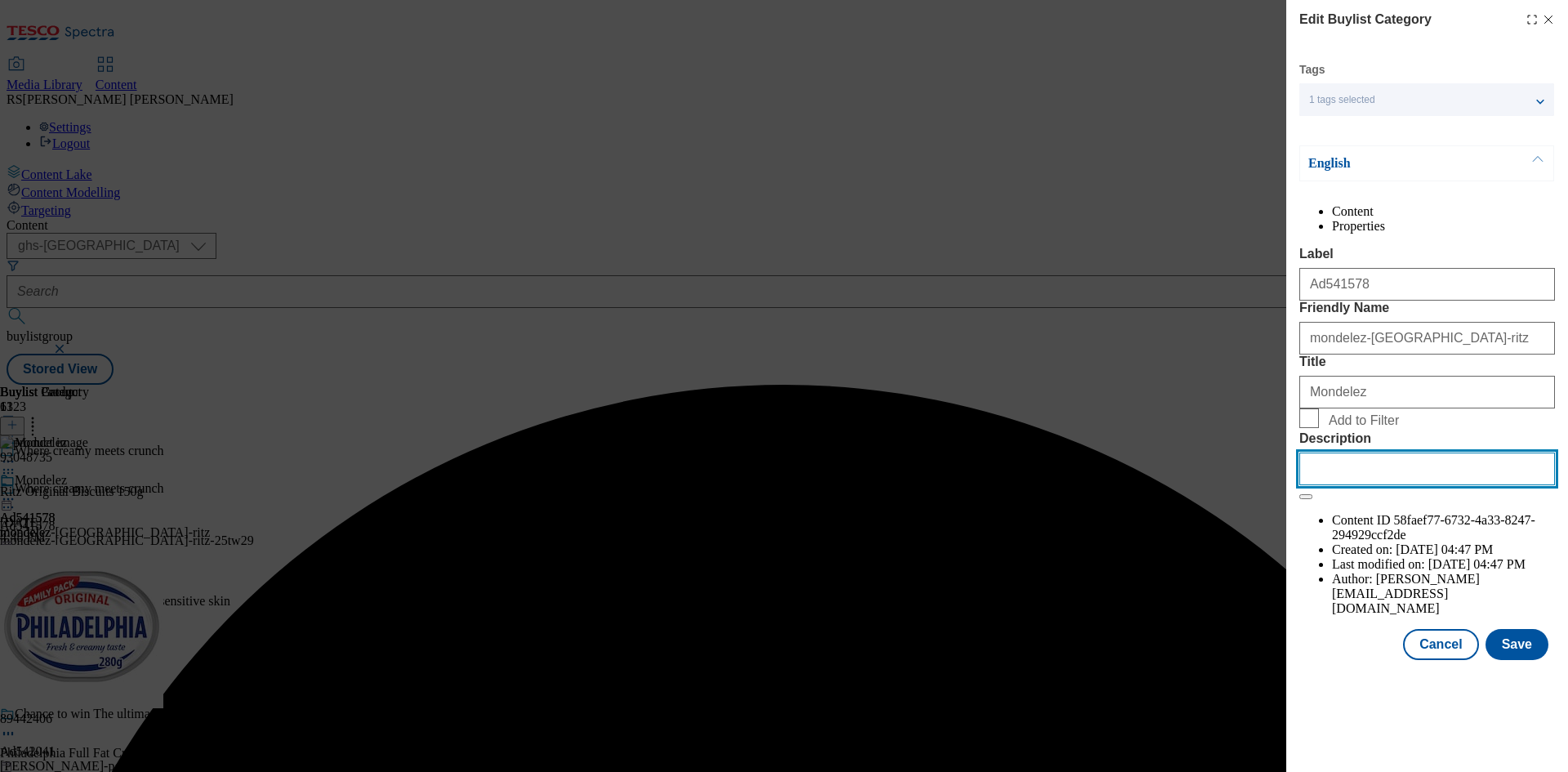
click at [1404, 486] on input "Description" at bounding box center [1426, 469] width 255 height 33
paste input "Ritz Original Biscuits 150g"
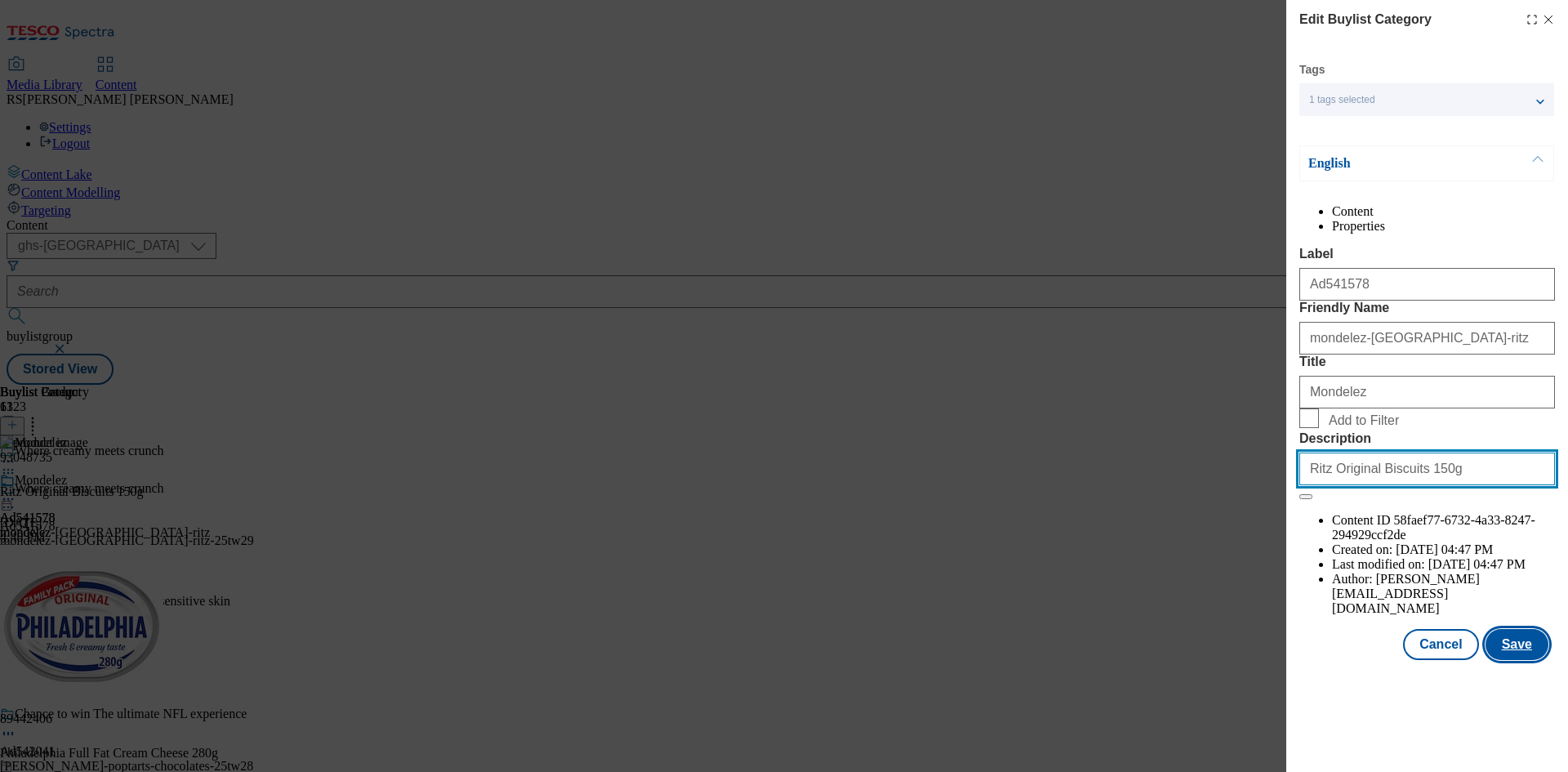
type input "Ritz Original Biscuits 150g"
click at [1520, 660] on button "Save" at bounding box center [1516, 645] width 63 height 31
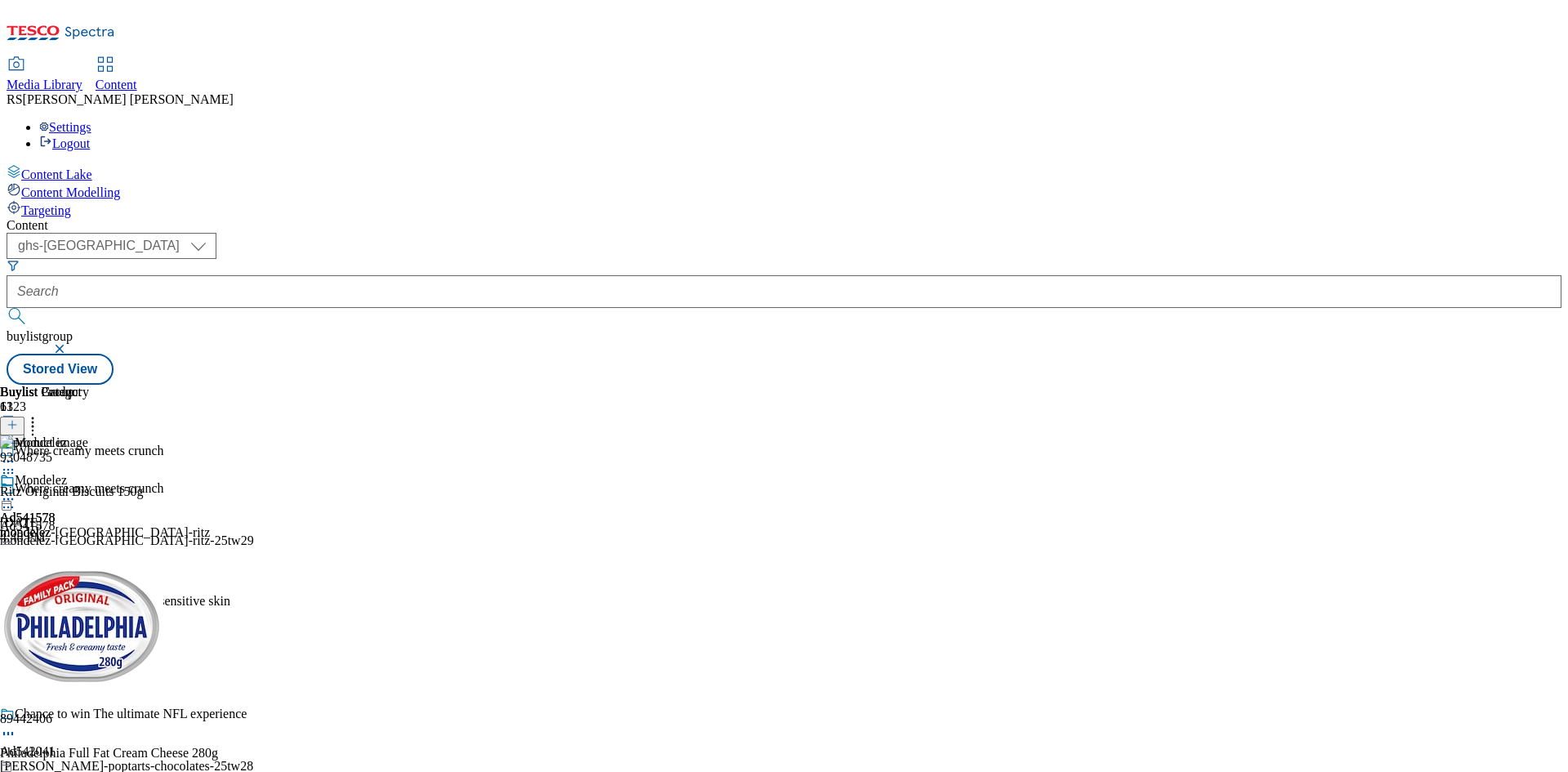
click at [1520, 385] on div "Buylist Group 6123 Where creamy meets crunch Where creamy meets crunch Ad541578…" at bounding box center [784, 385] width 1554 height 0
click at [218, 746] on div "Philadelphia Full Fat Cream Cheese 280g" at bounding box center [109, 753] width 218 height 15
click at [16, 491] on icon at bounding box center [8, 499] width 16 height 16
click at [89, 603] on span "Preview" at bounding box center [70, 608] width 38 height 12
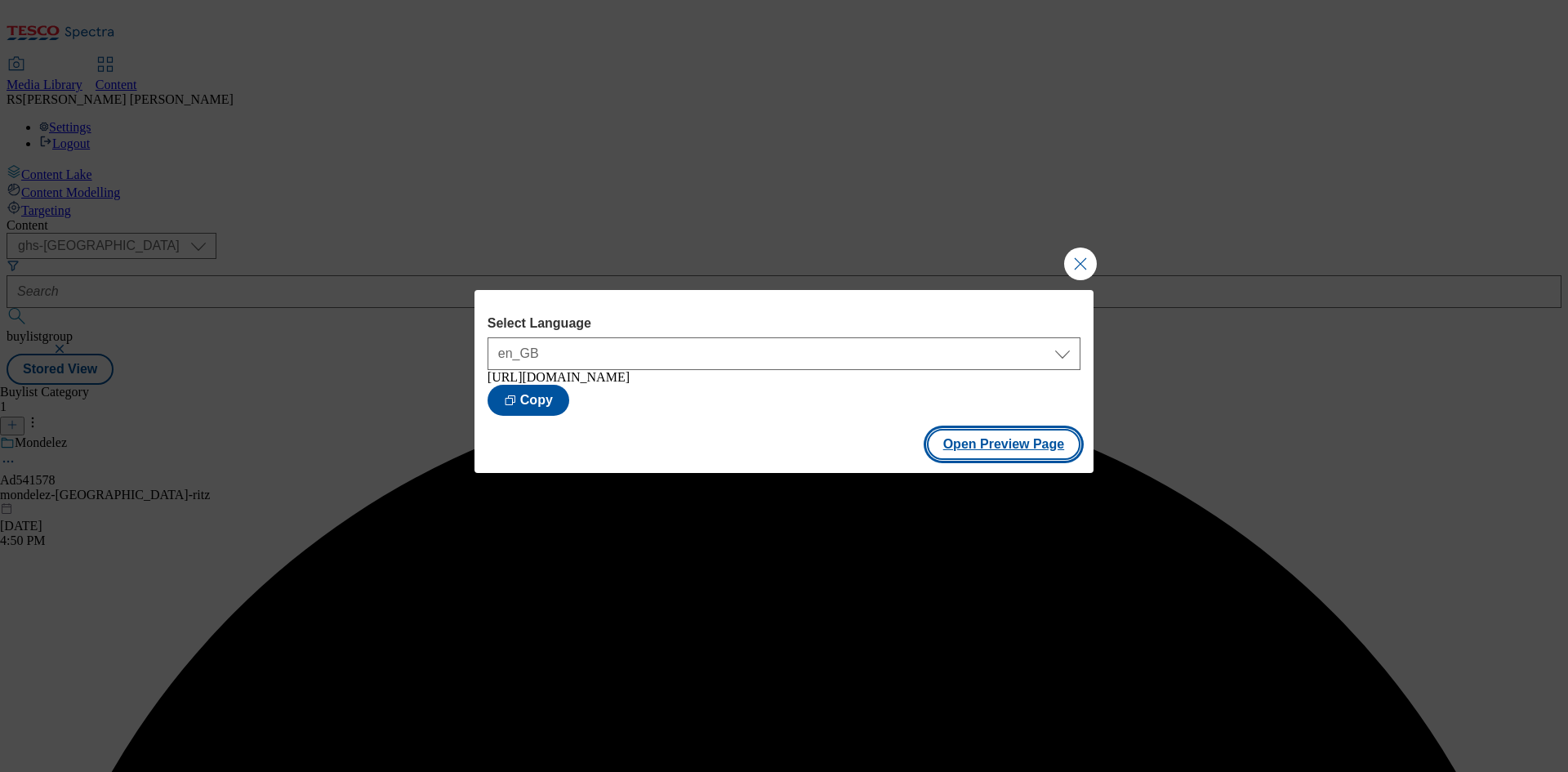
click at [1011, 451] on button "Open Preview Page" at bounding box center [1004, 445] width 155 height 31
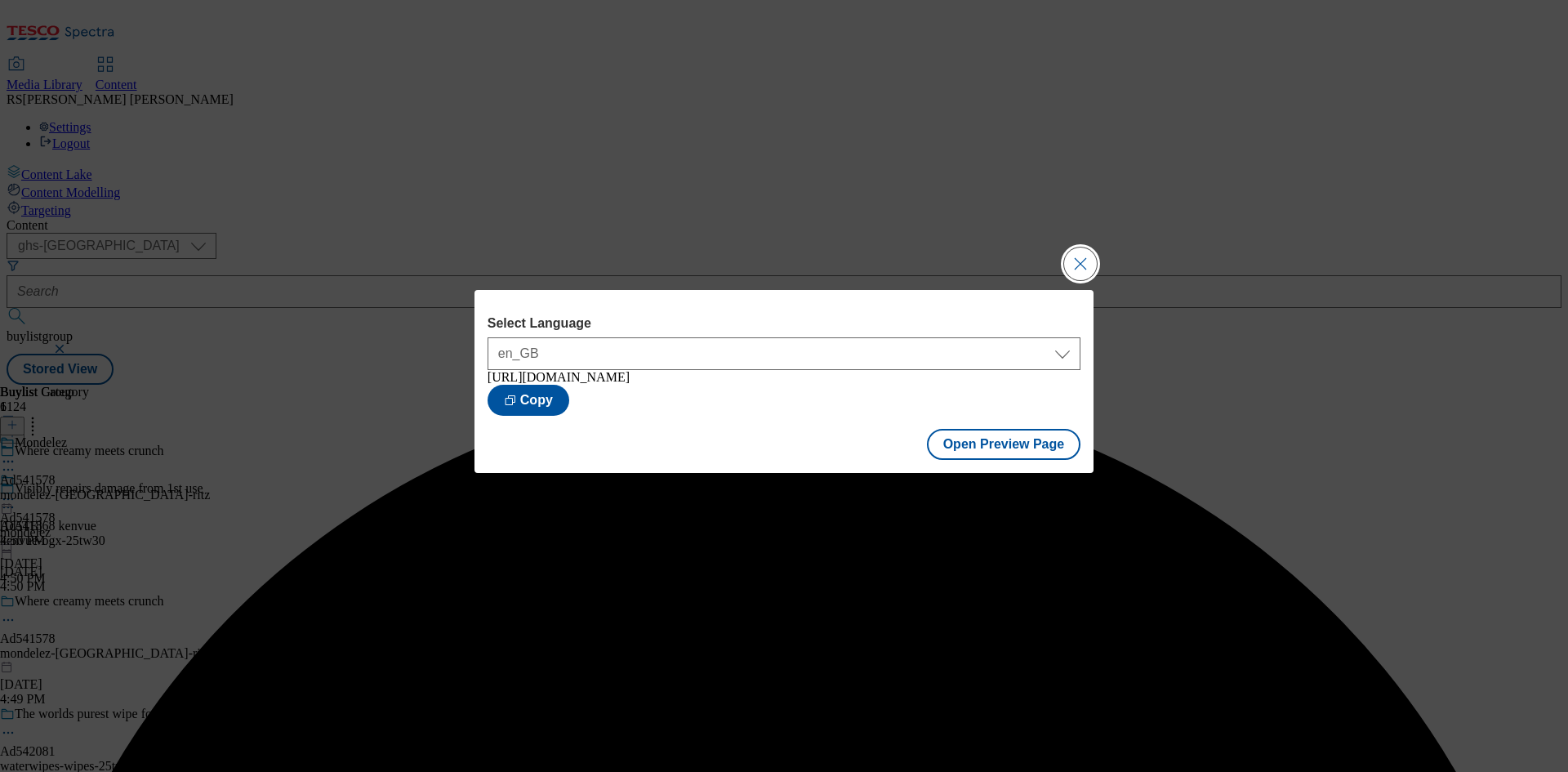
click at [1078, 259] on button "Close Modal" at bounding box center [1080, 264] width 33 height 33
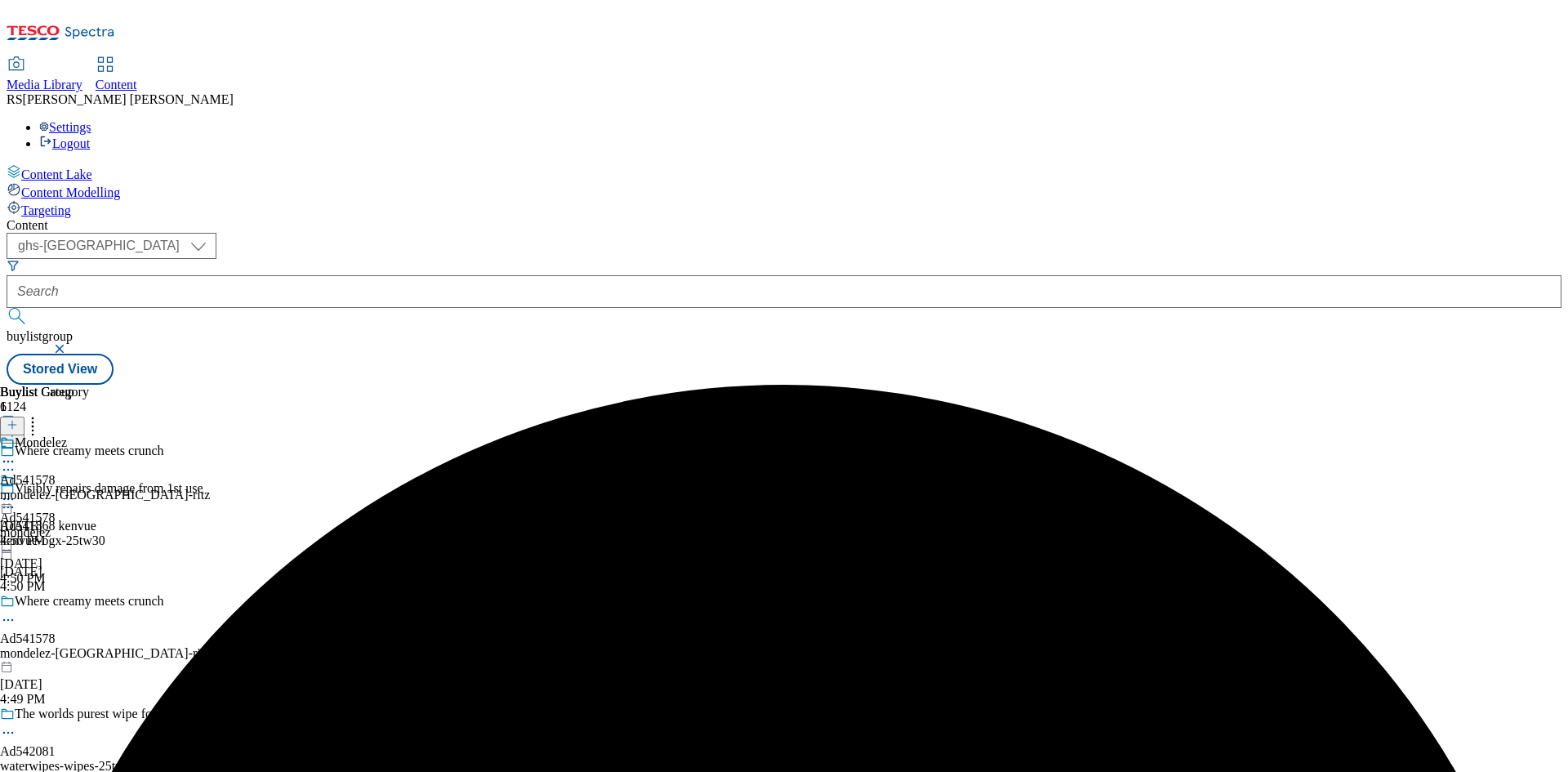
click at [16, 491] on icon at bounding box center [8, 499] width 16 height 16
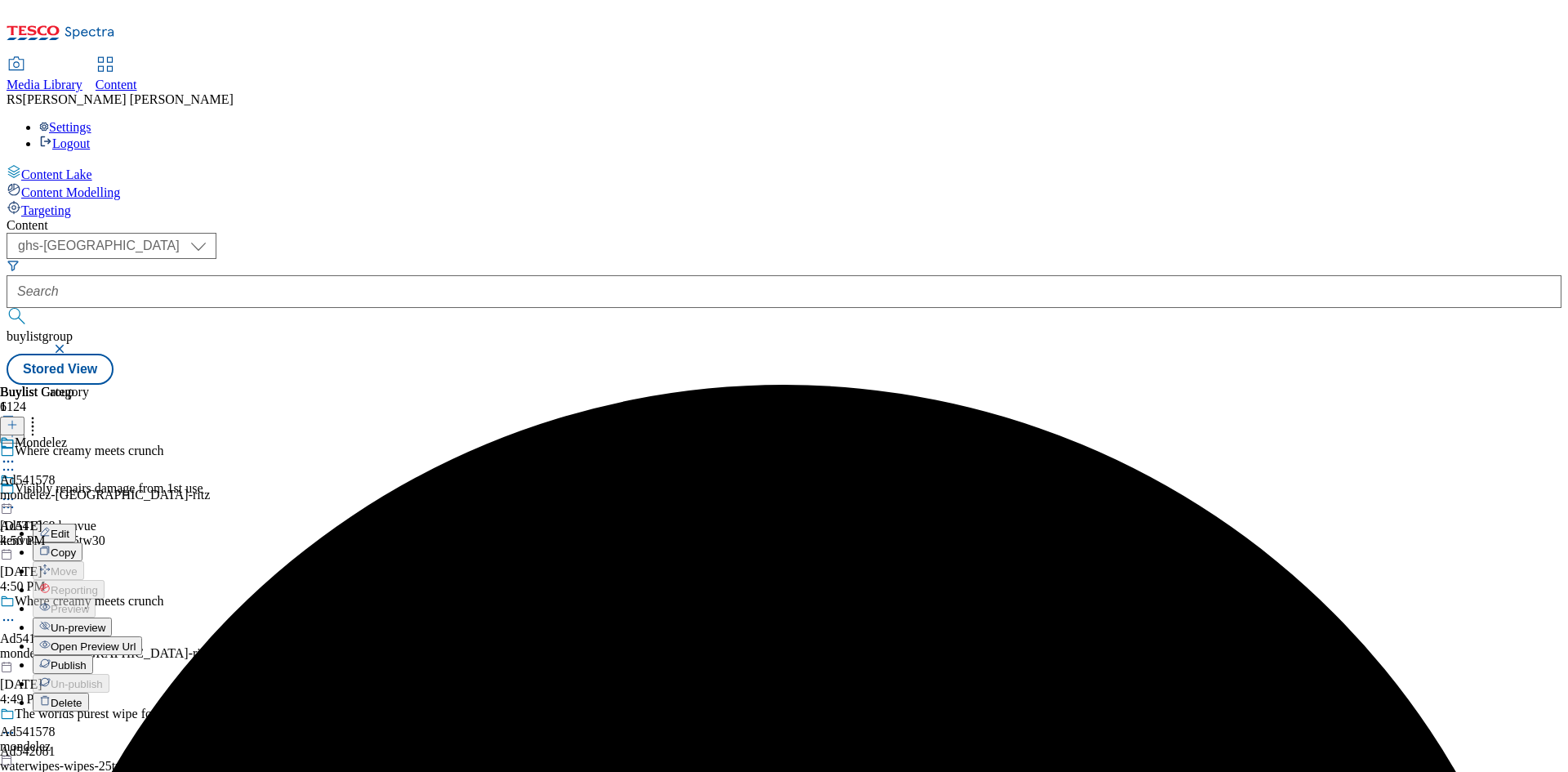
click at [86, 659] on span "Publish" at bounding box center [69, 665] width 36 height 12
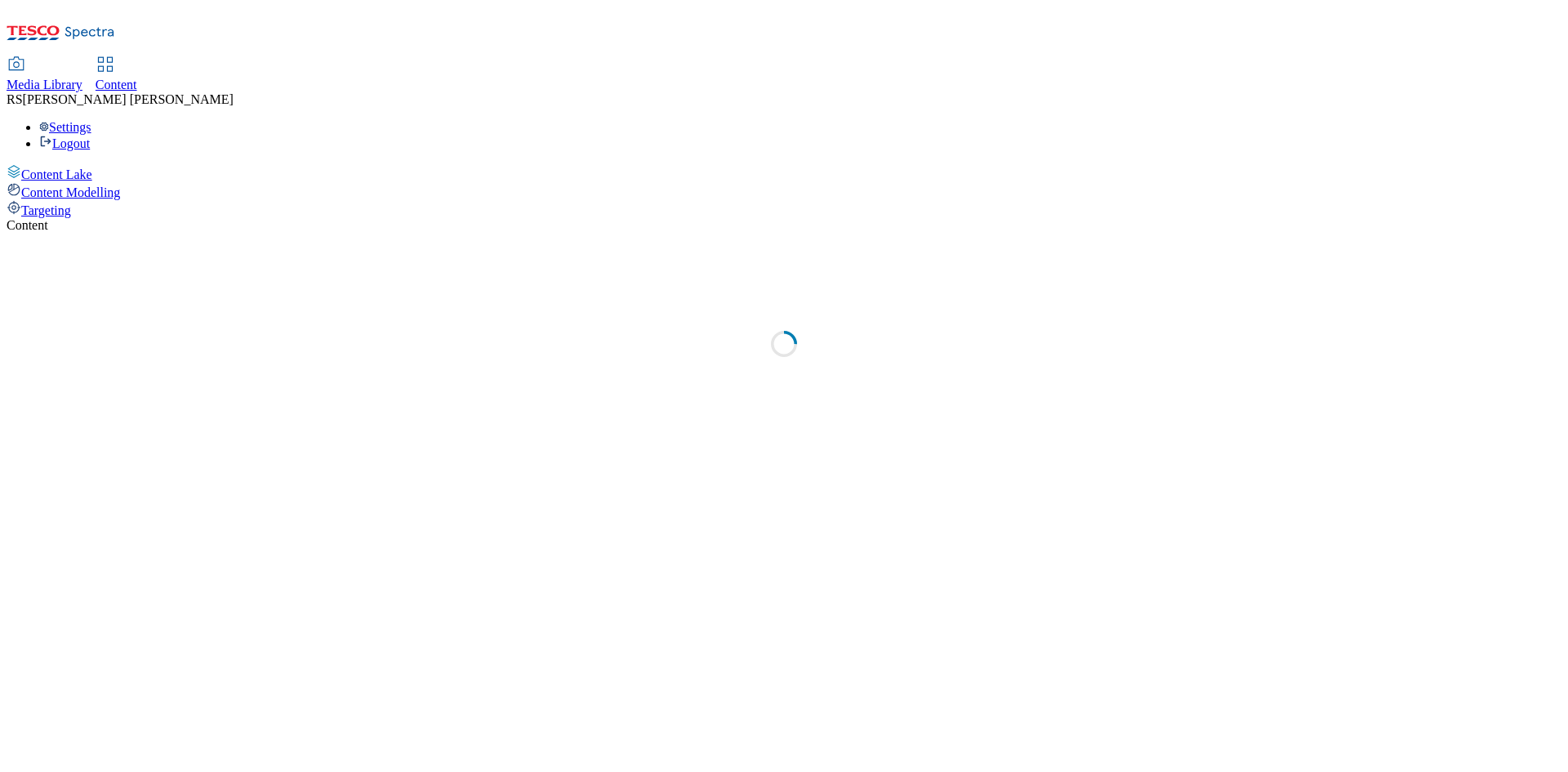
select select "ghs-[GEOGRAPHIC_DATA]"
